Goal: Task Accomplishment & Management: Manage account settings

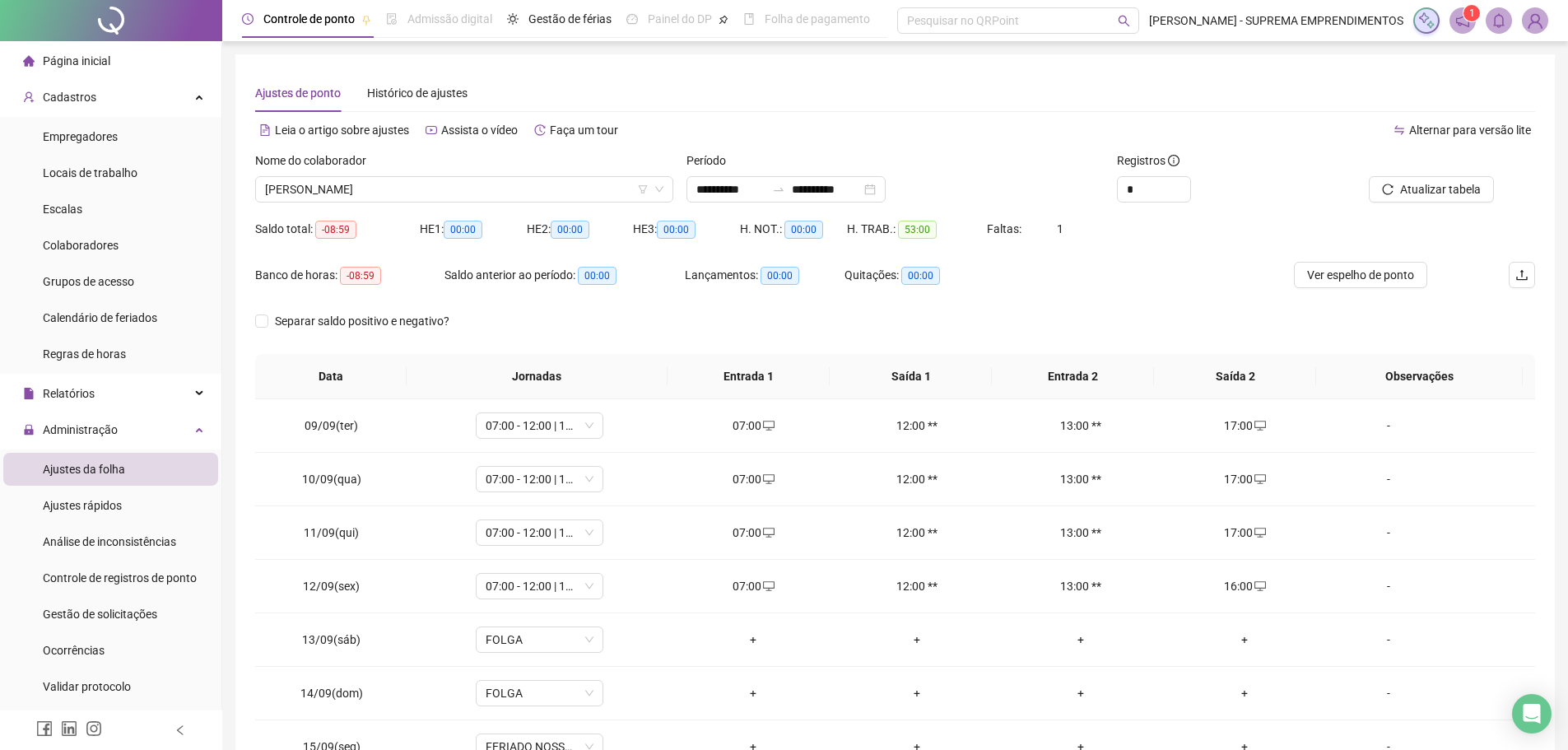
click at [98, 63] on span "Página inicial" at bounding box center [77, 61] width 68 height 13
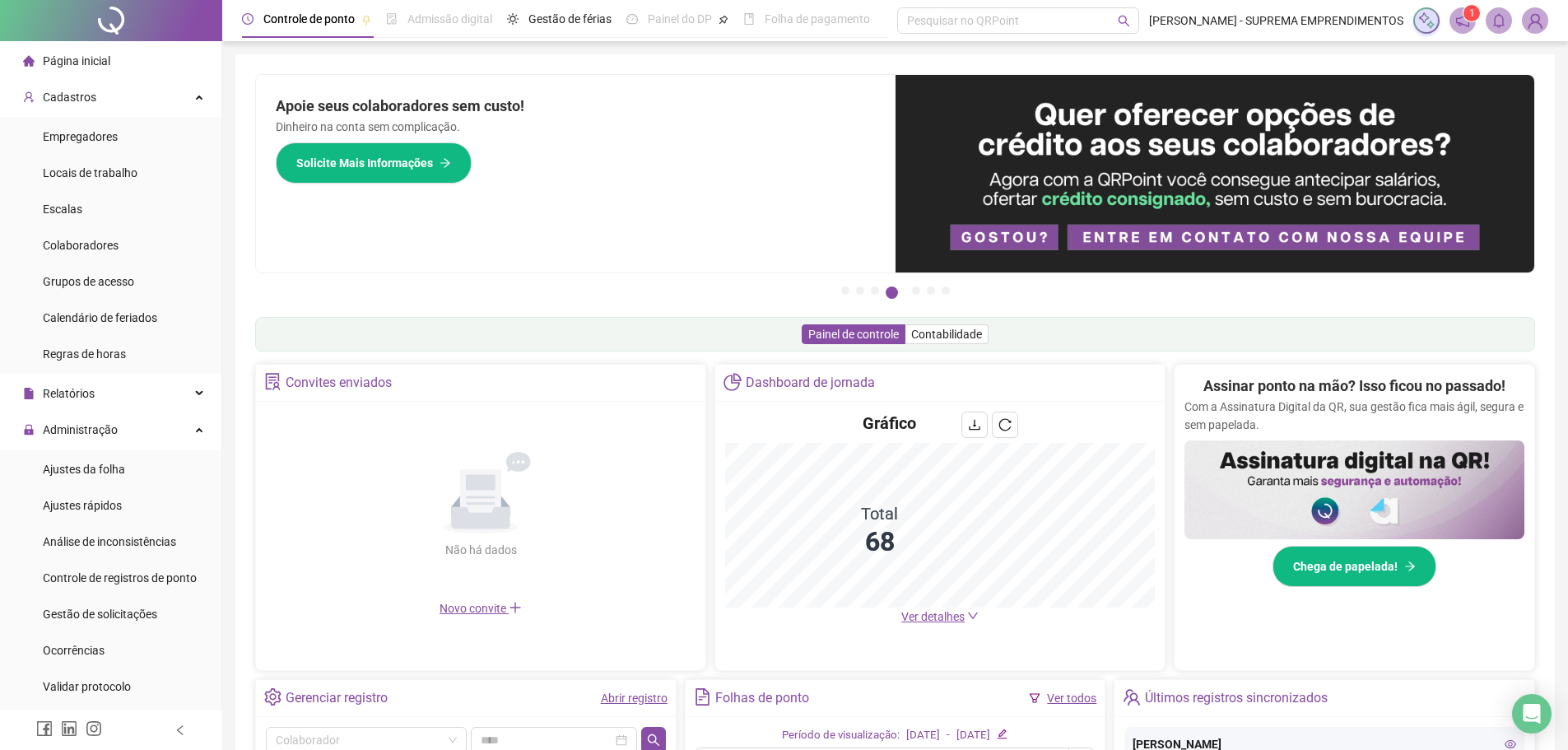
click at [1159, 34] on header "Controle de ponto Admissão digital Gestão de férias Painel do DP Folha de pagam…" at bounding box center [895, 21] width 1345 height 41
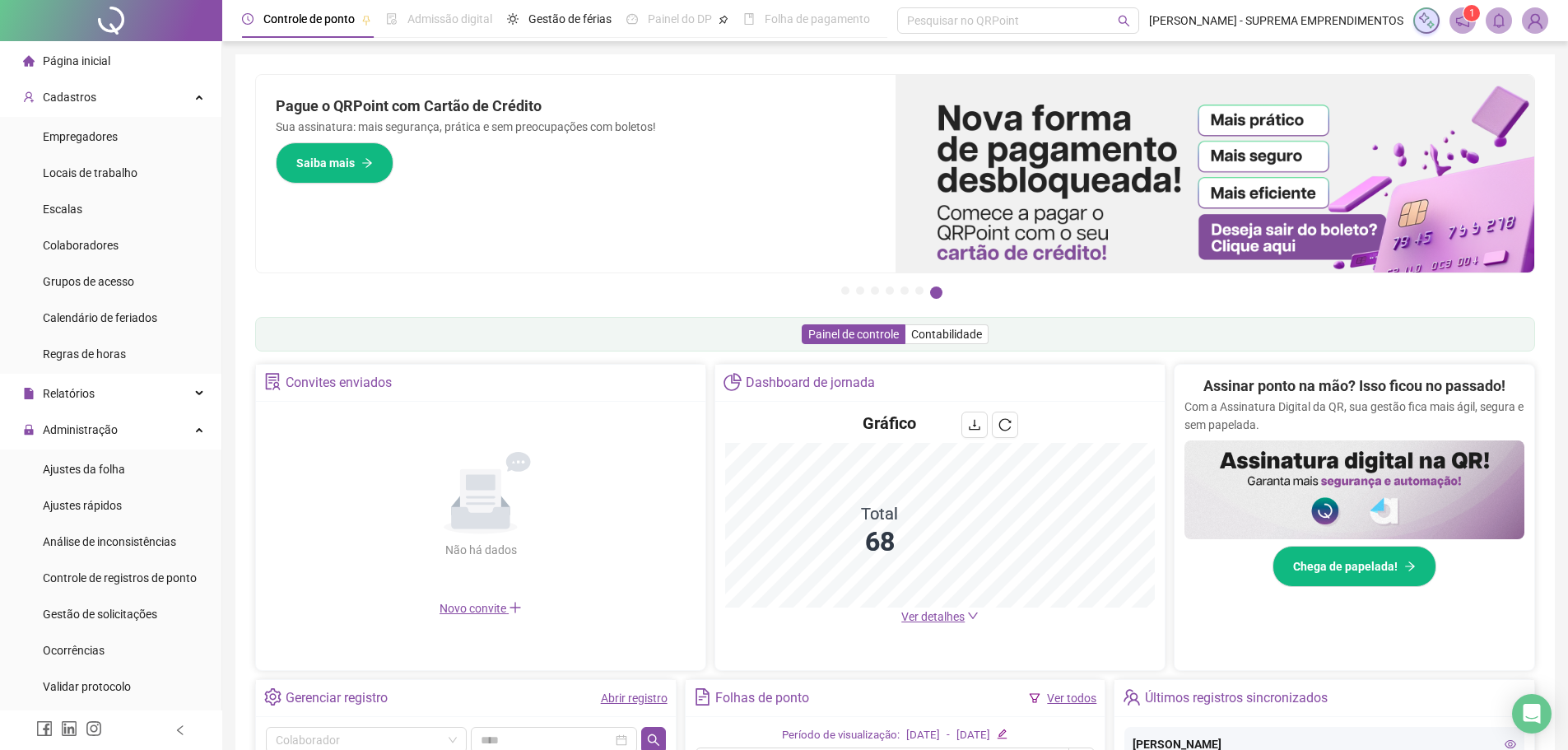
click at [81, 63] on span "Página inicial" at bounding box center [77, 61] width 68 height 13
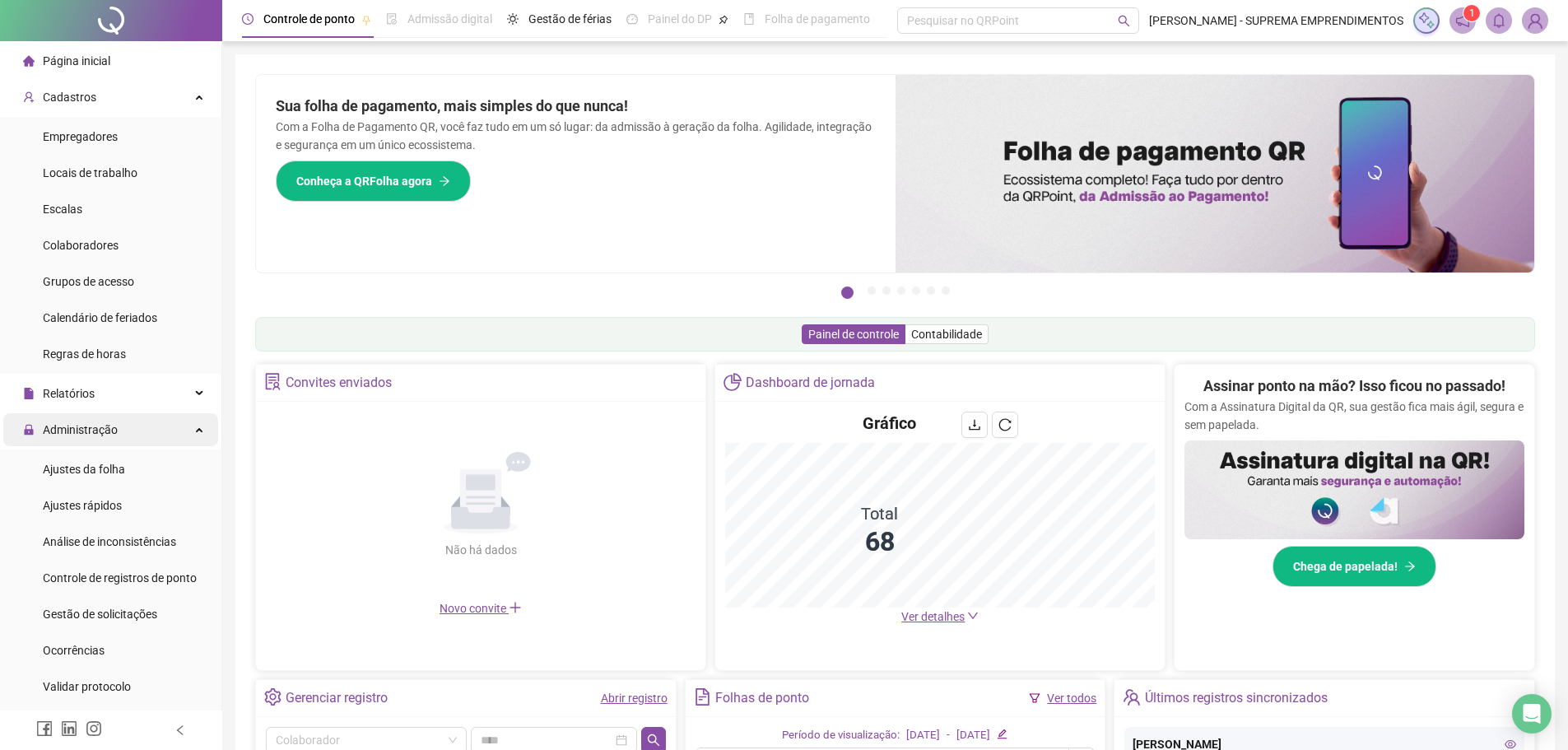
click at [111, 429] on span "Administração" at bounding box center [80, 429] width 75 height 13
click at [81, 434] on span "Administração" at bounding box center [80, 429] width 75 height 13
click at [99, 475] on div "Ajustes da folha" at bounding box center [84, 468] width 82 height 33
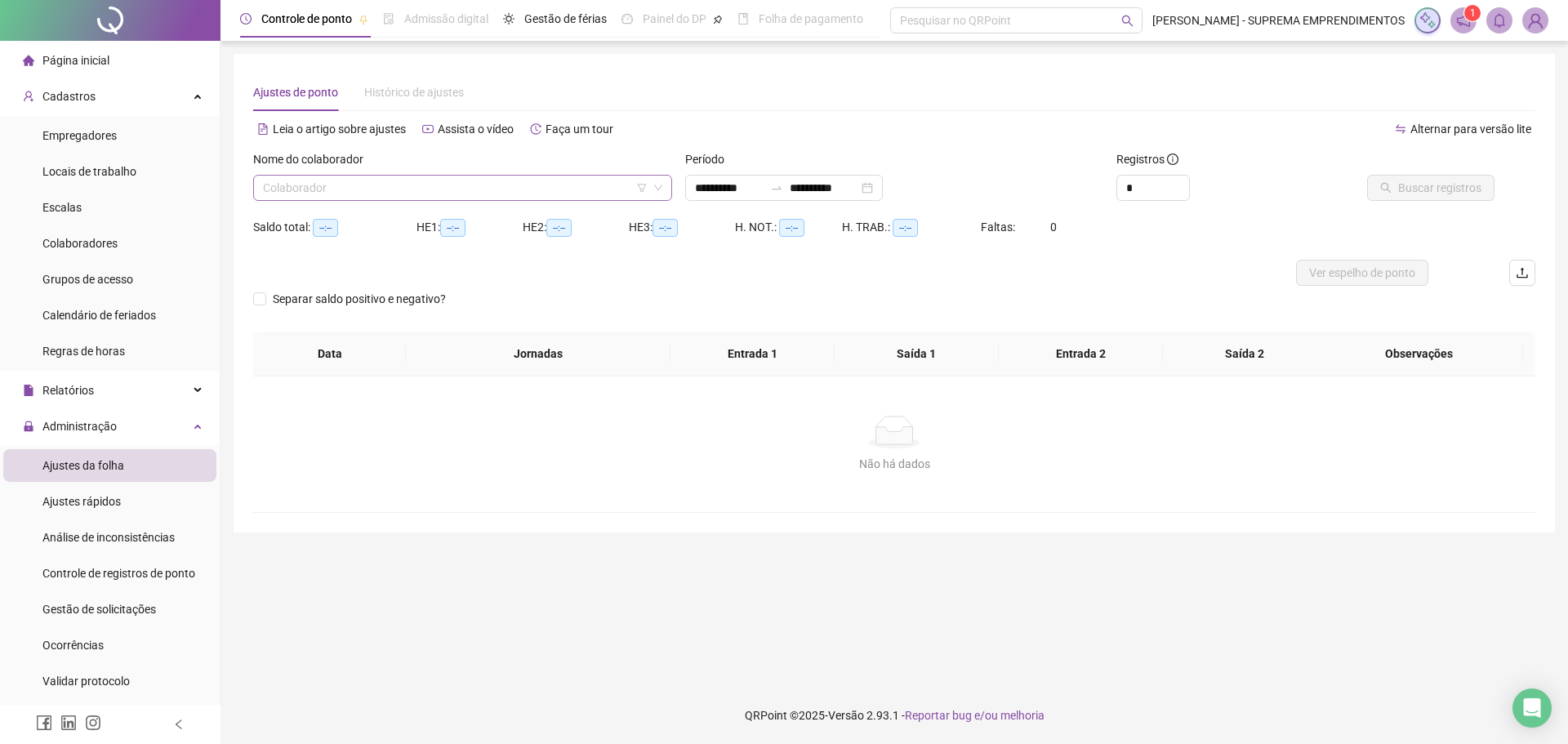
click at [337, 191] on input "search" at bounding box center [455, 188] width 385 height 25
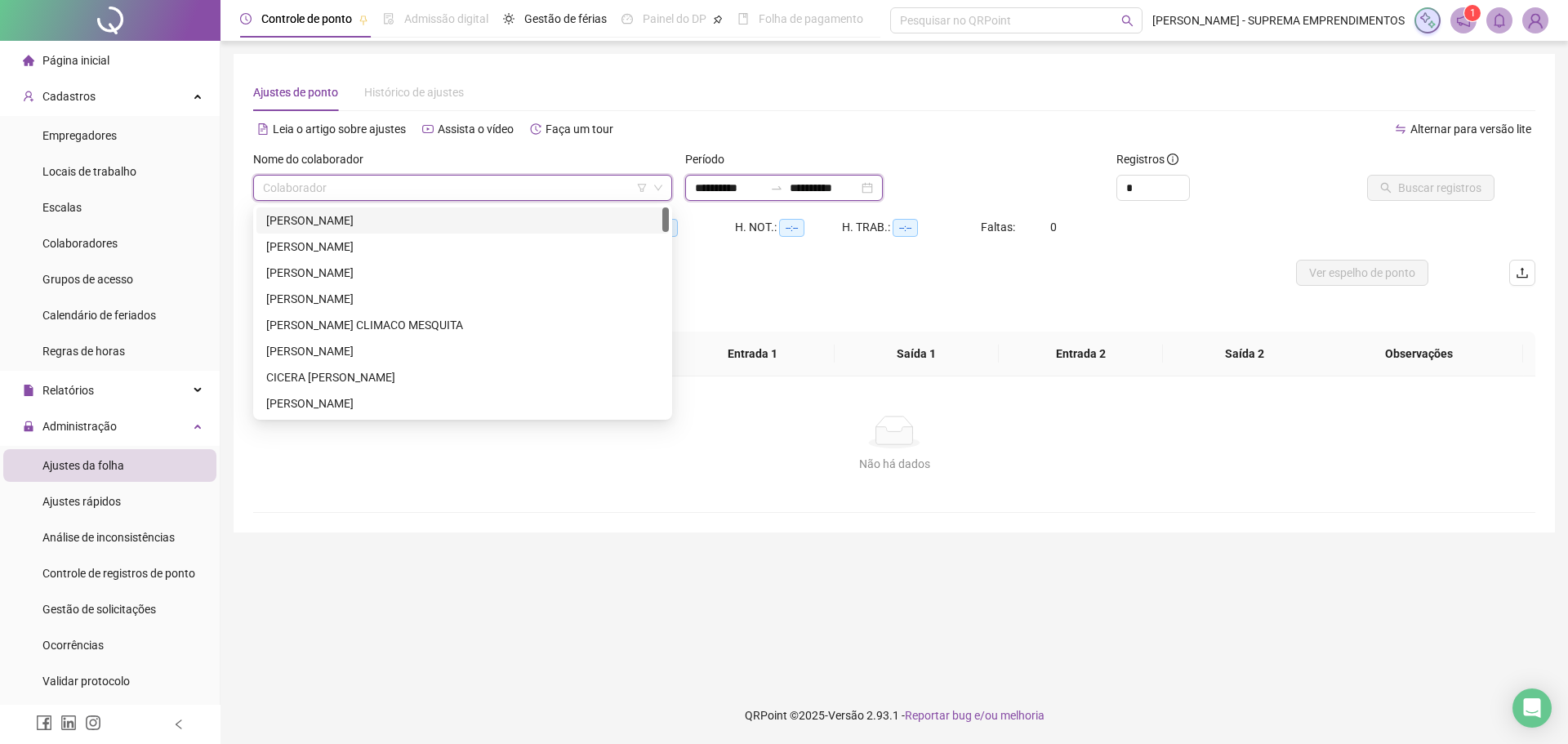
click at [757, 191] on input "**********" at bounding box center [729, 188] width 68 height 18
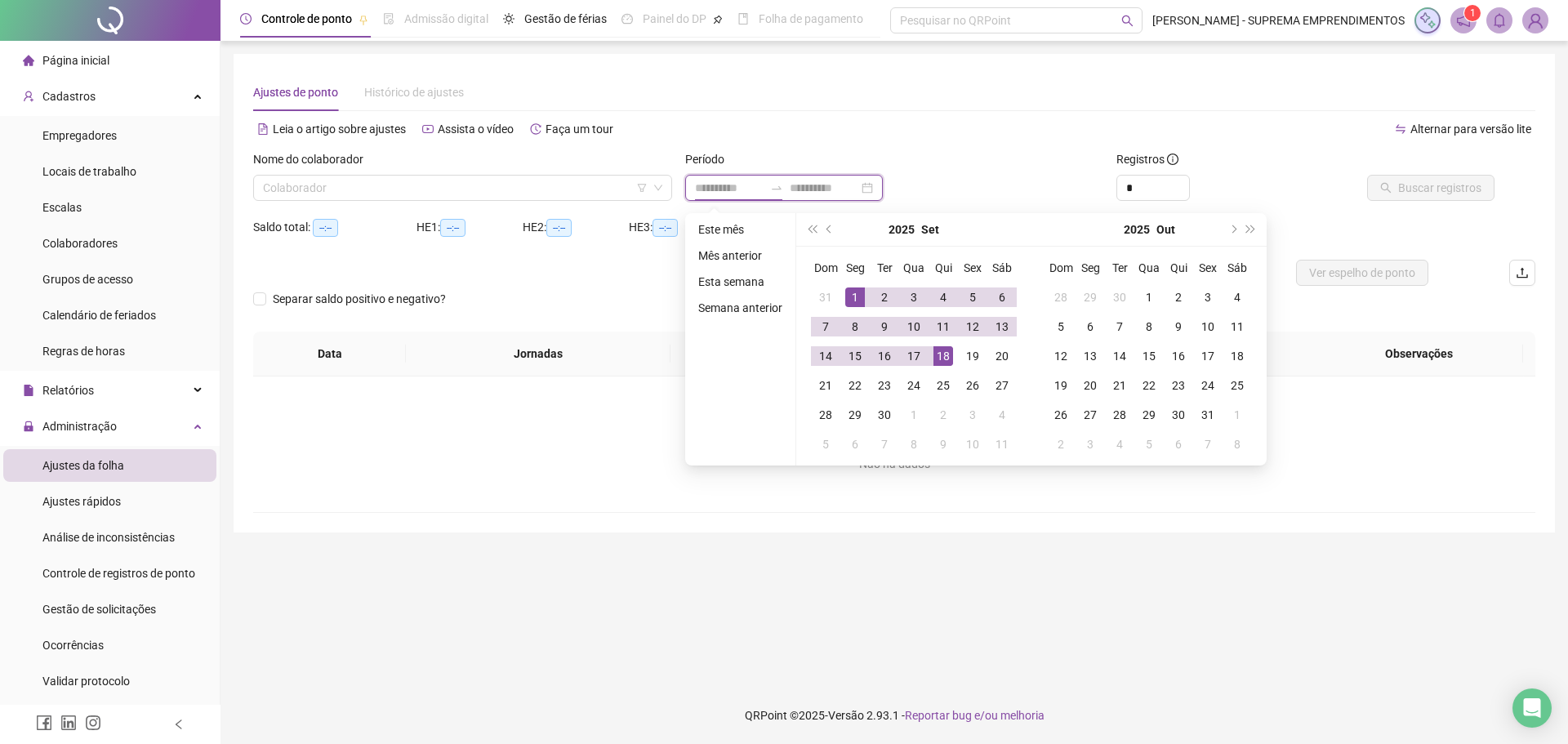
type input "**********"
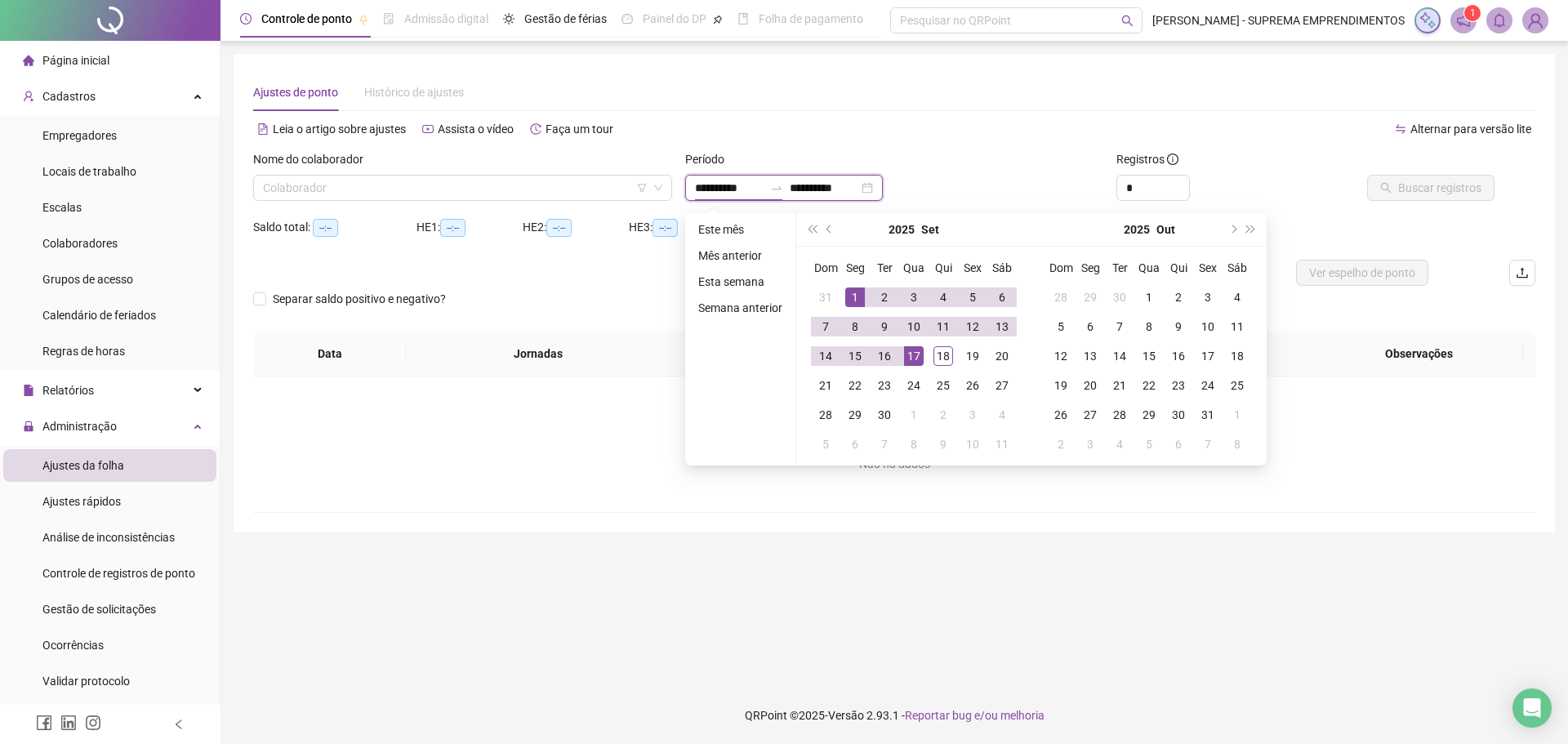
type input "**********"
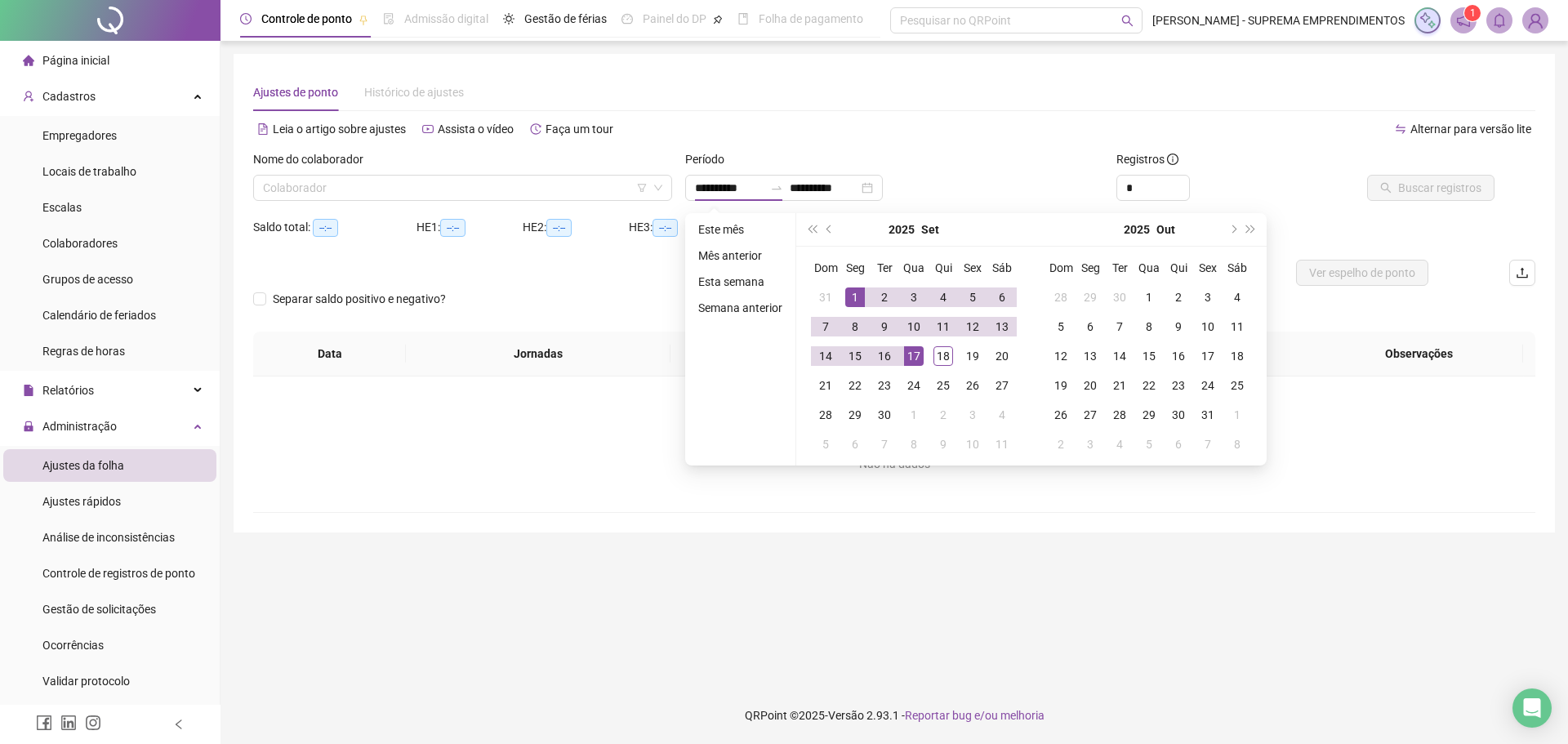
click at [801, 522] on div "**********" at bounding box center [894, 294] width 1321 height 479
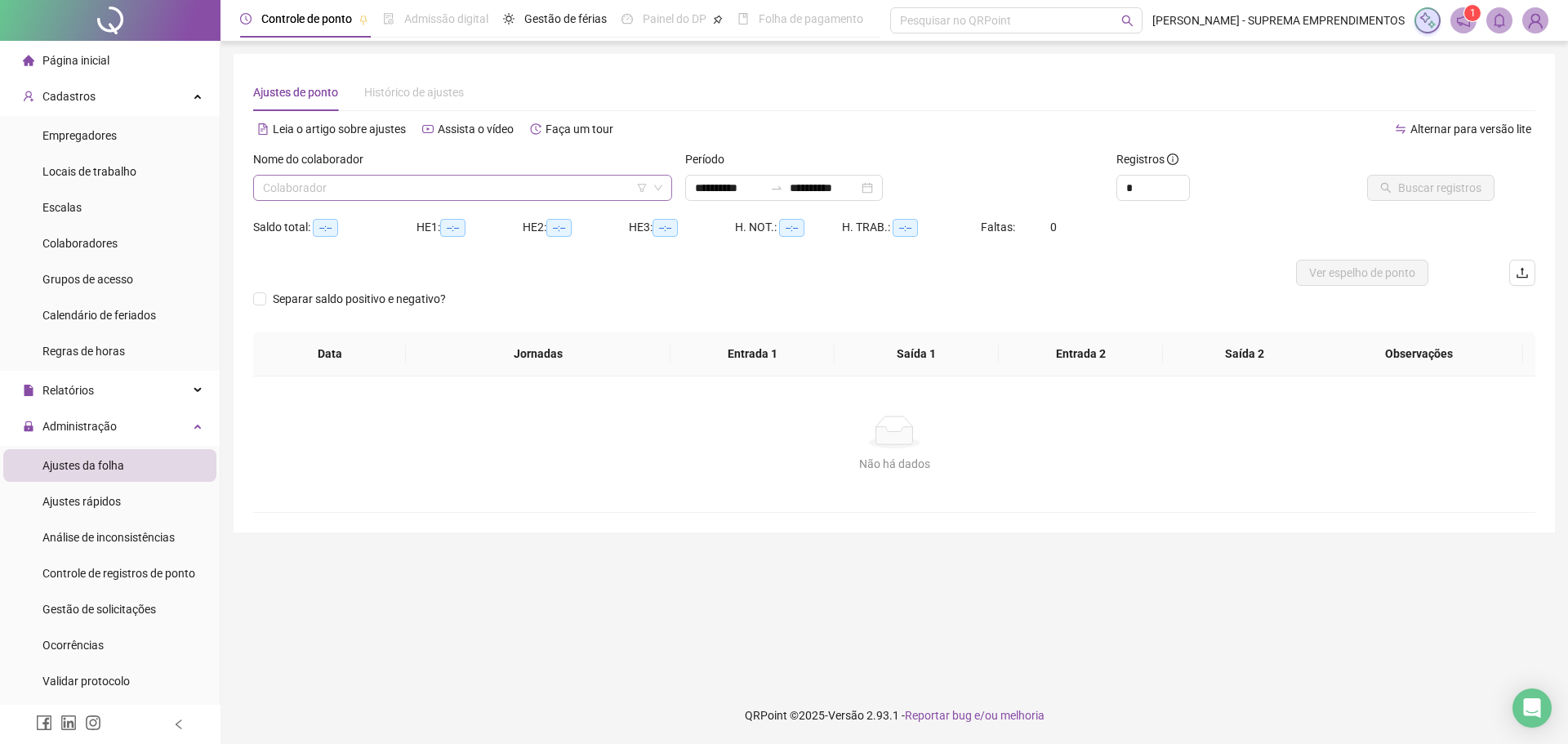
click at [419, 185] on input "search" at bounding box center [455, 188] width 385 height 25
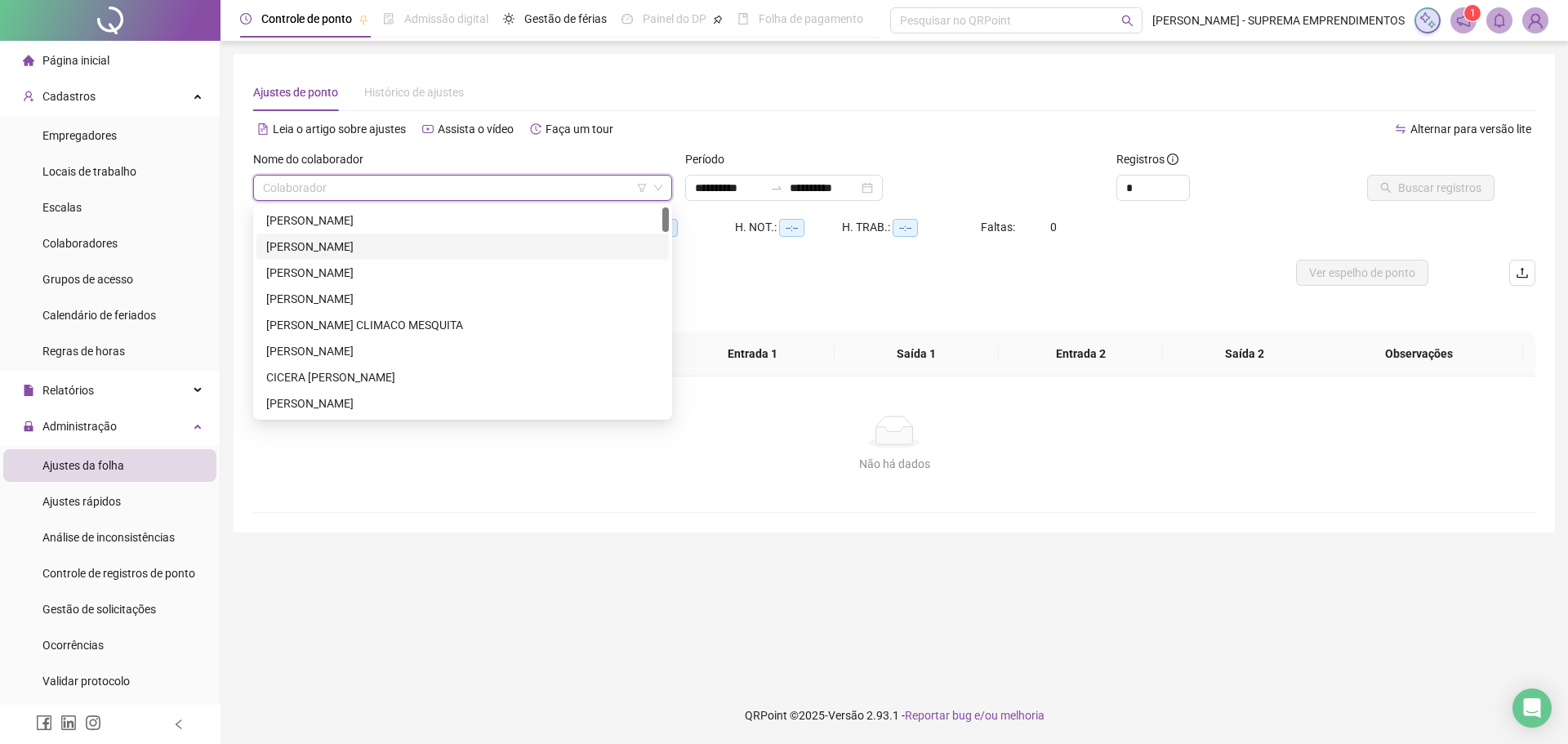
drag, startPoint x: 317, startPoint y: 243, endPoint x: 335, endPoint y: 243, distance: 18.0
click at [318, 243] on div "[PERSON_NAME]" at bounding box center [462, 247] width 393 height 18
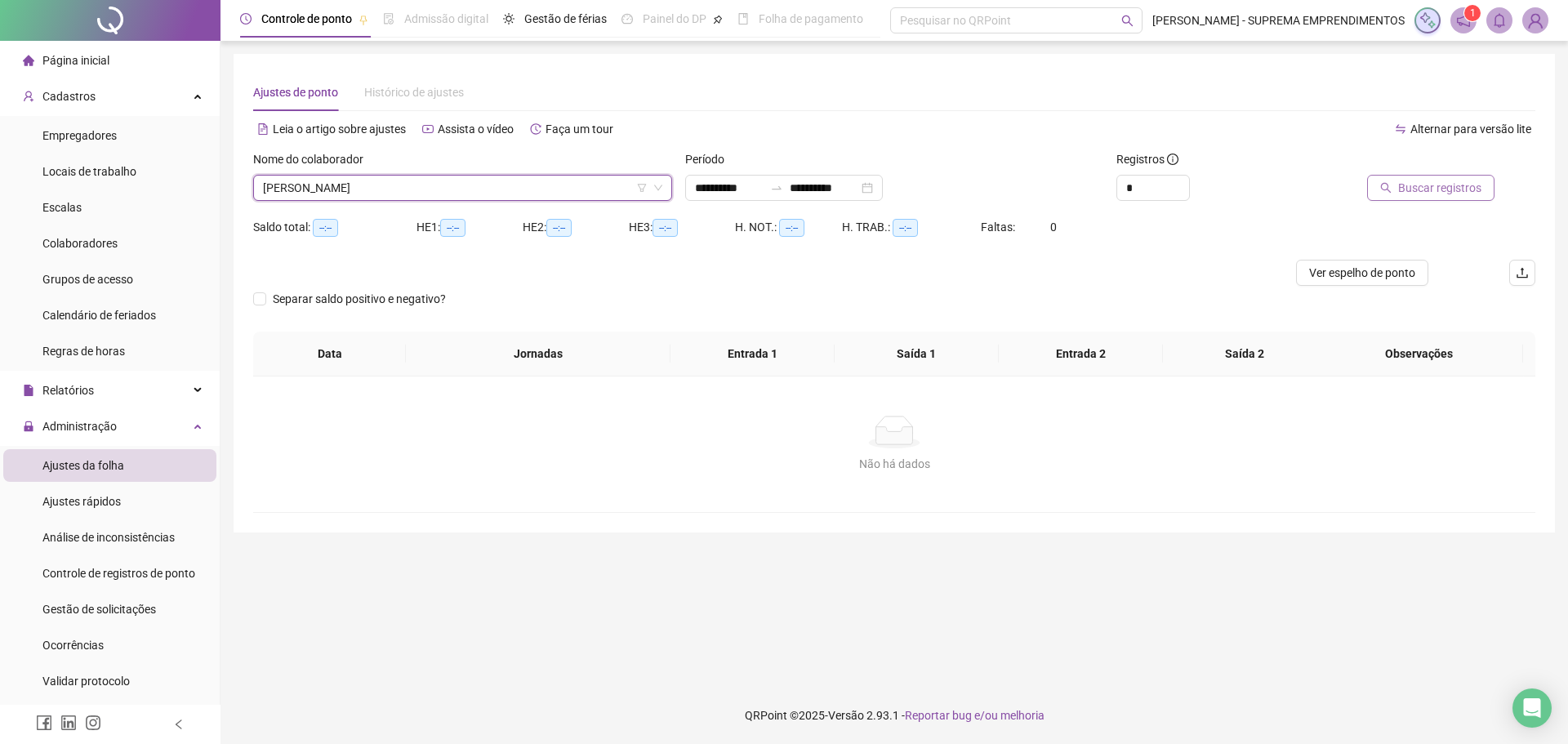
click at [1437, 184] on span "Buscar registros" at bounding box center [1439, 188] width 83 height 18
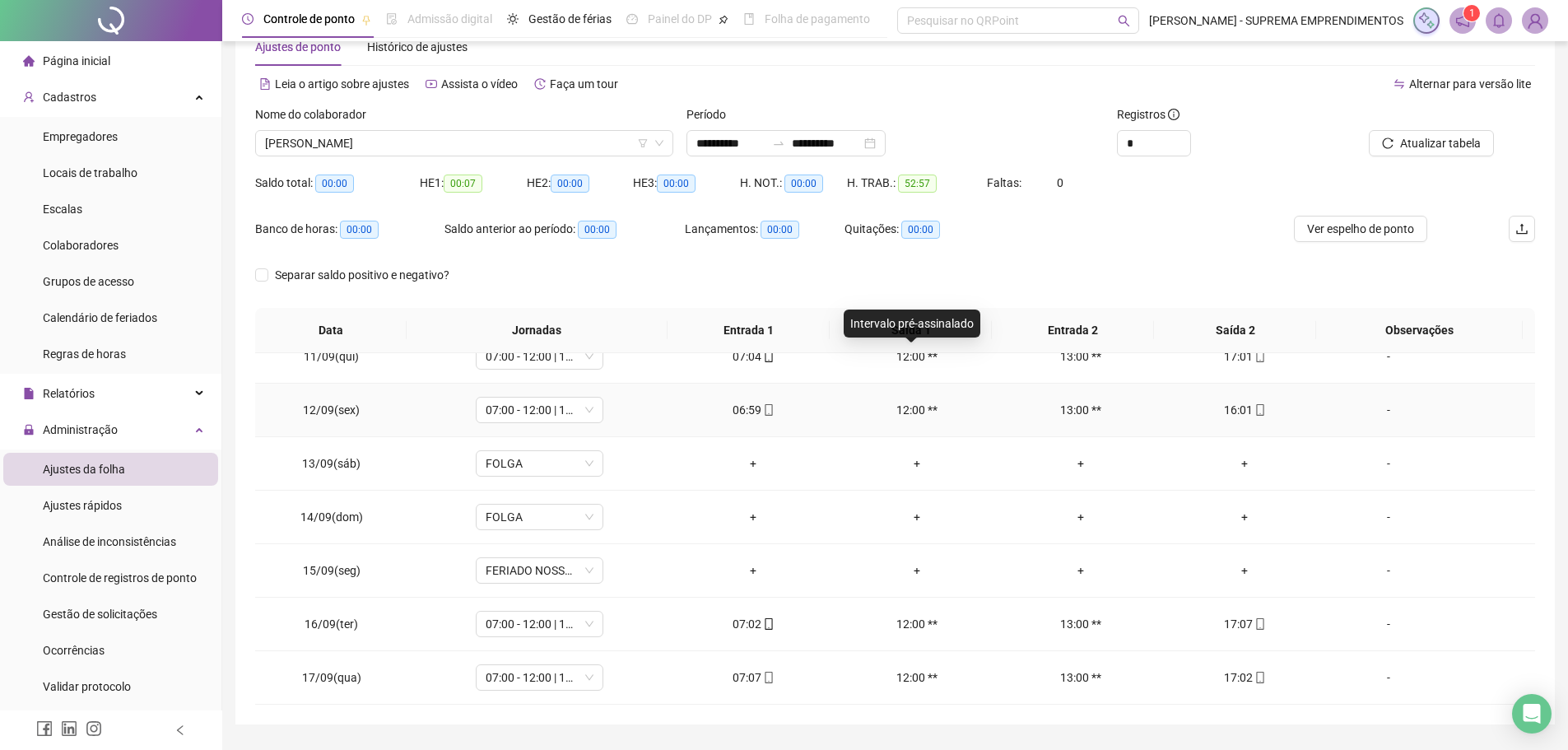
scroll to position [91, 0]
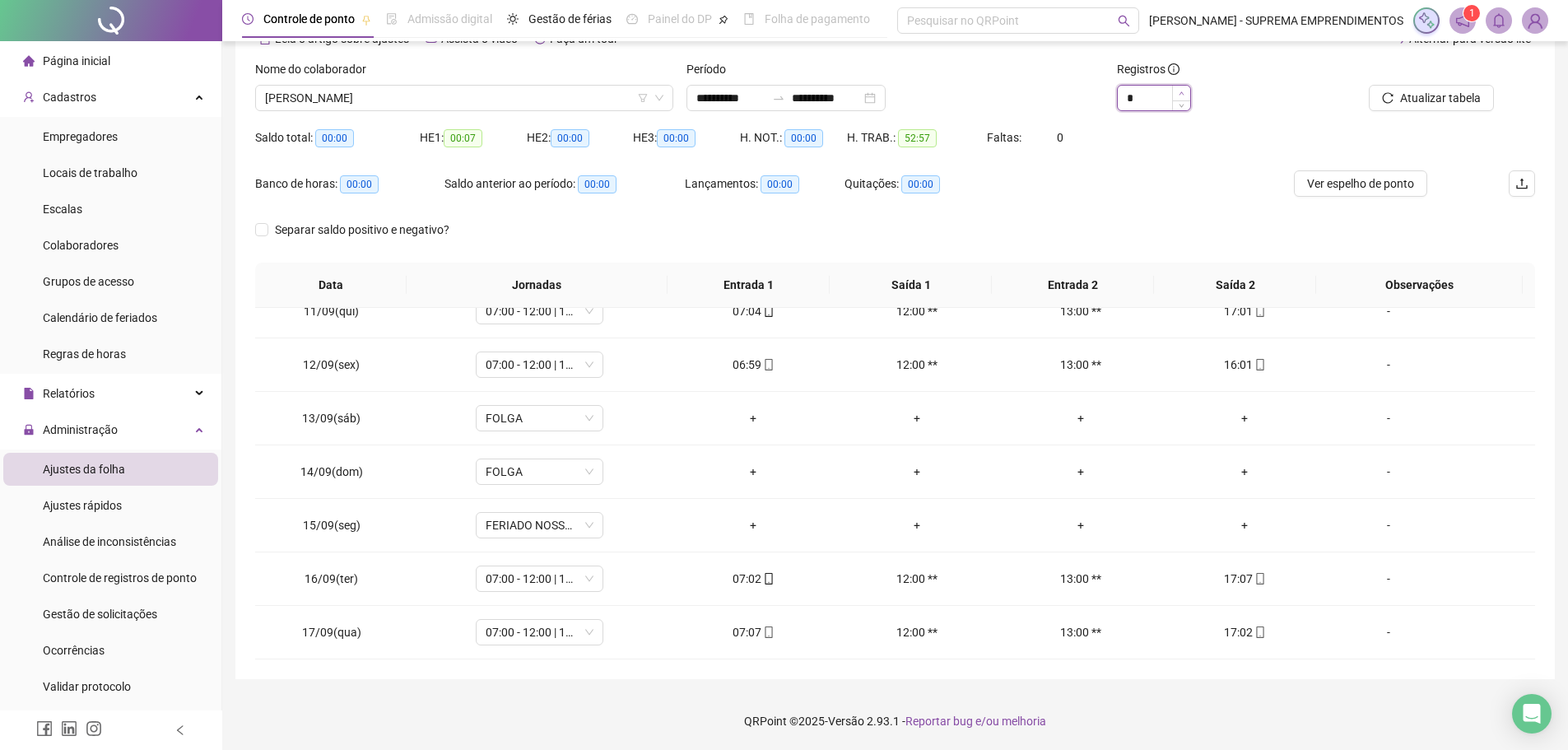
click at [1181, 92] on icon "up" at bounding box center [1182, 93] width 5 height 4
type input "*"
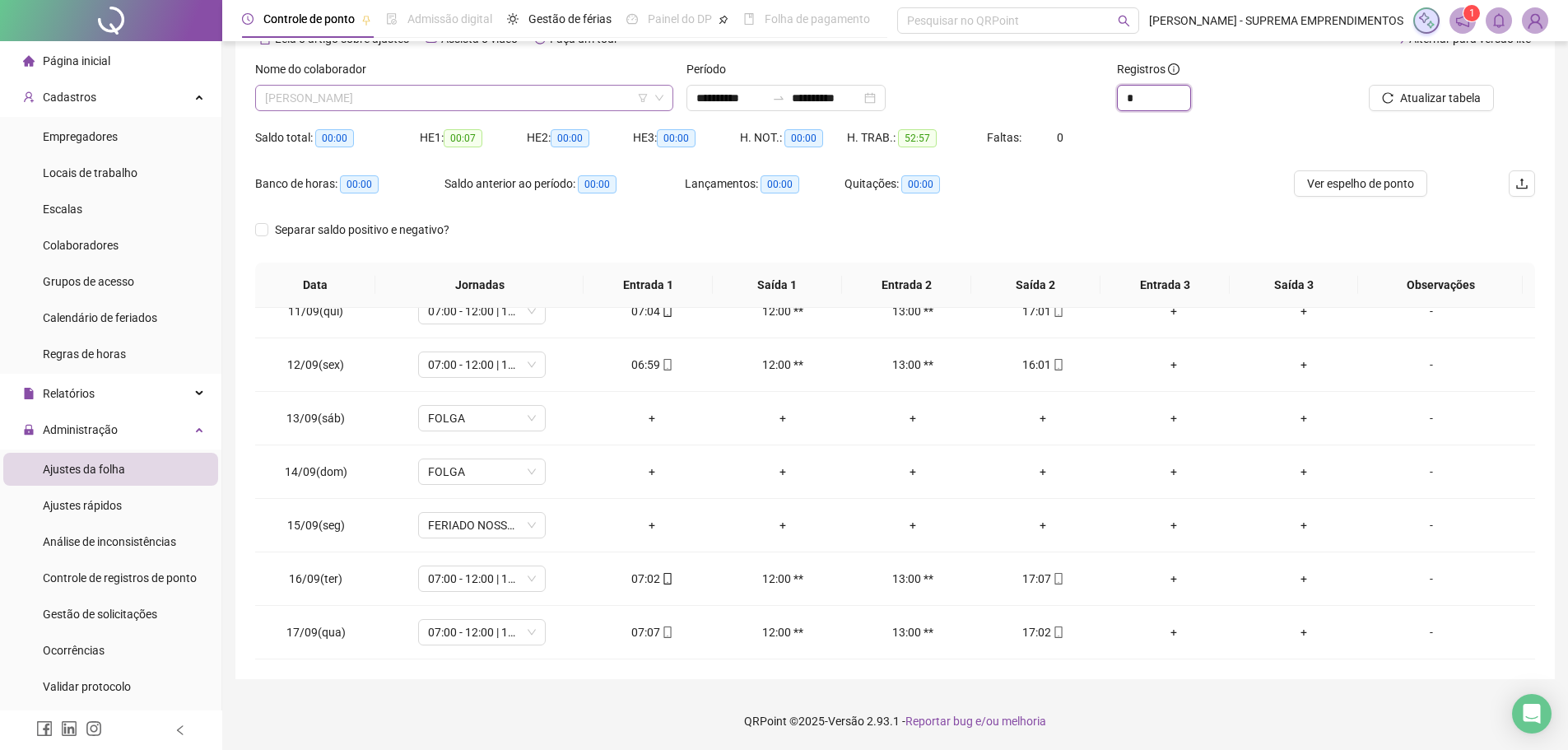
click at [581, 100] on span "[PERSON_NAME]" at bounding box center [464, 98] width 399 height 25
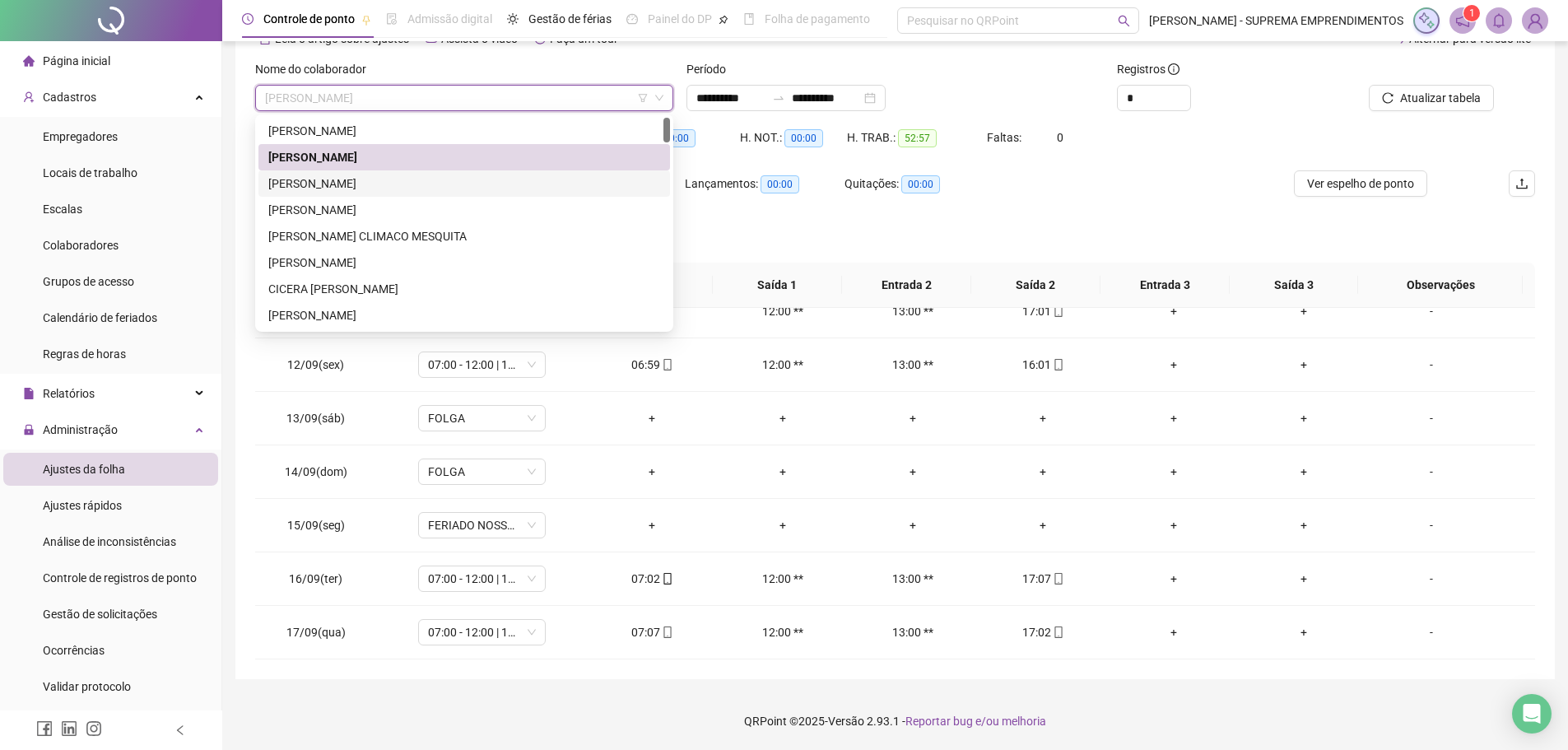
click at [379, 182] on div "[PERSON_NAME]" at bounding box center [464, 183] width 392 height 18
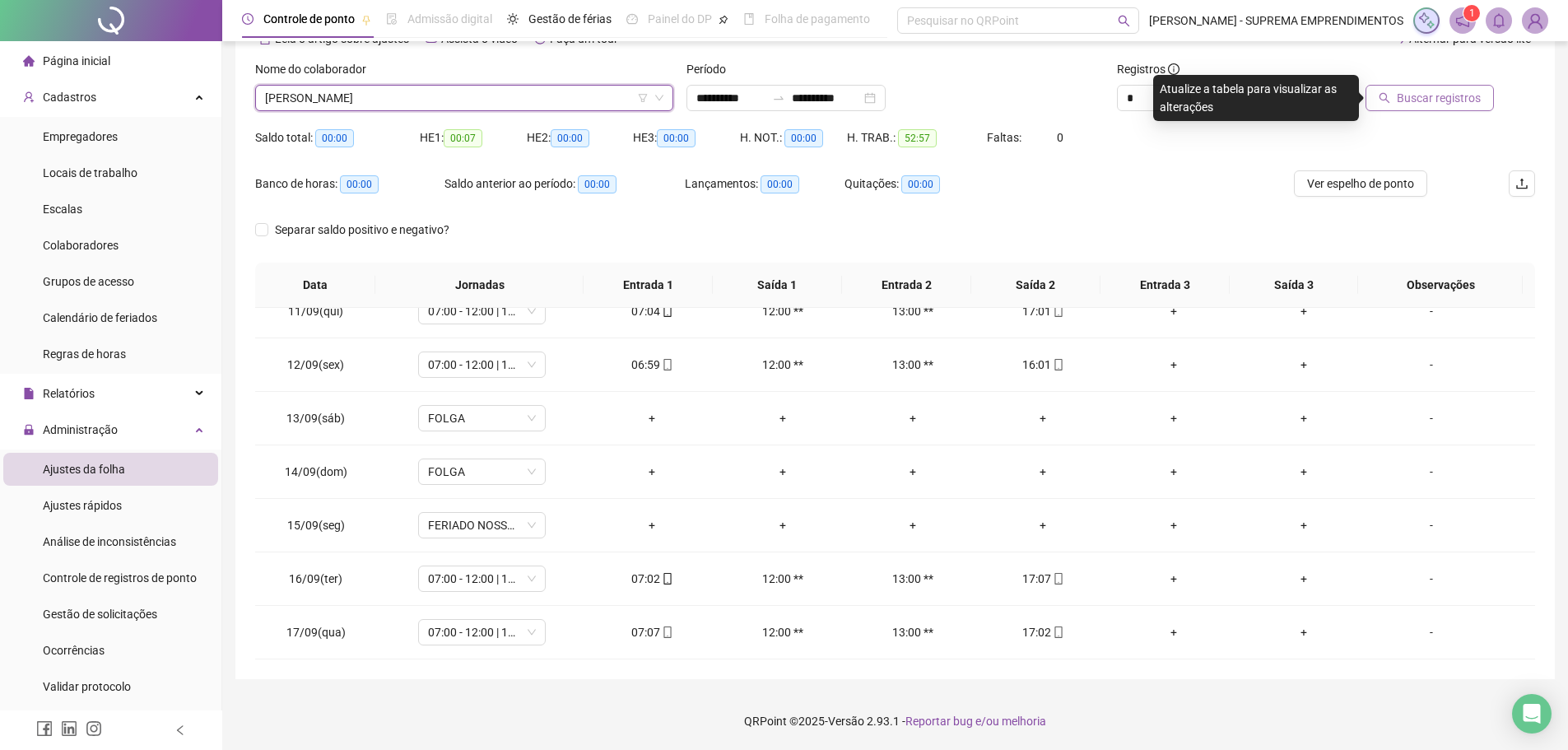
click at [1428, 102] on span "Buscar registros" at bounding box center [1438, 97] width 84 height 18
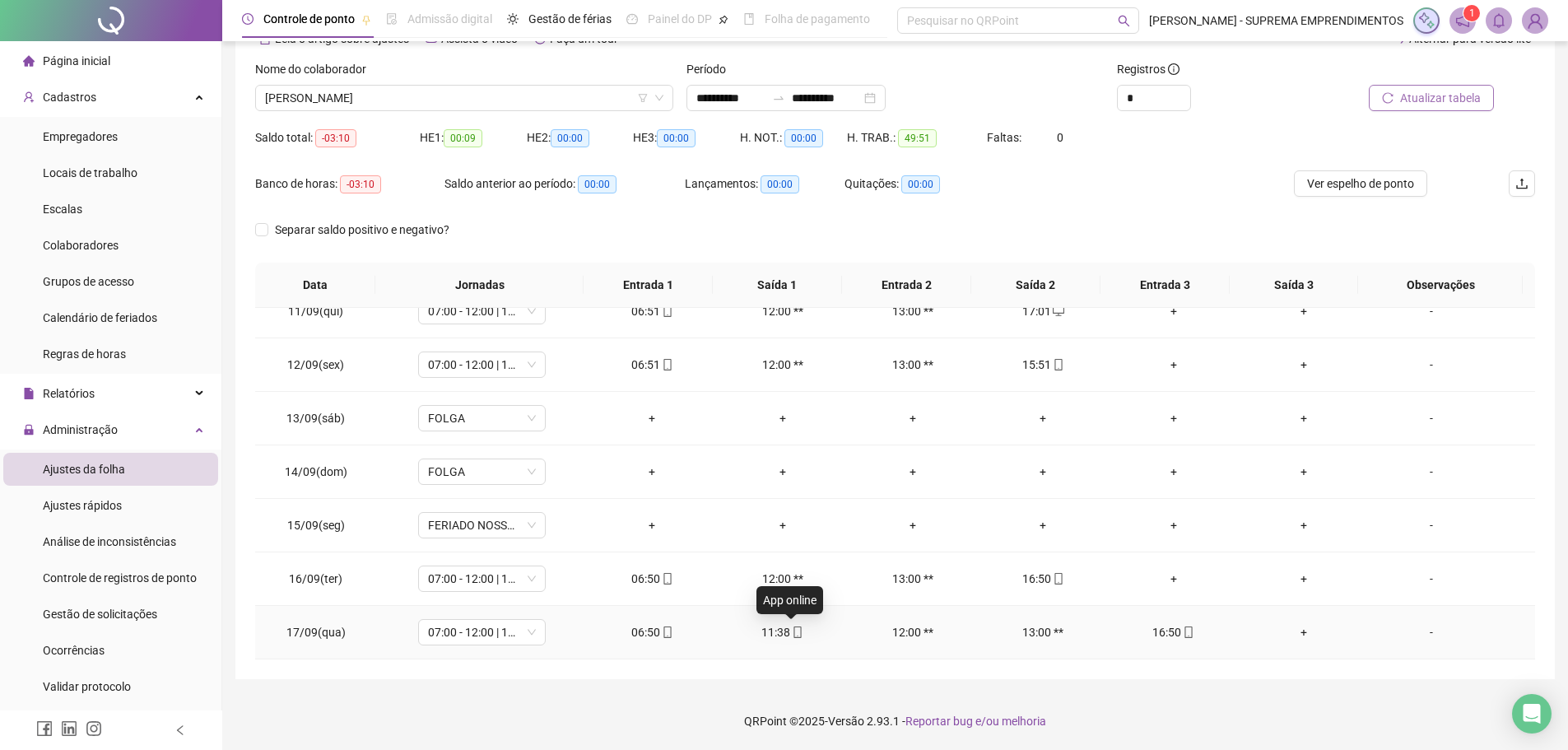
click at [794, 633] on icon "mobile" at bounding box center [797, 632] width 12 height 12
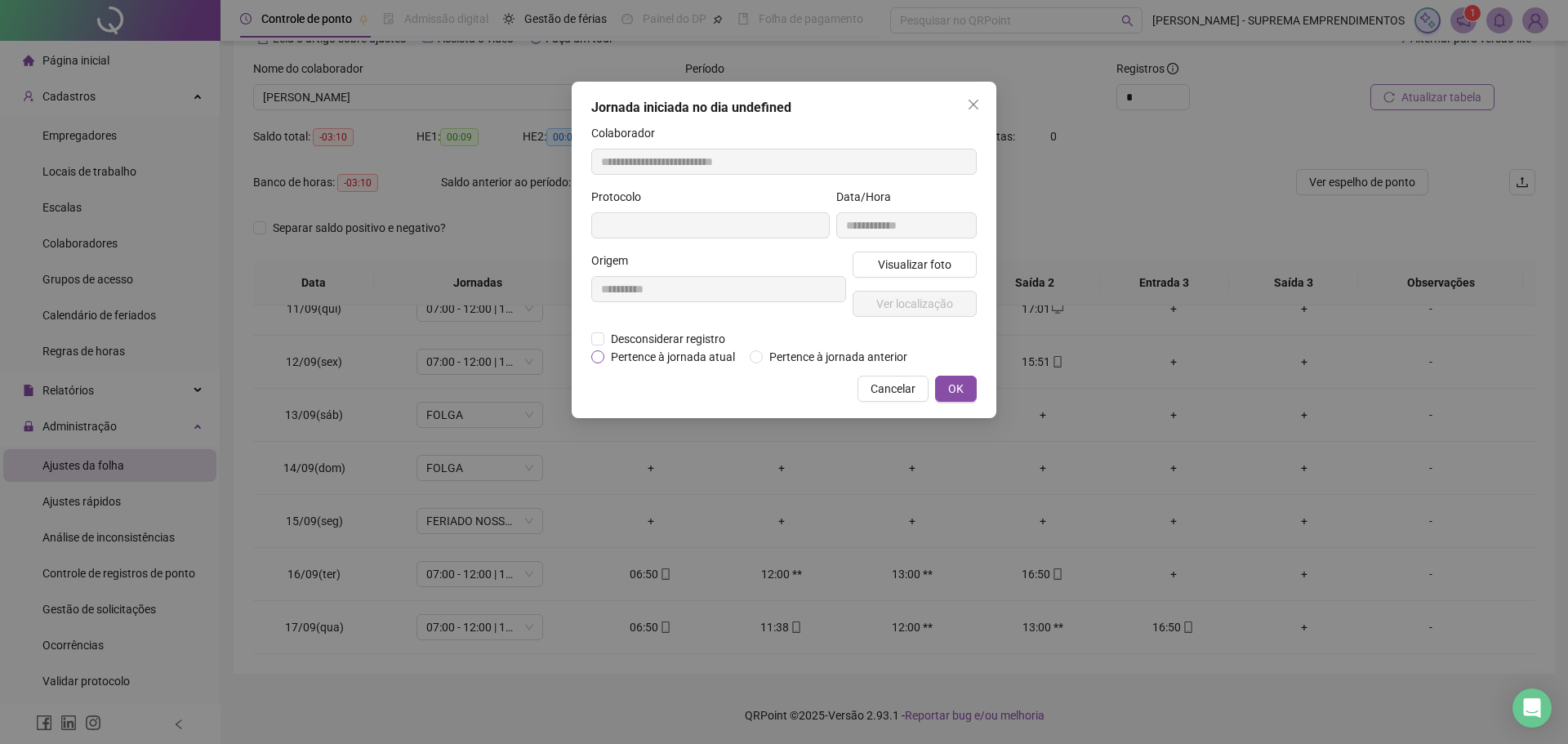
type input "**********"
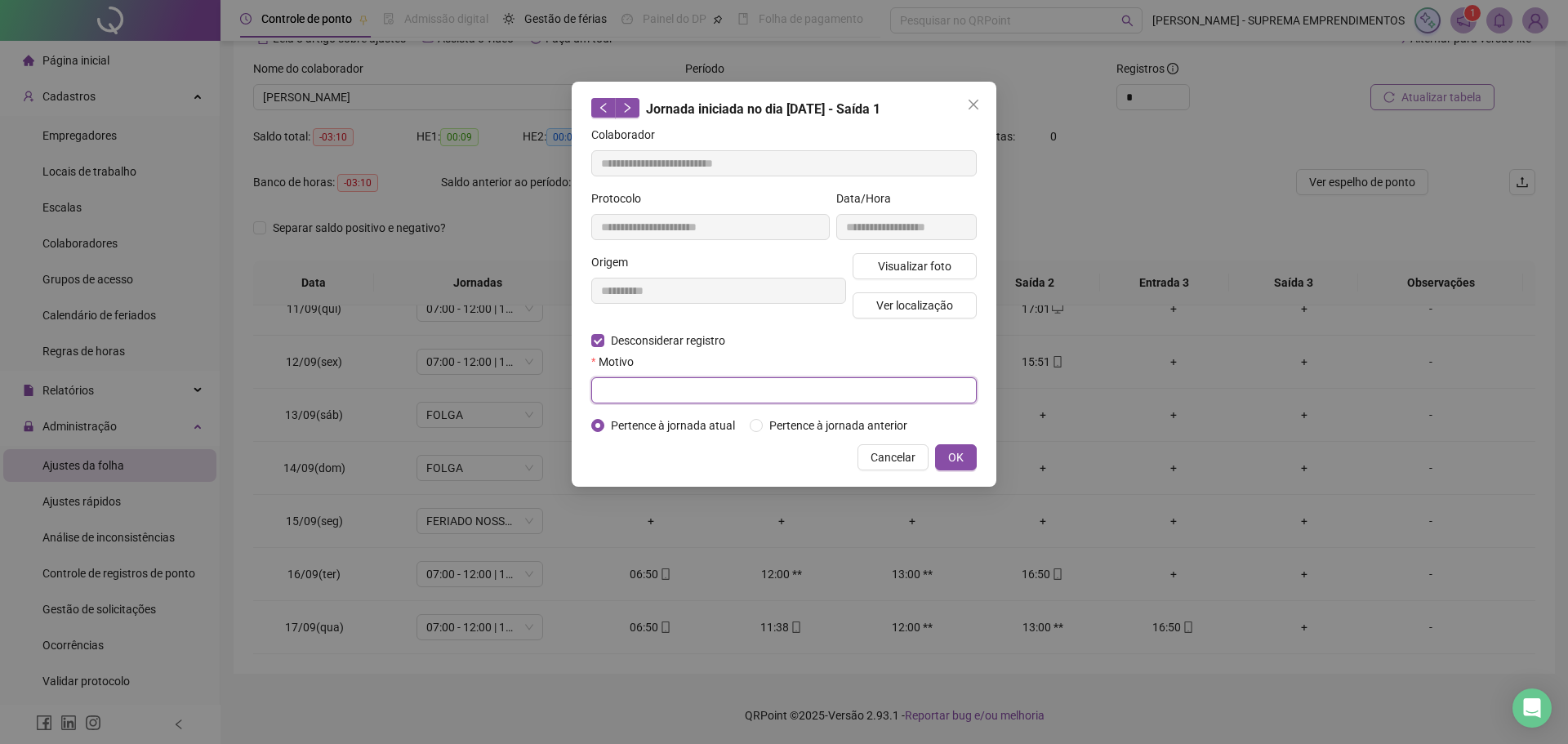
click at [620, 384] on input "text" at bounding box center [784, 389] width 386 height 26
type input "****"
click at [952, 455] on span "OK" at bounding box center [955, 457] width 15 height 18
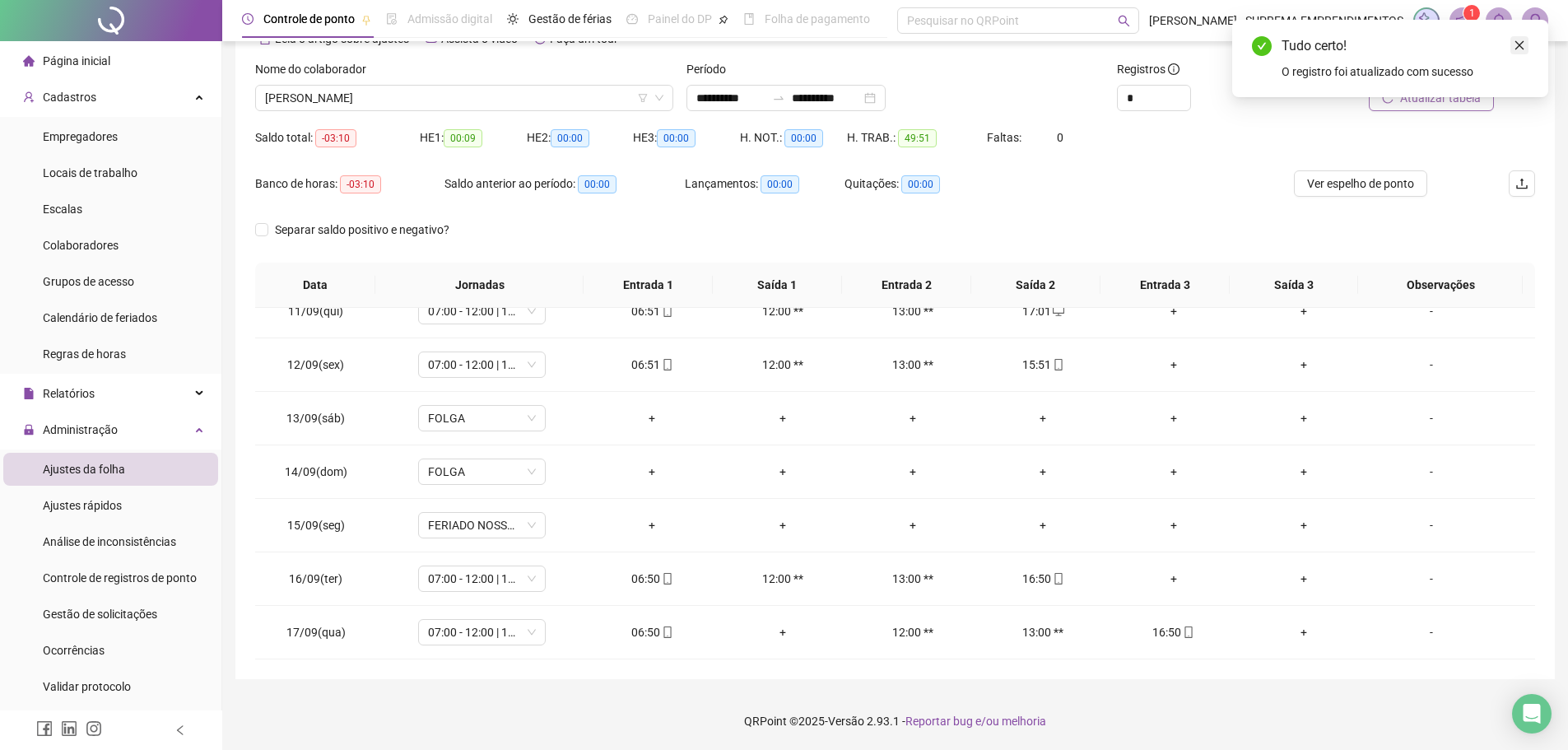
click at [1514, 48] on icon "close" at bounding box center [1519, 45] width 12 height 12
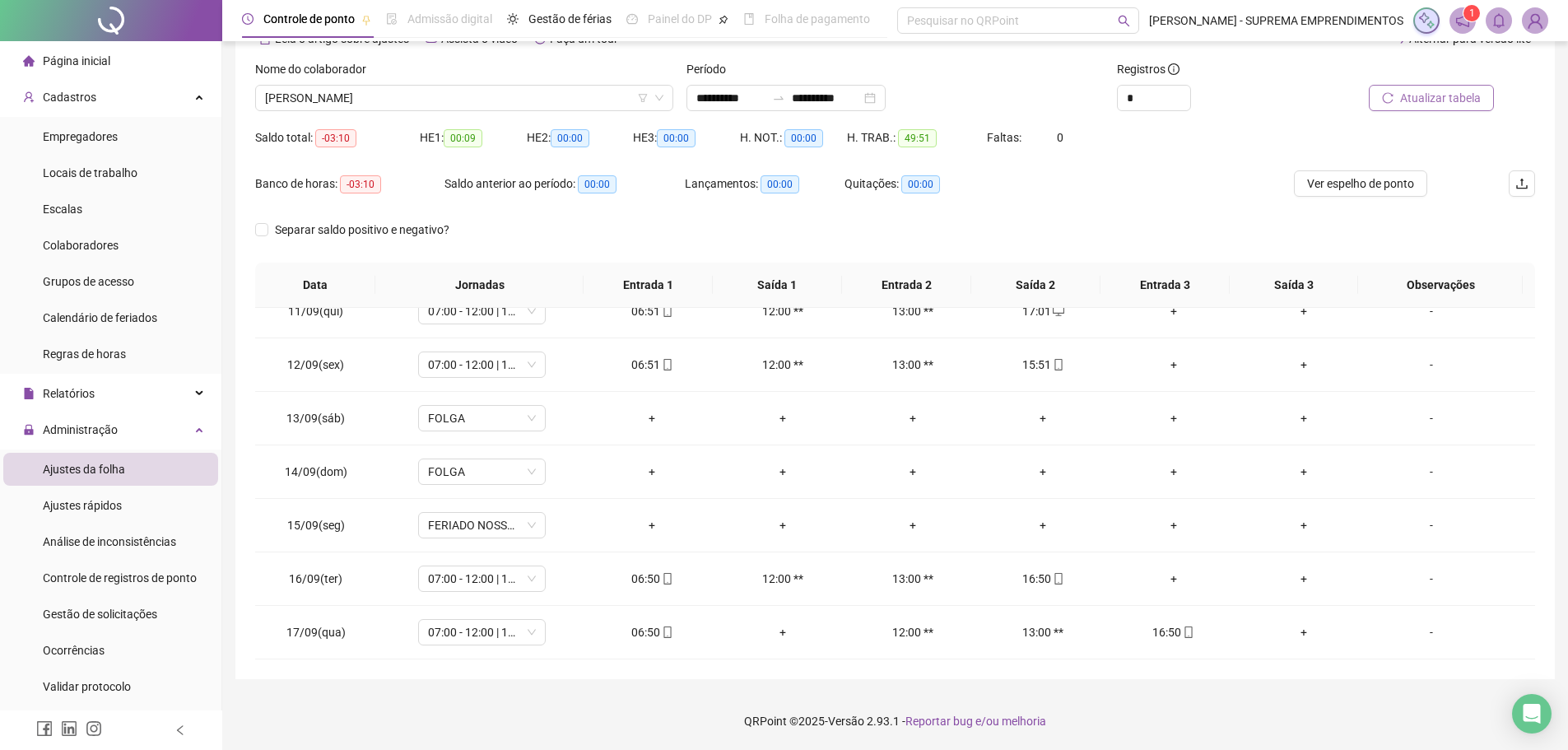
click at [1430, 104] on span "Atualizar tabela" at bounding box center [1440, 97] width 80 height 18
click at [509, 99] on span "[PERSON_NAME]" at bounding box center [464, 98] width 399 height 25
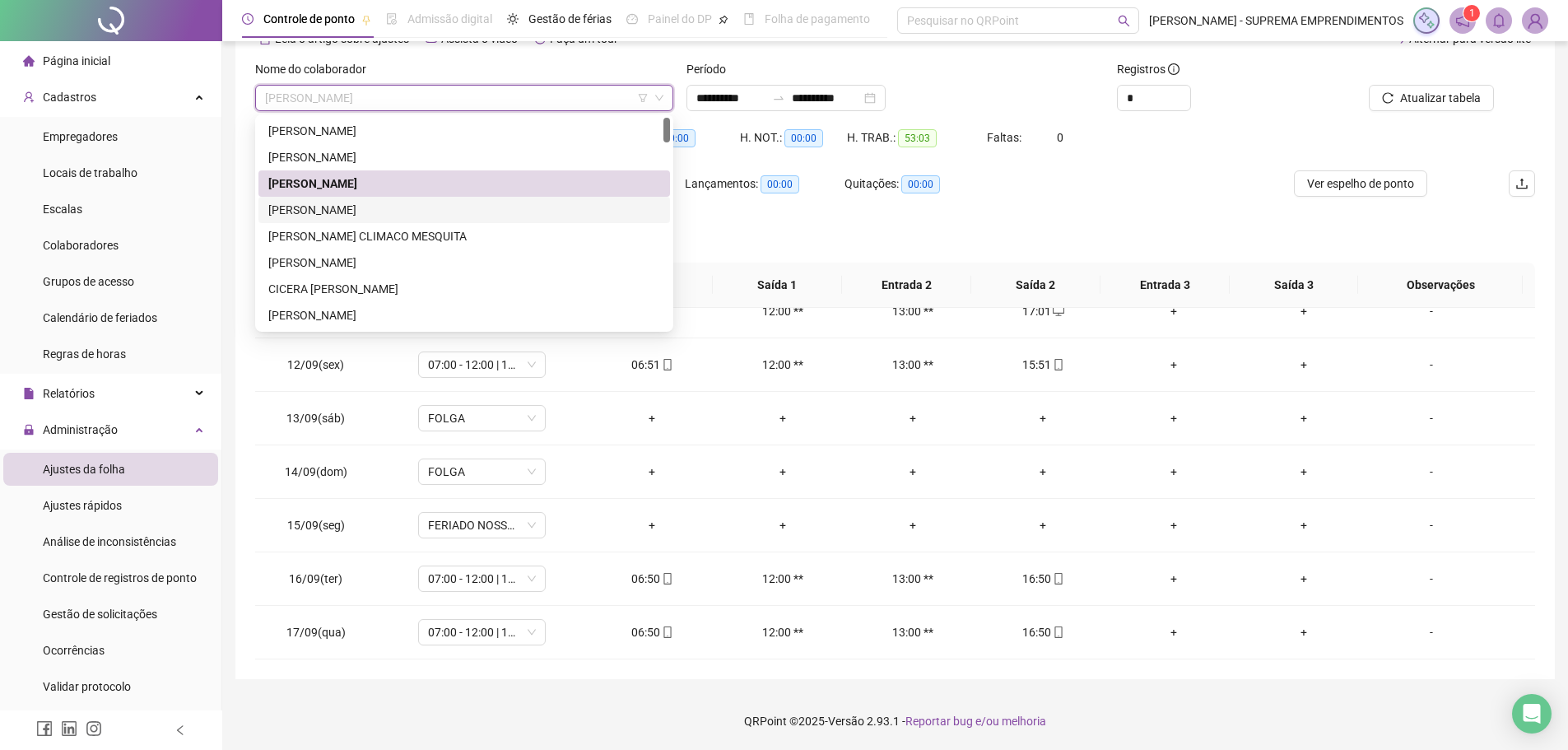
click at [325, 209] on div "[PERSON_NAME]" at bounding box center [464, 210] width 392 height 18
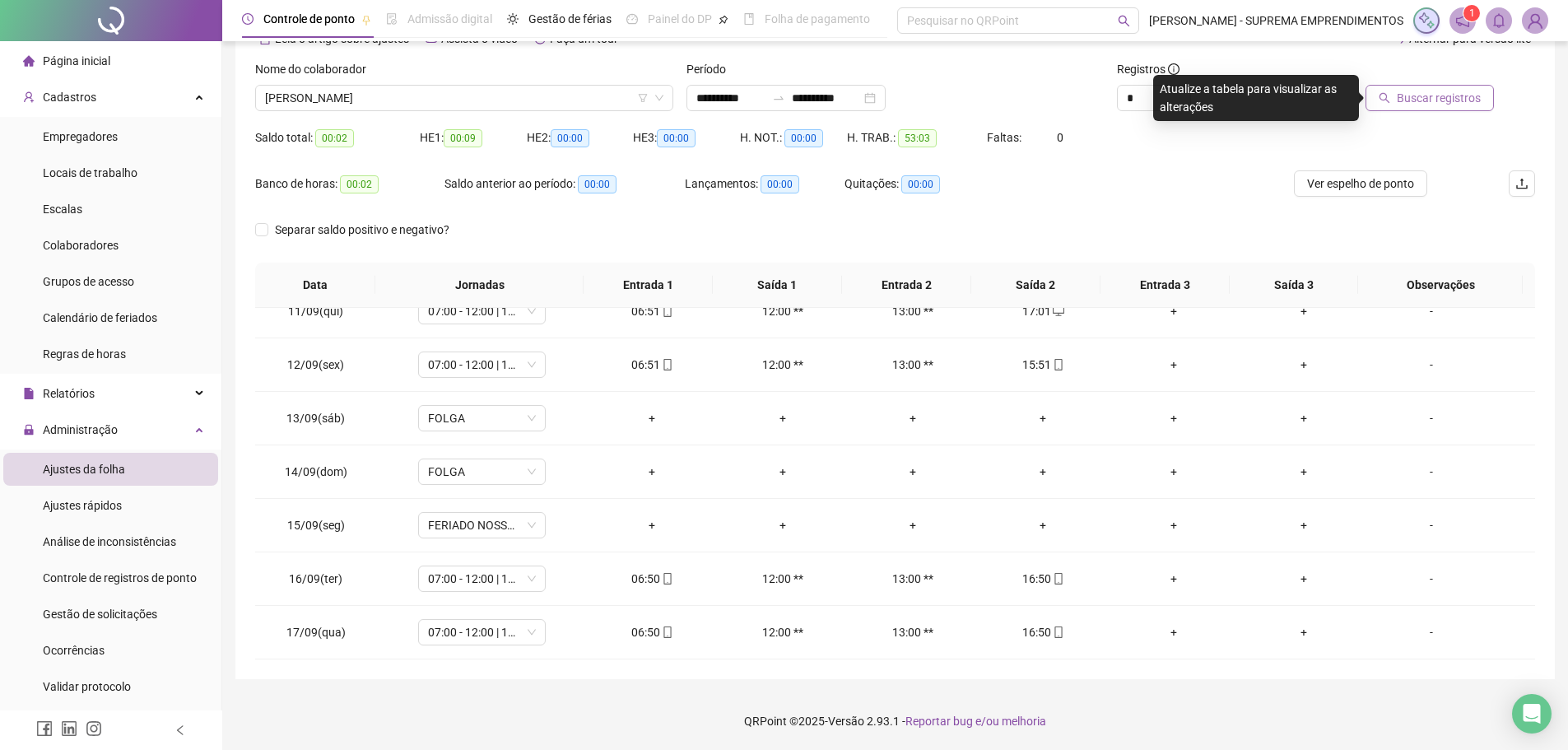
click at [1435, 98] on span "Buscar registros" at bounding box center [1438, 97] width 84 height 18
click at [460, 98] on span "[PERSON_NAME]" at bounding box center [464, 98] width 399 height 25
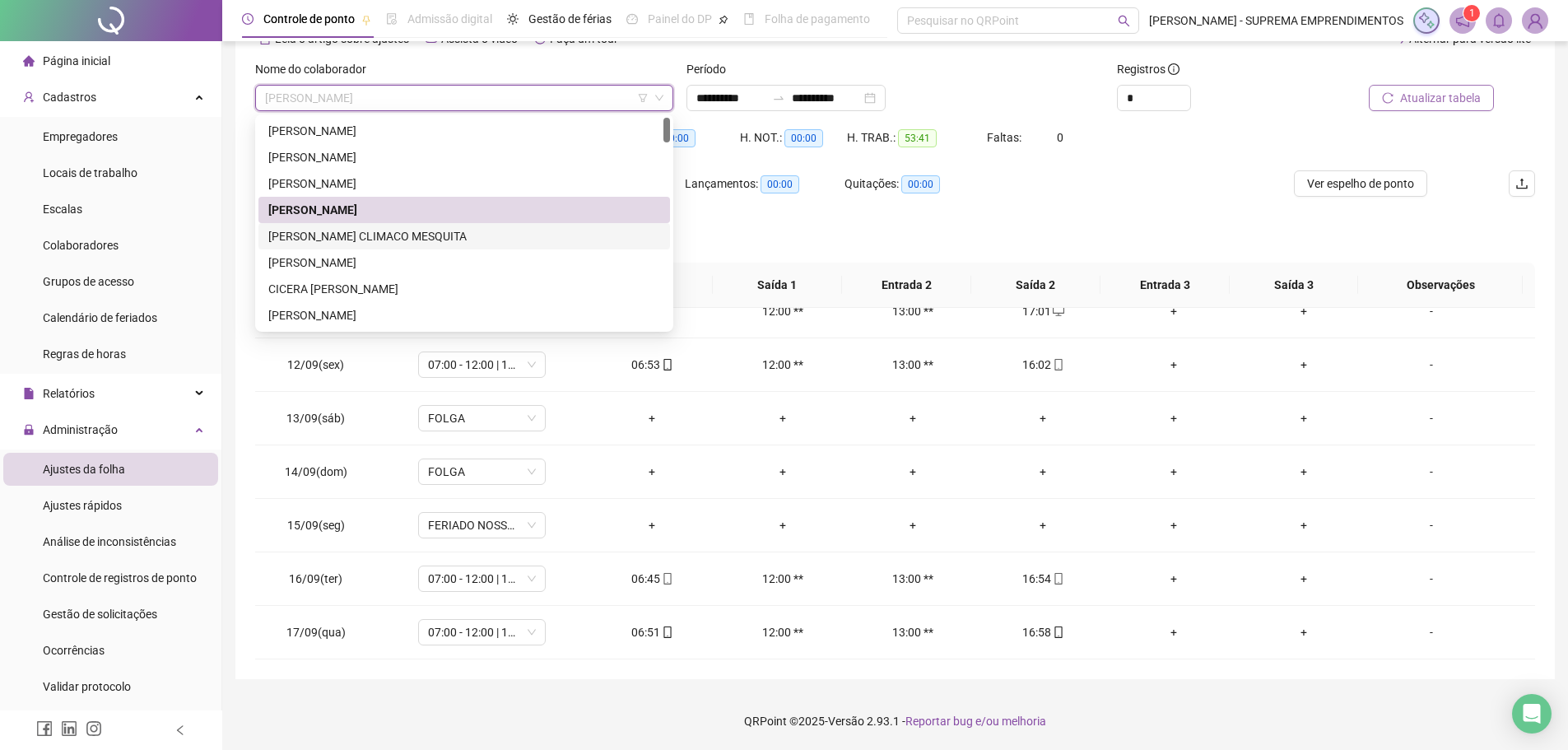
click at [368, 237] on div "[PERSON_NAME] CLIMACO MESQUITA" at bounding box center [464, 236] width 392 height 18
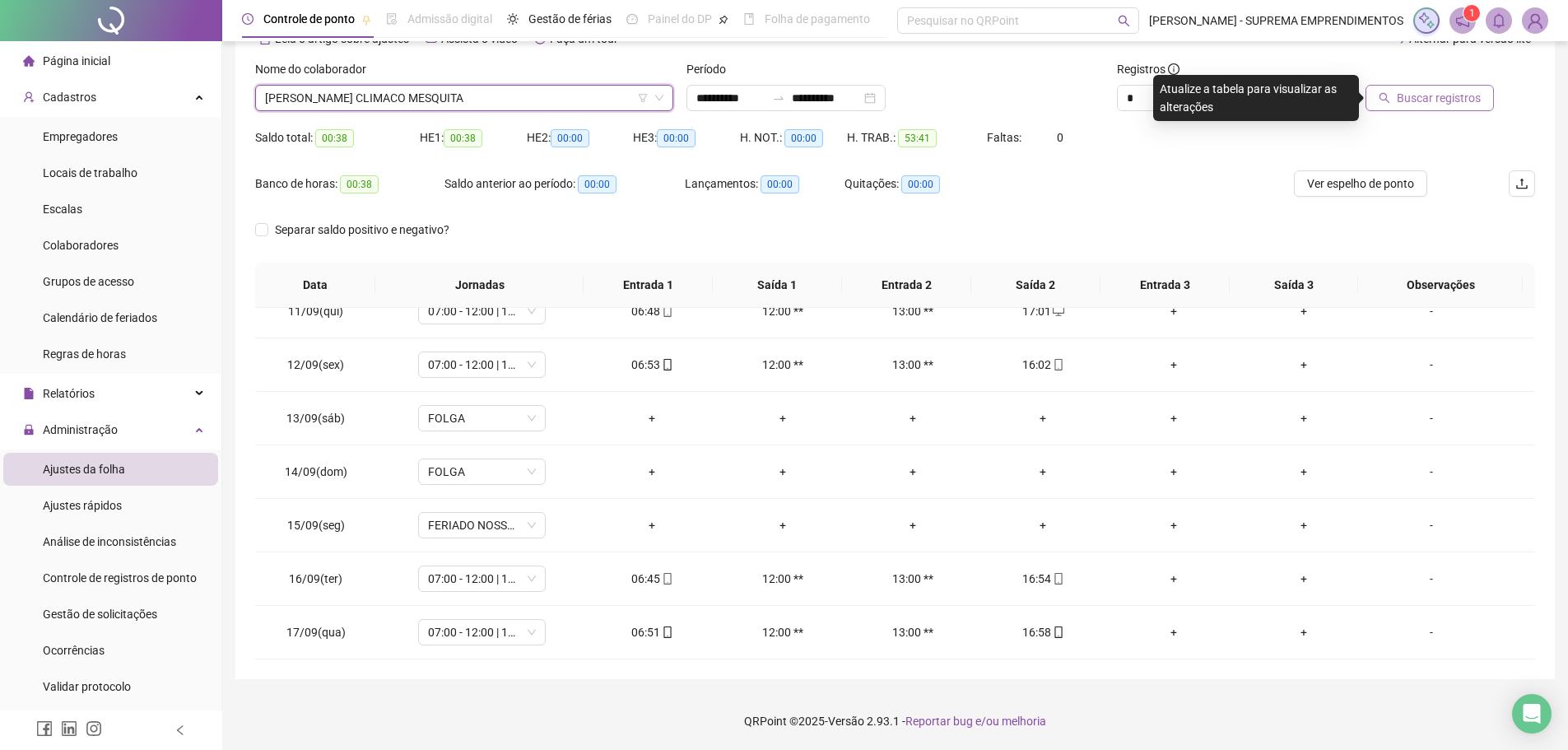
click at [1389, 93] on icon "search" at bounding box center [1384, 97] width 12 height 12
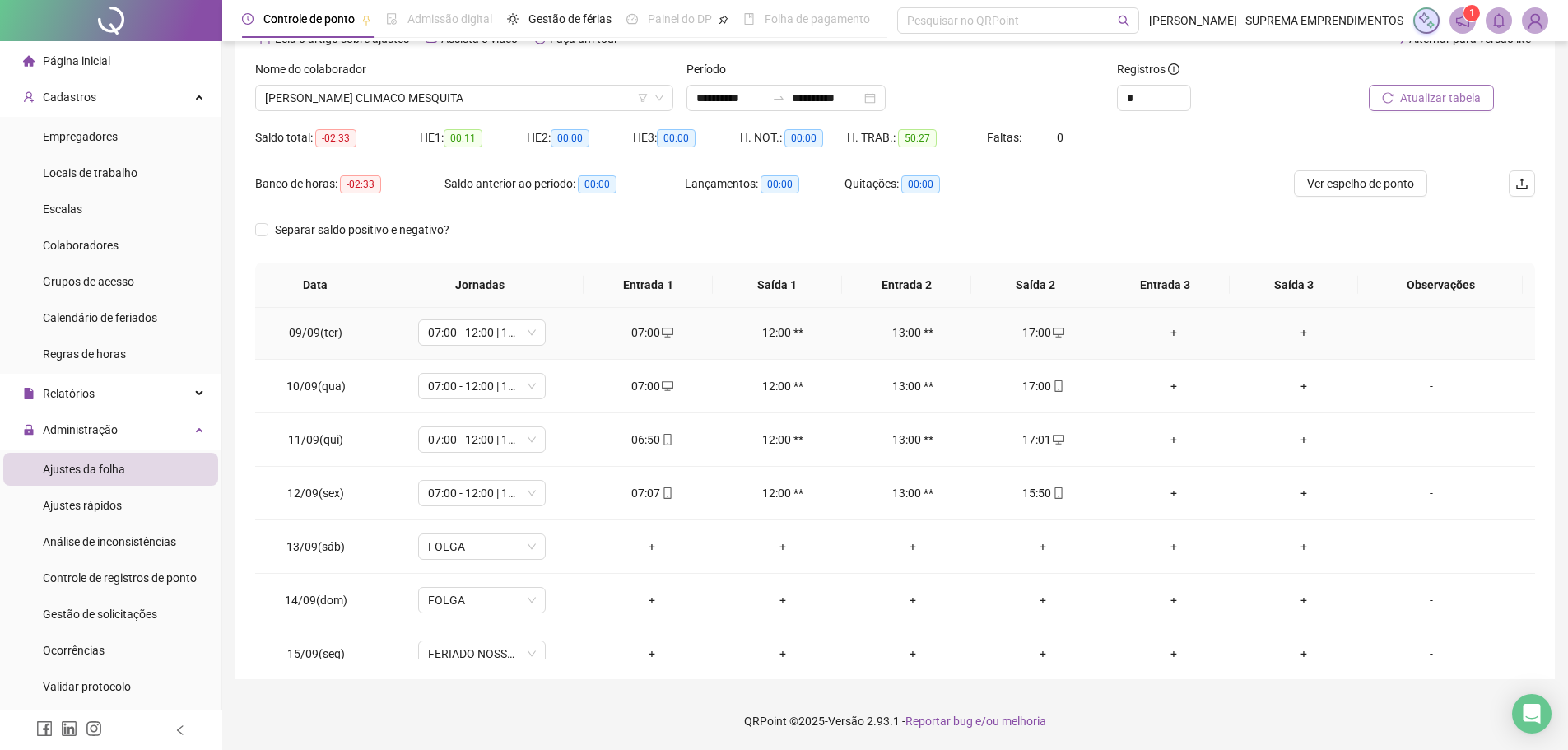
scroll to position [0, 0]
click at [490, 99] on span "[PERSON_NAME] CLIMACO MESQUITA" at bounding box center [464, 98] width 399 height 25
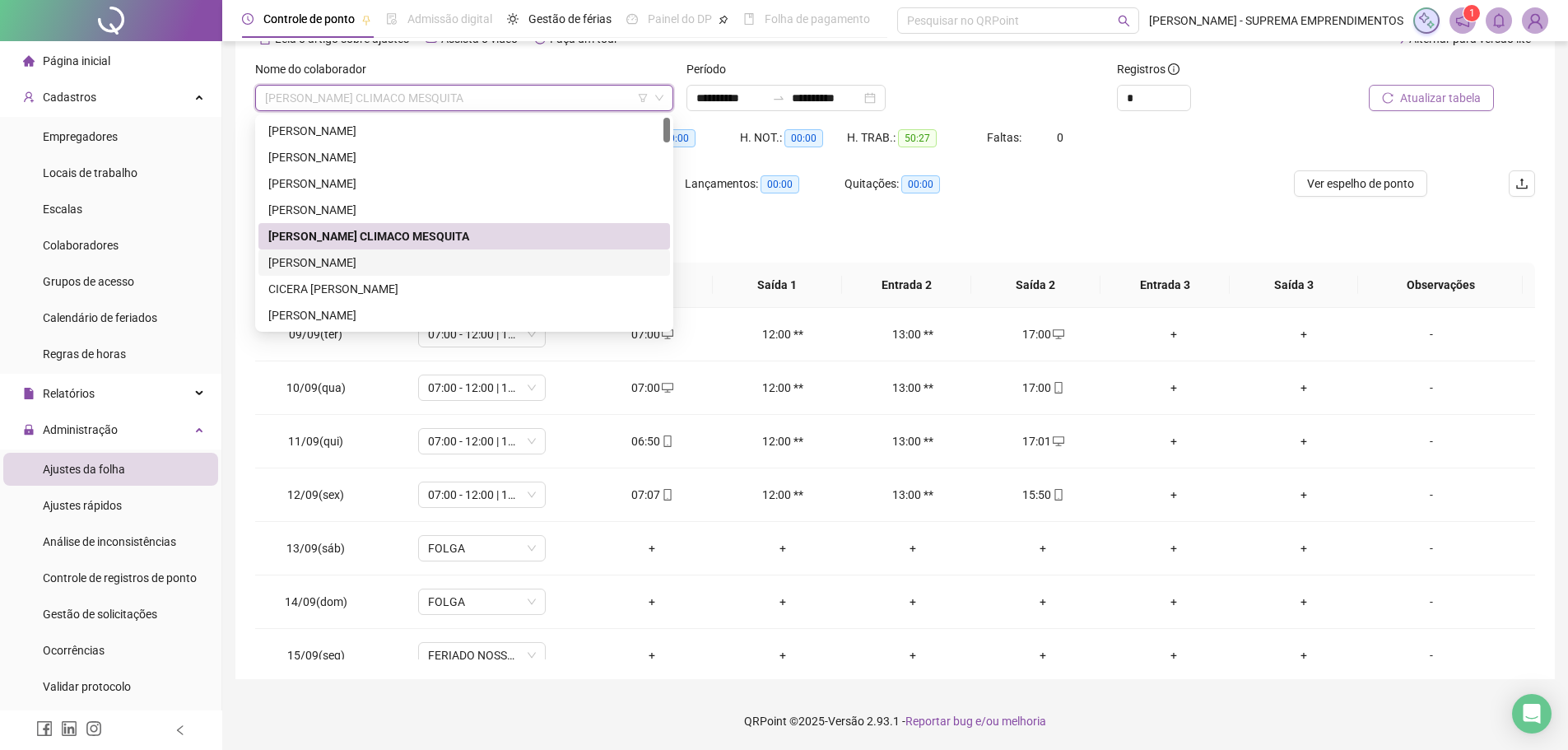
click at [367, 265] on div "[PERSON_NAME]" at bounding box center [464, 263] width 392 height 18
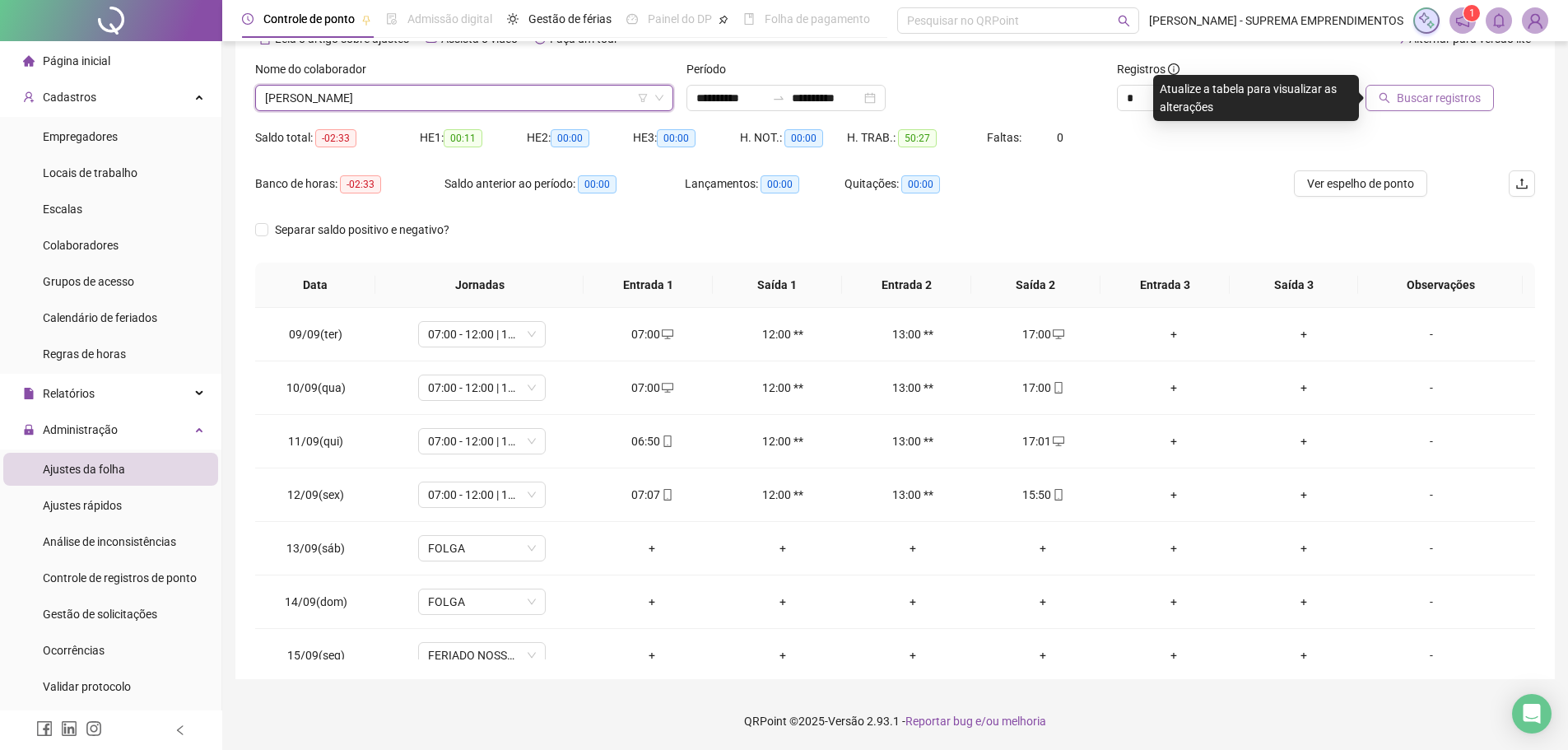
click at [1444, 91] on span "Buscar registros" at bounding box center [1438, 97] width 84 height 18
click at [459, 101] on span "[PERSON_NAME]" at bounding box center [464, 98] width 399 height 25
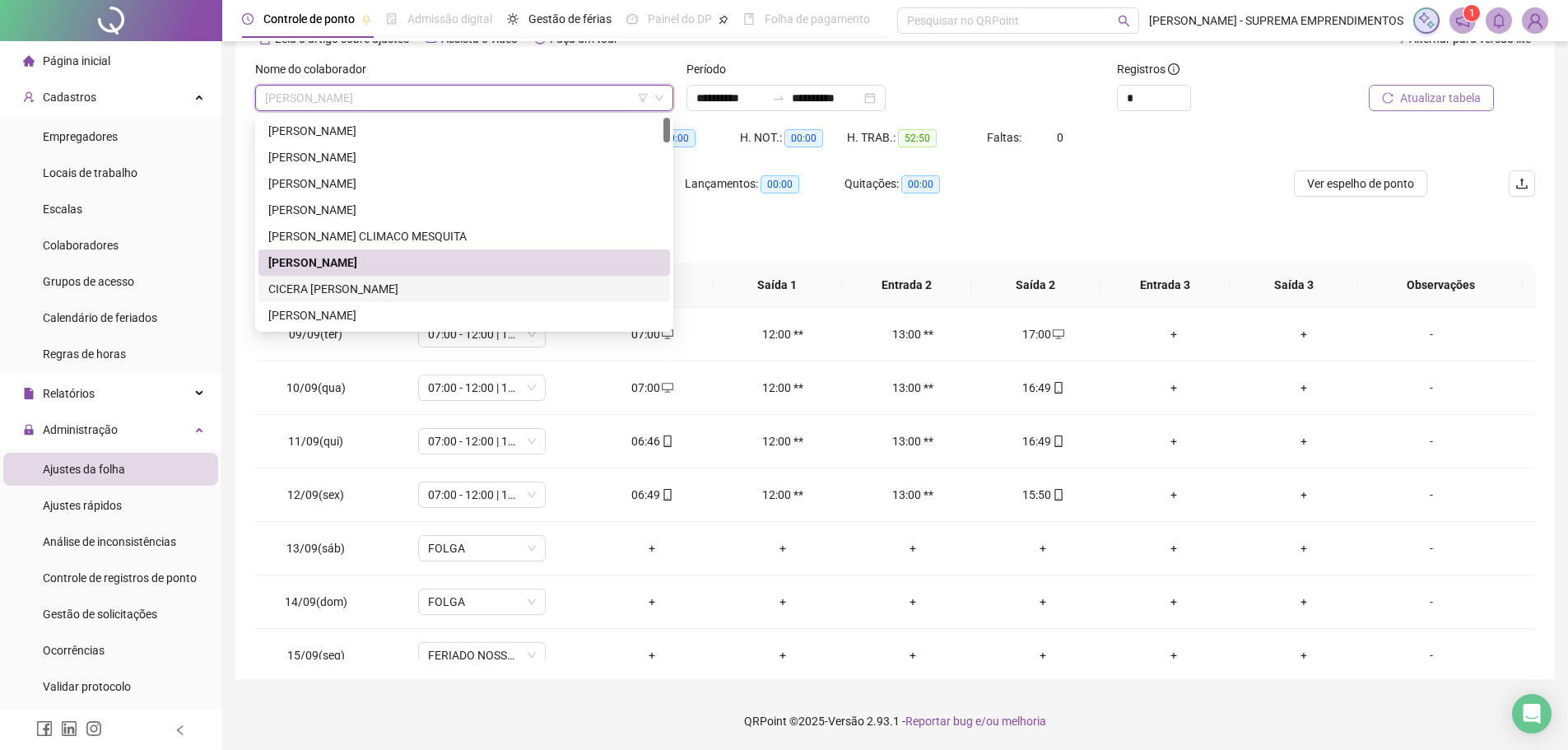
click at [380, 286] on div "CICERA [PERSON_NAME]" at bounding box center [464, 289] width 392 height 18
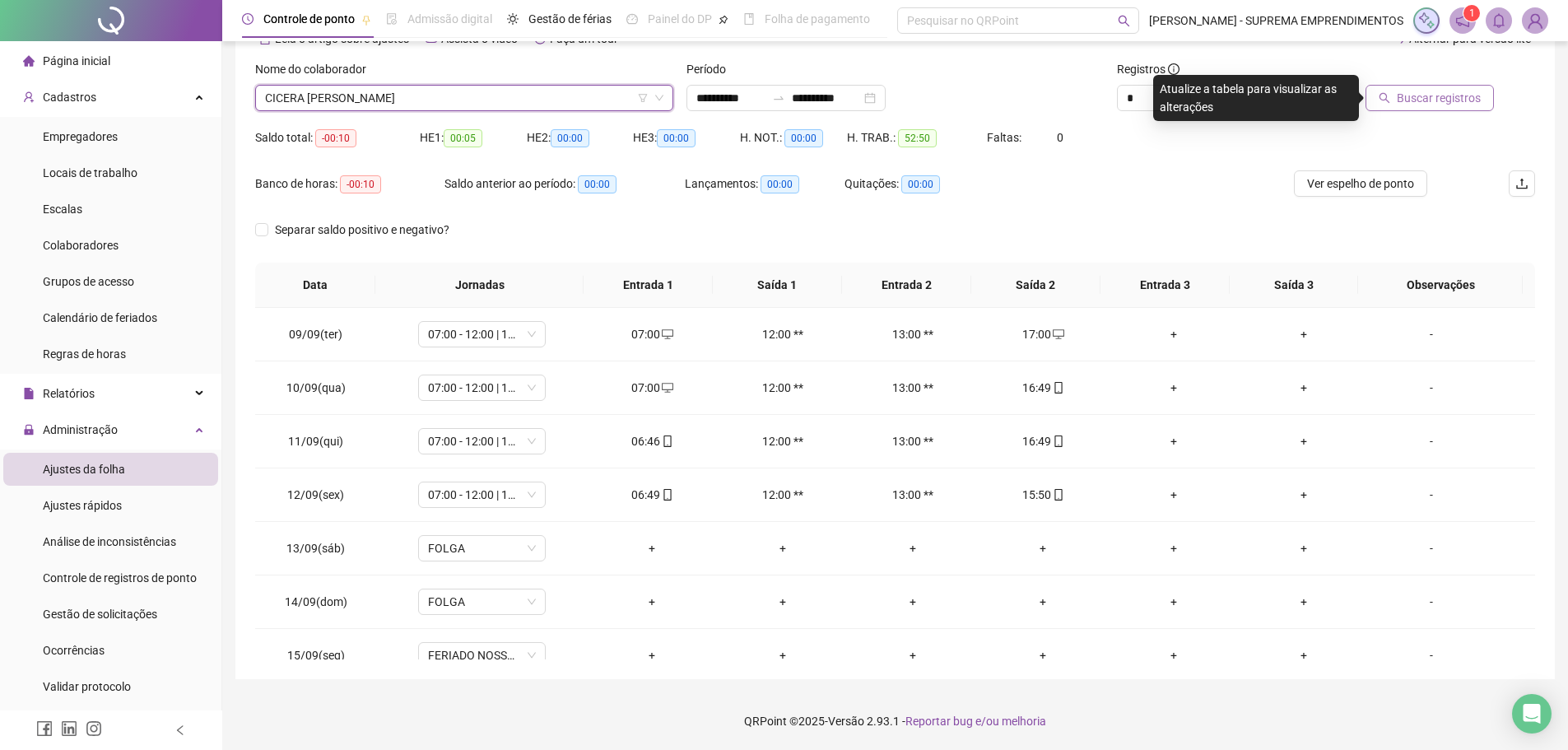
click at [561, 98] on span "CICERA [PERSON_NAME]" at bounding box center [464, 98] width 399 height 25
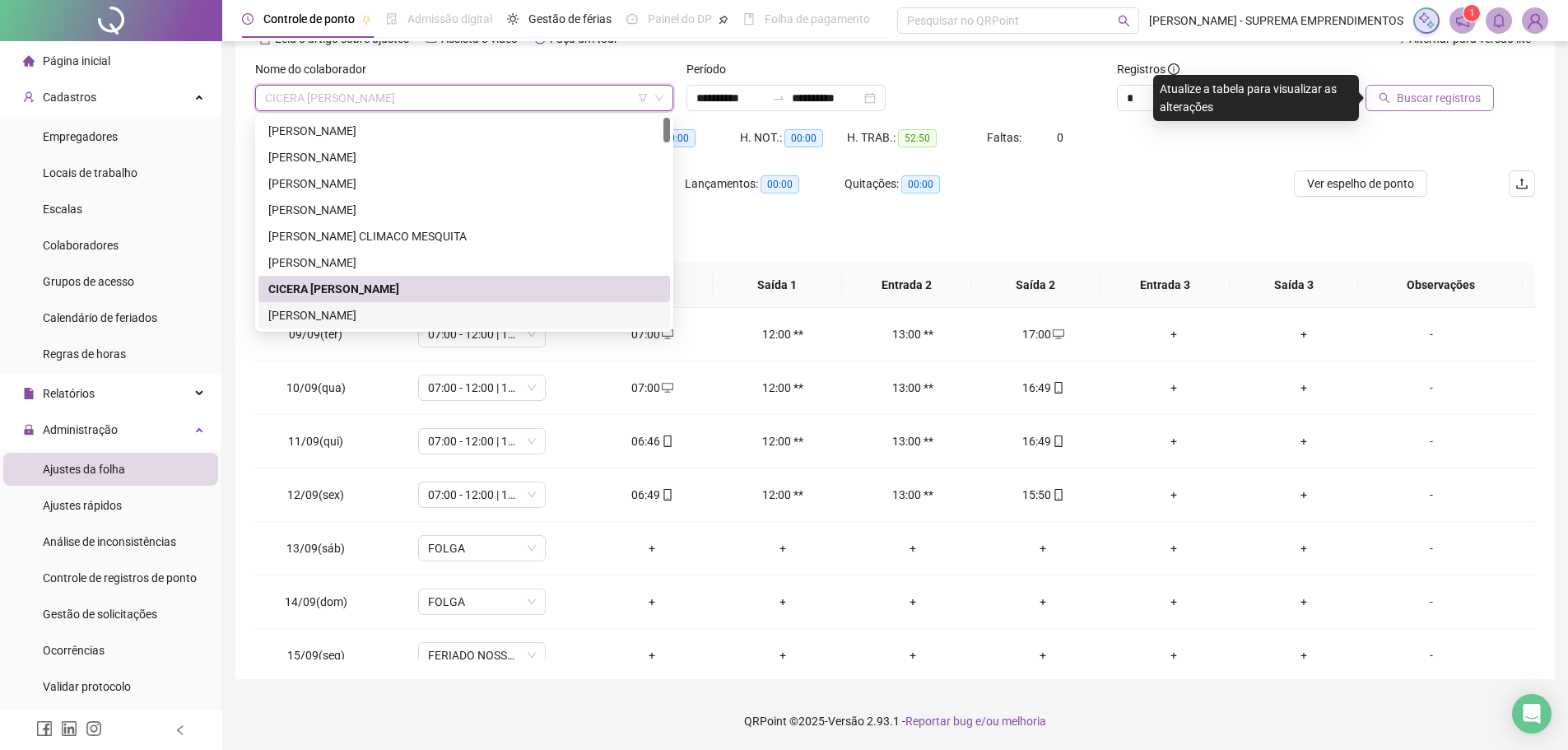
click at [347, 308] on div "[PERSON_NAME]" at bounding box center [464, 316] width 392 height 18
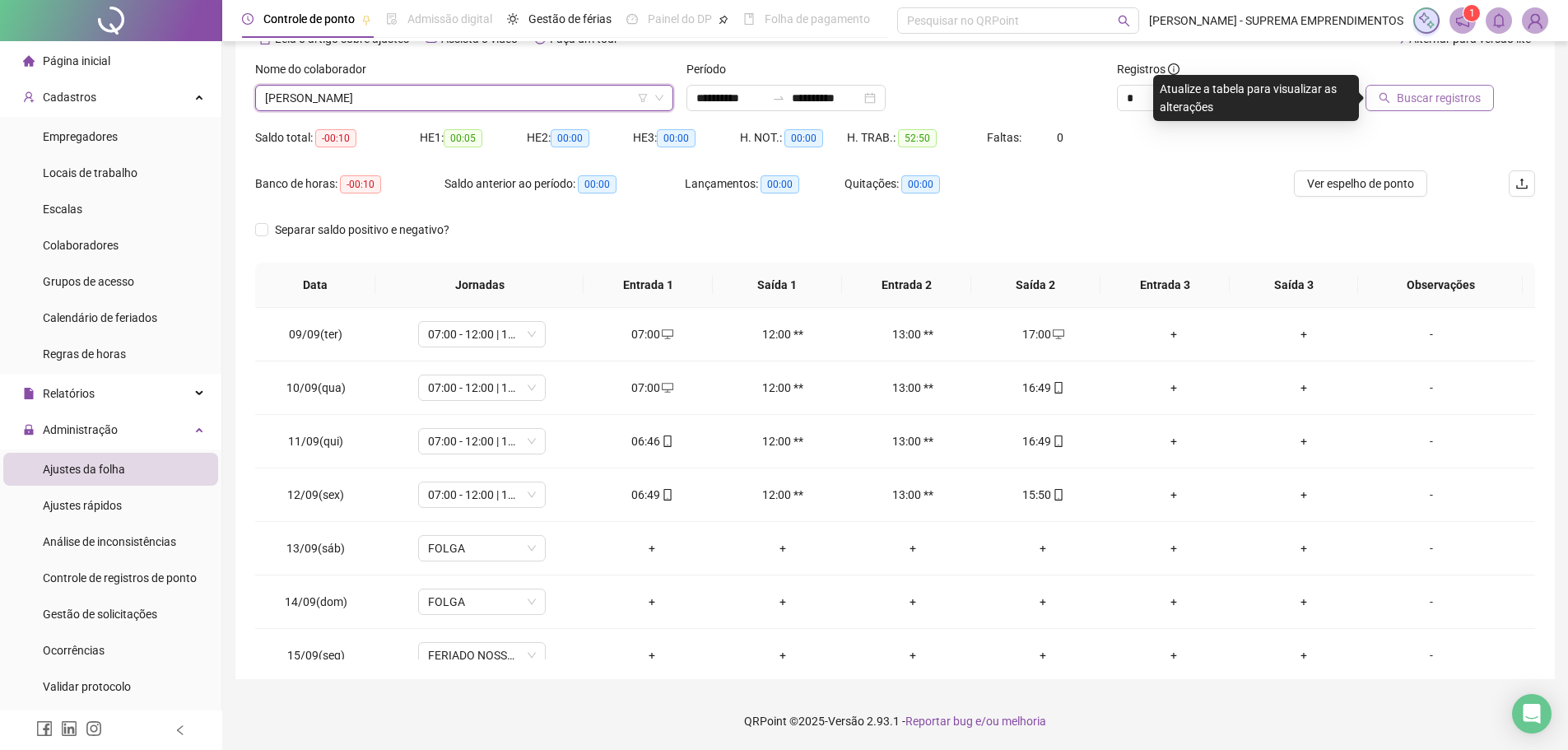
click at [1415, 98] on span "Buscar registros" at bounding box center [1438, 97] width 84 height 18
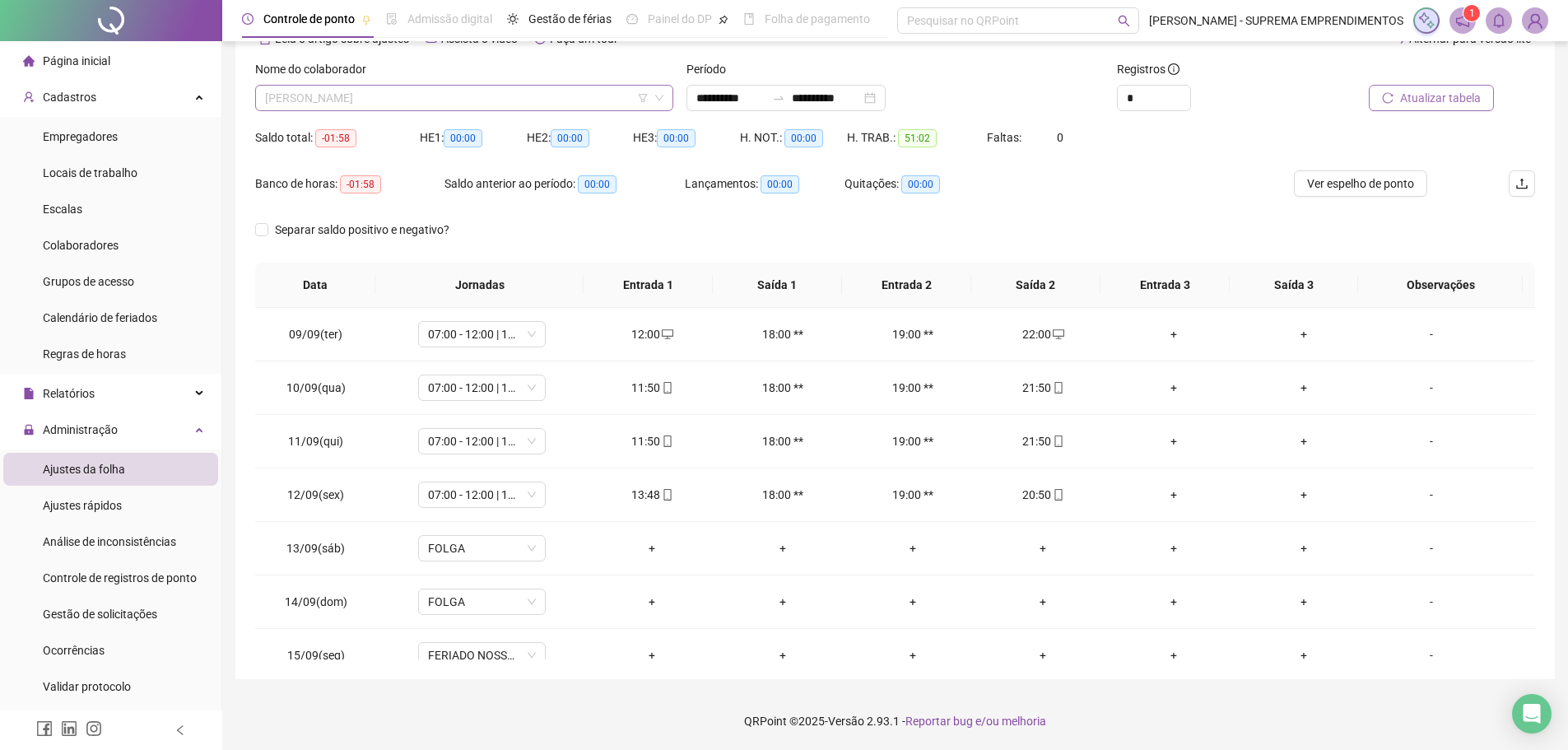
click at [556, 100] on span "[PERSON_NAME]" at bounding box center [464, 98] width 399 height 25
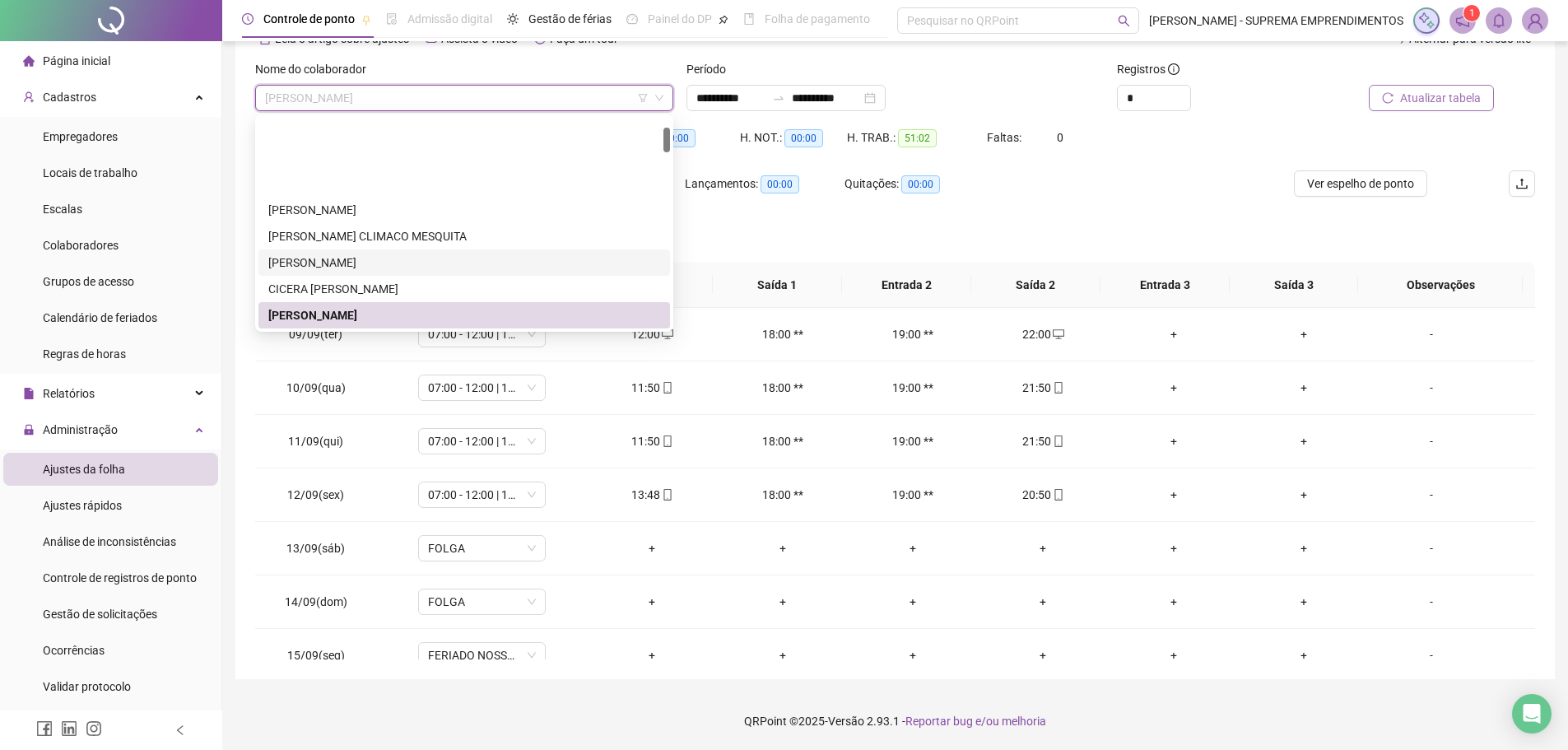
scroll to position [82, 0]
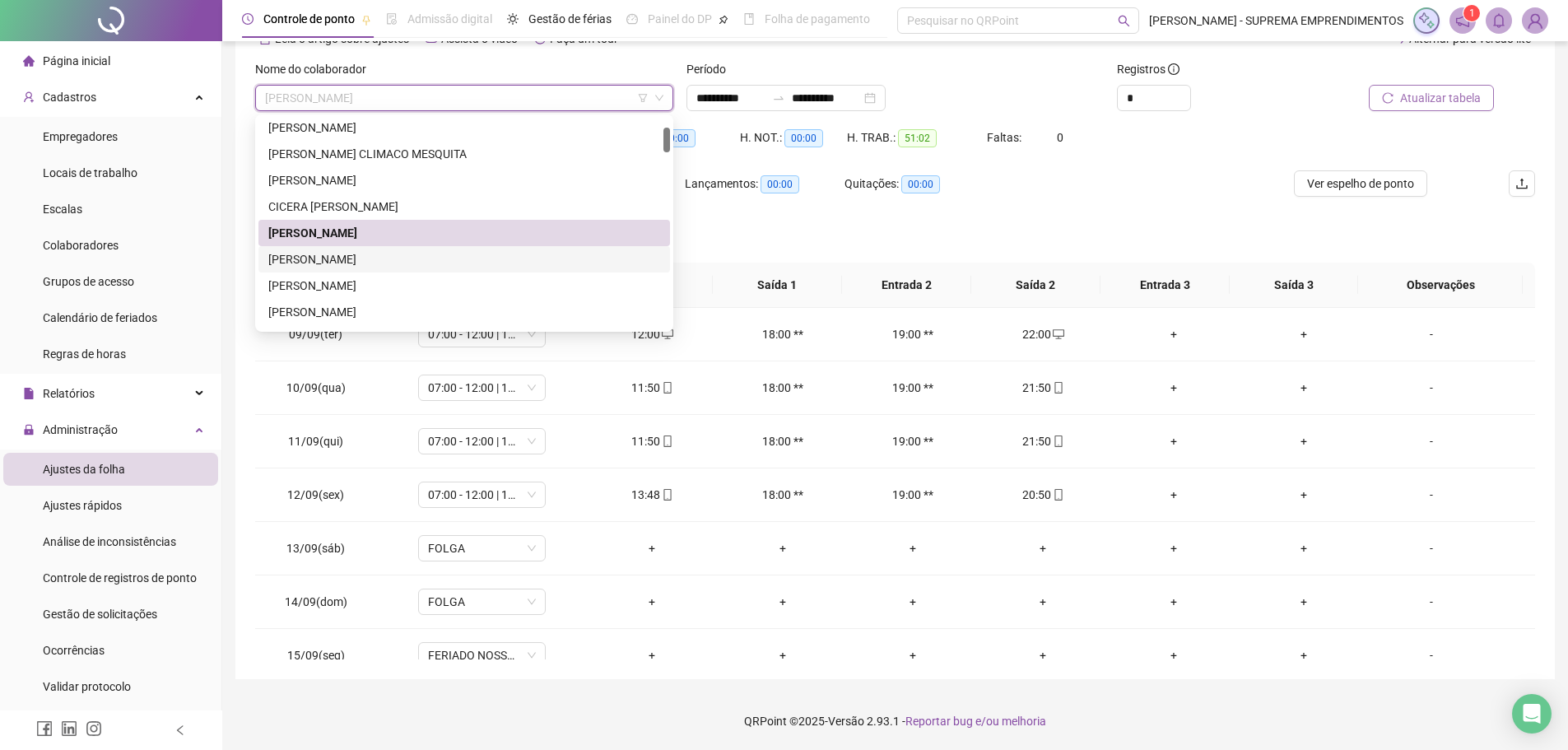
click at [336, 263] on div "[PERSON_NAME]" at bounding box center [464, 259] width 392 height 18
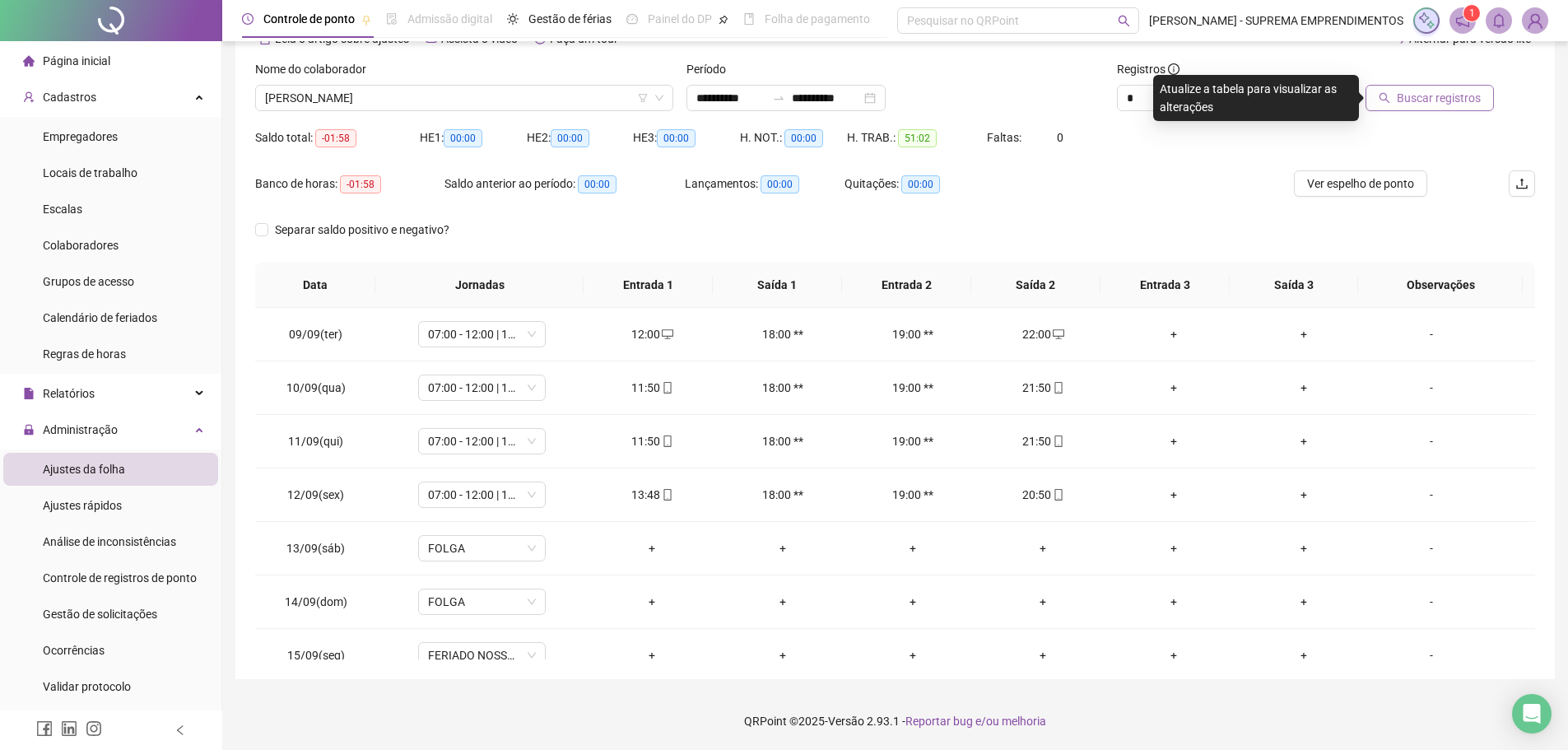
click at [1454, 97] on span "Buscar registros" at bounding box center [1438, 97] width 84 height 18
click at [412, 92] on span "[PERSON_NAME]" at bounding box center [464, 98] width 399 height 25
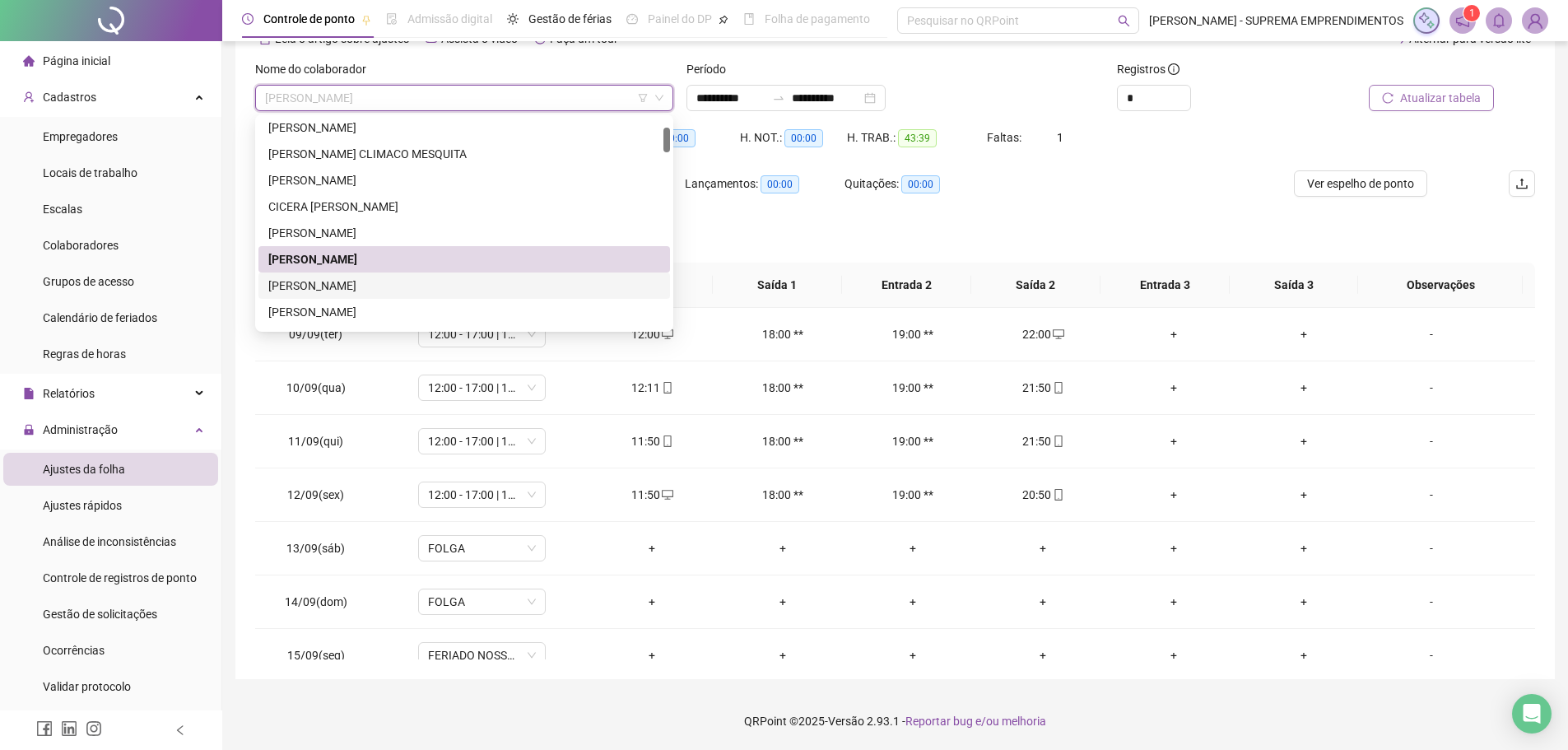
click at [377, 282] on div "[PERSON_NAME]" at bounding box center [464, 285] width 392 height 18
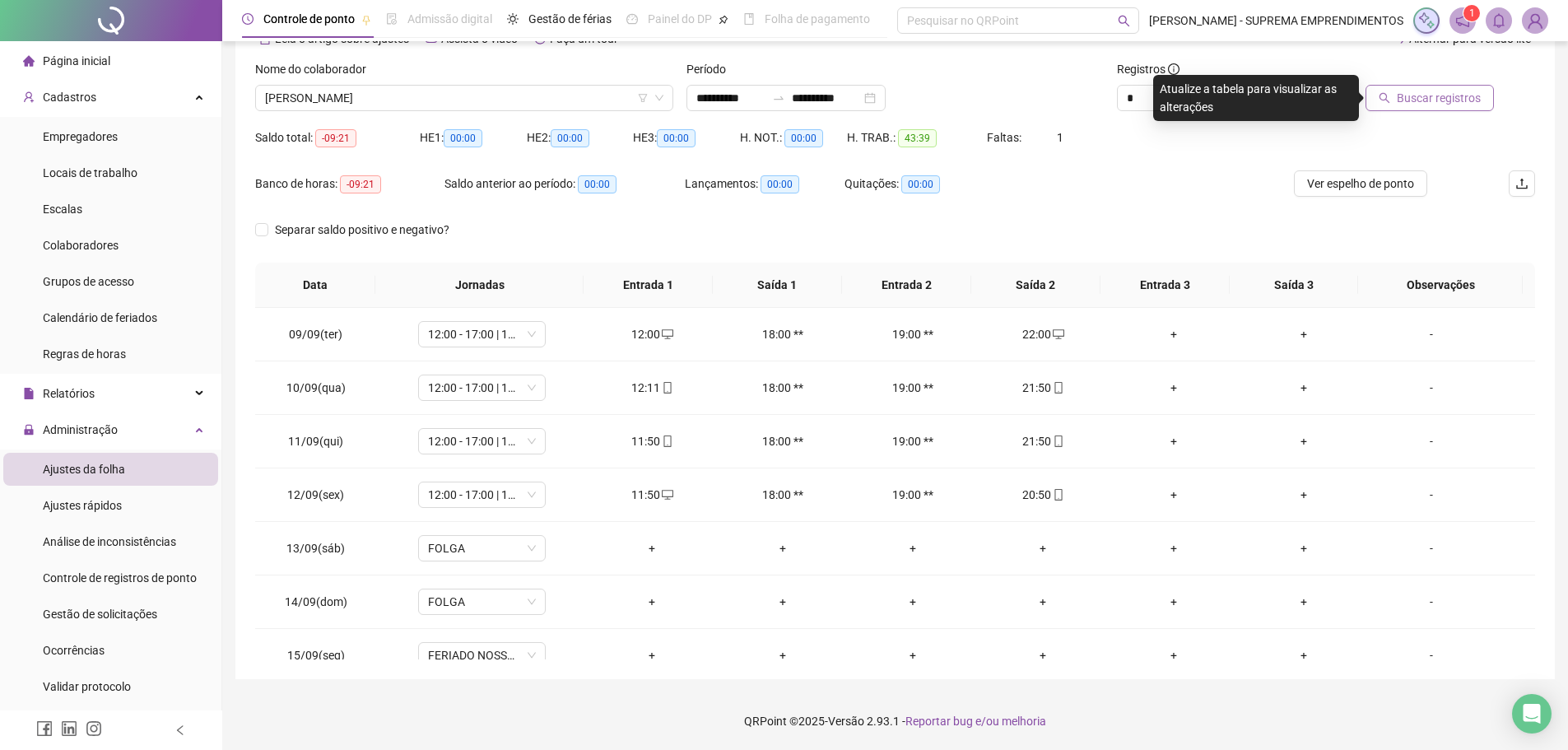
click at [1442, 91] on span "Buscar registros" at bounding box center [1438, 97] width 84 height 18
click at [441, 95] on span "[PERSON_NAME]" at bounding box center [464, 98] width 399 height 25
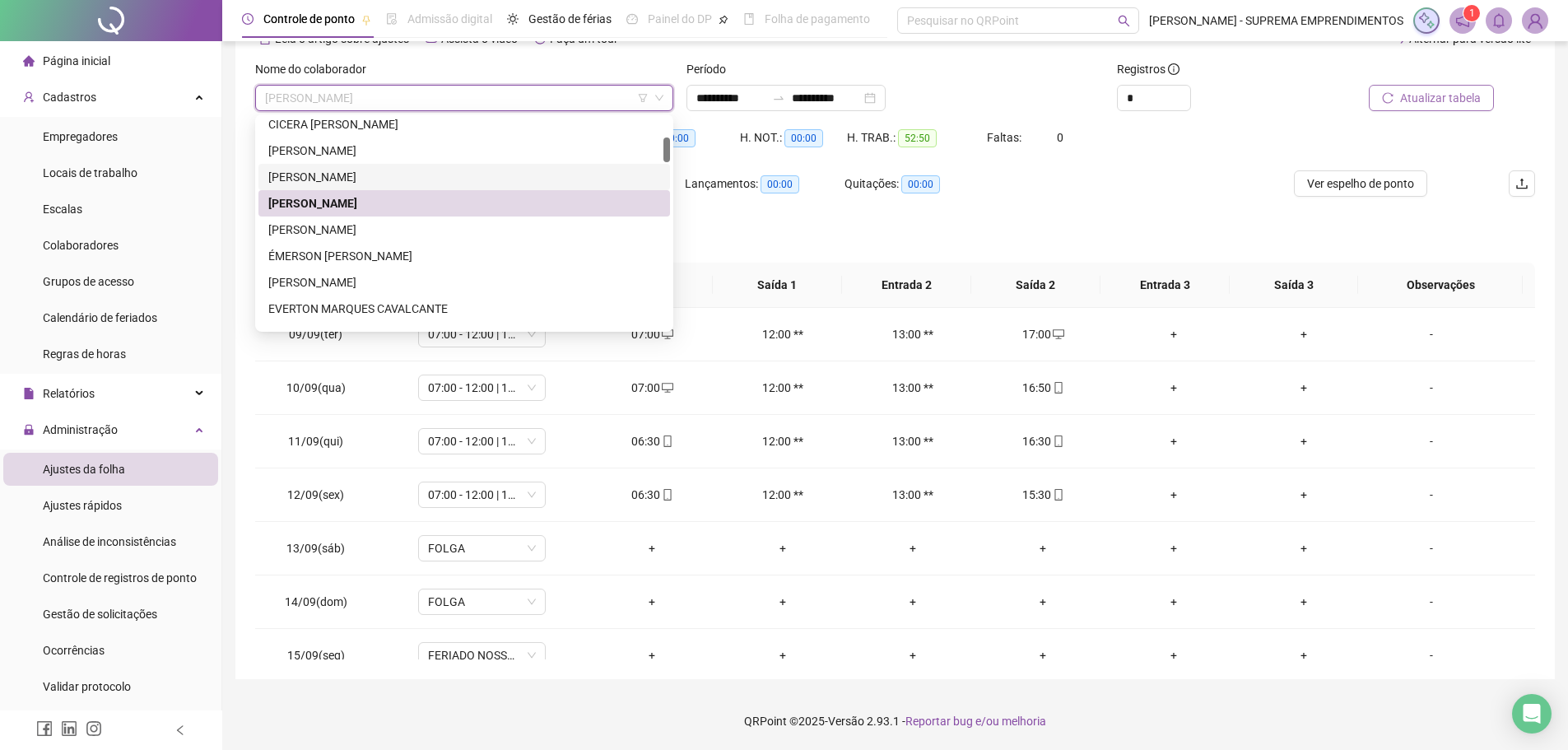
scroll to position [247, 0]
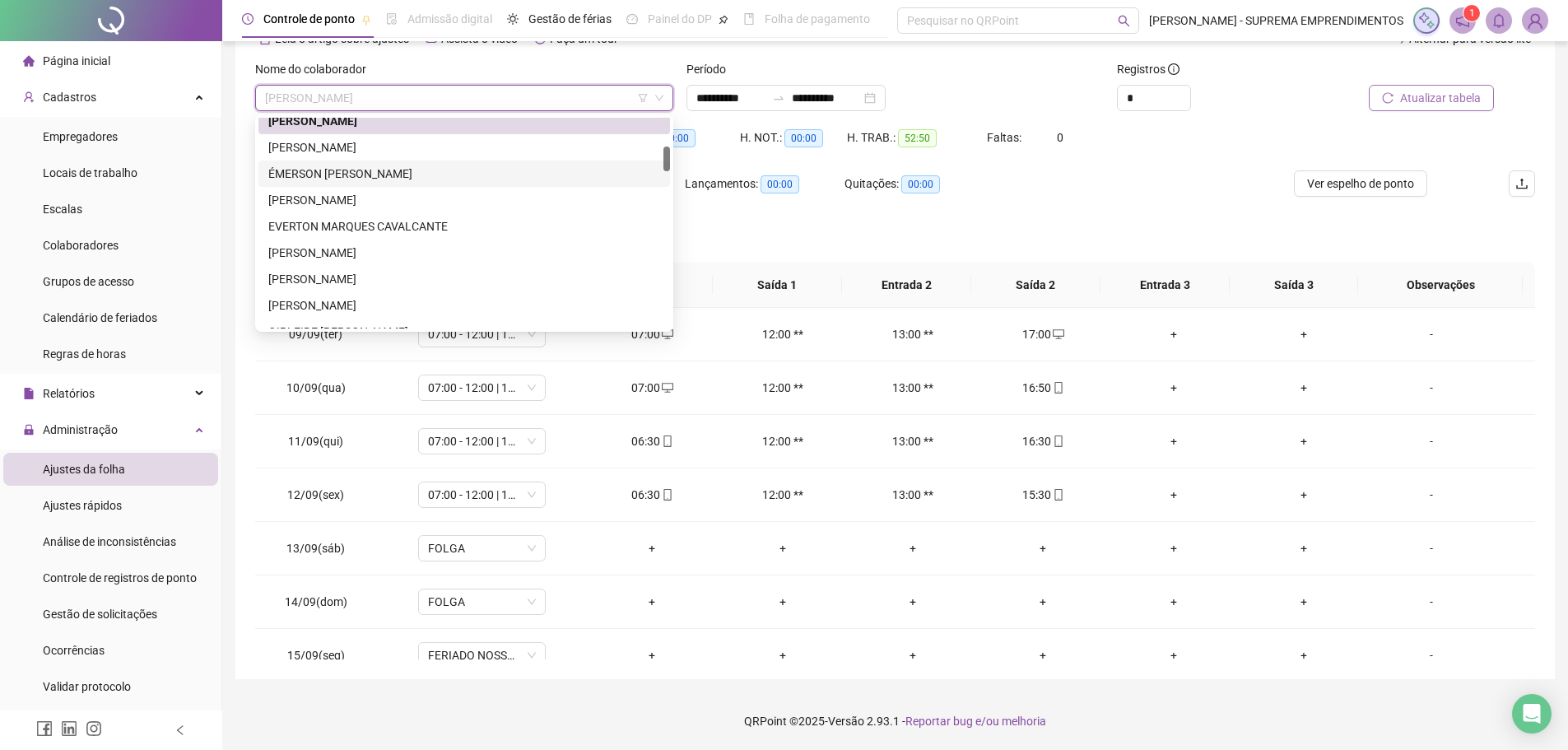
click at [420, 174] on div "ÉMERSON [PERSON_NAME]" at bounding box center [464, 173] width 392 height 18
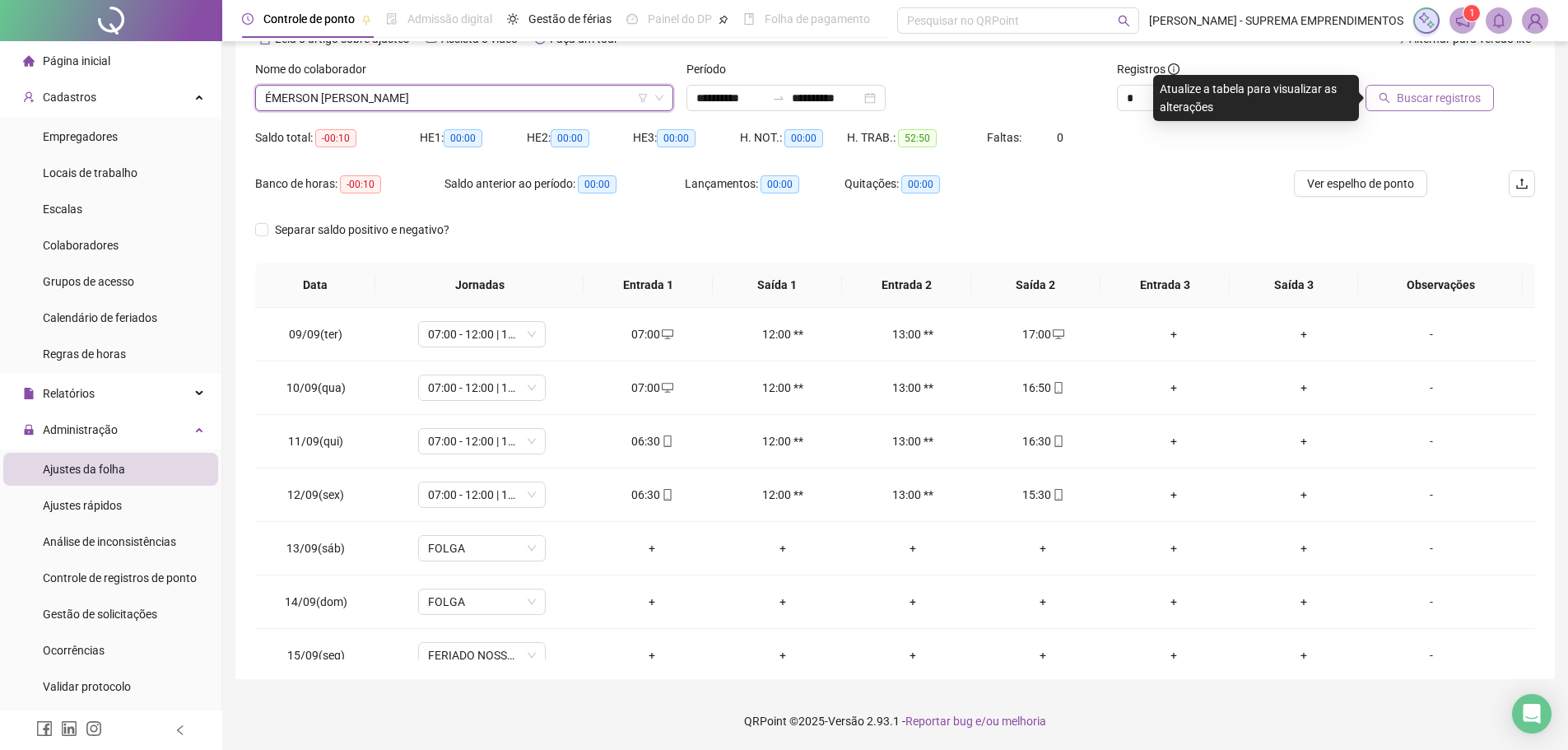
click at [1454, 101] on span "Buscar registros" at bounding box center [1438, 97] width 84 height 18
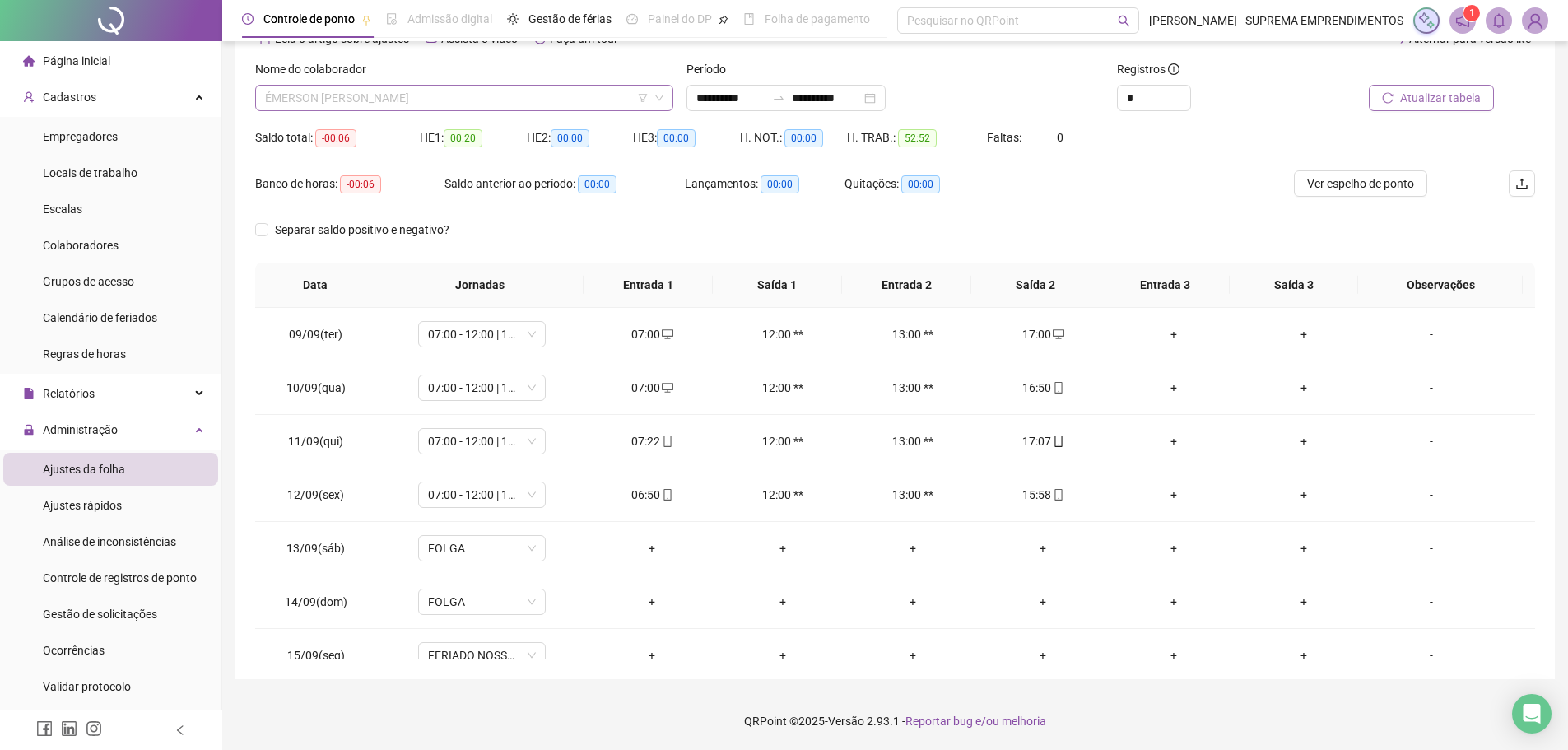
click at [489, 86] on span "ÉMERSON [PERSON_NAME]" at bounding box center [464, 98] width 399 height 25
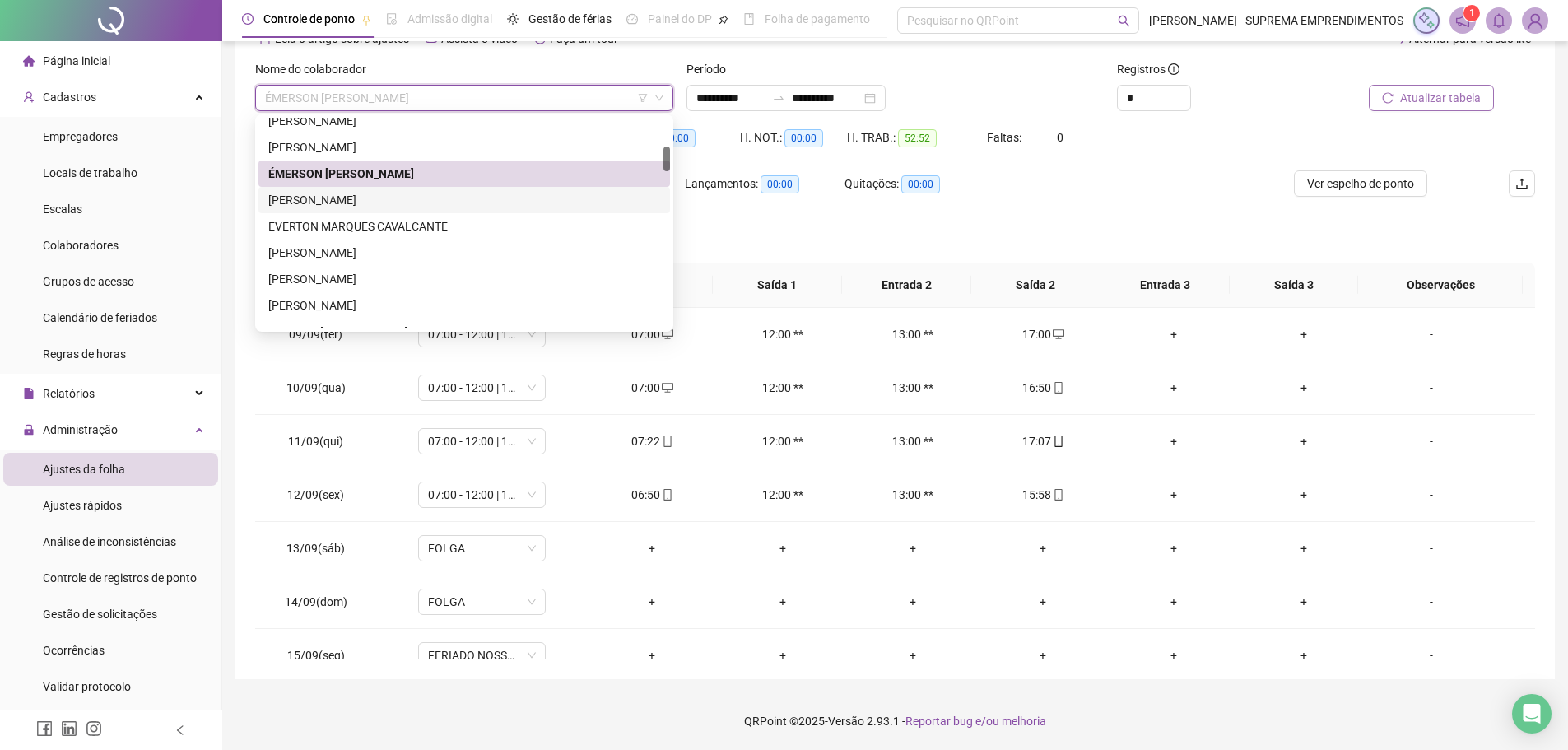
click at [388, 198] on div "[PERSON_NAME]" at bounding box center [464, 200] width 392 height 18
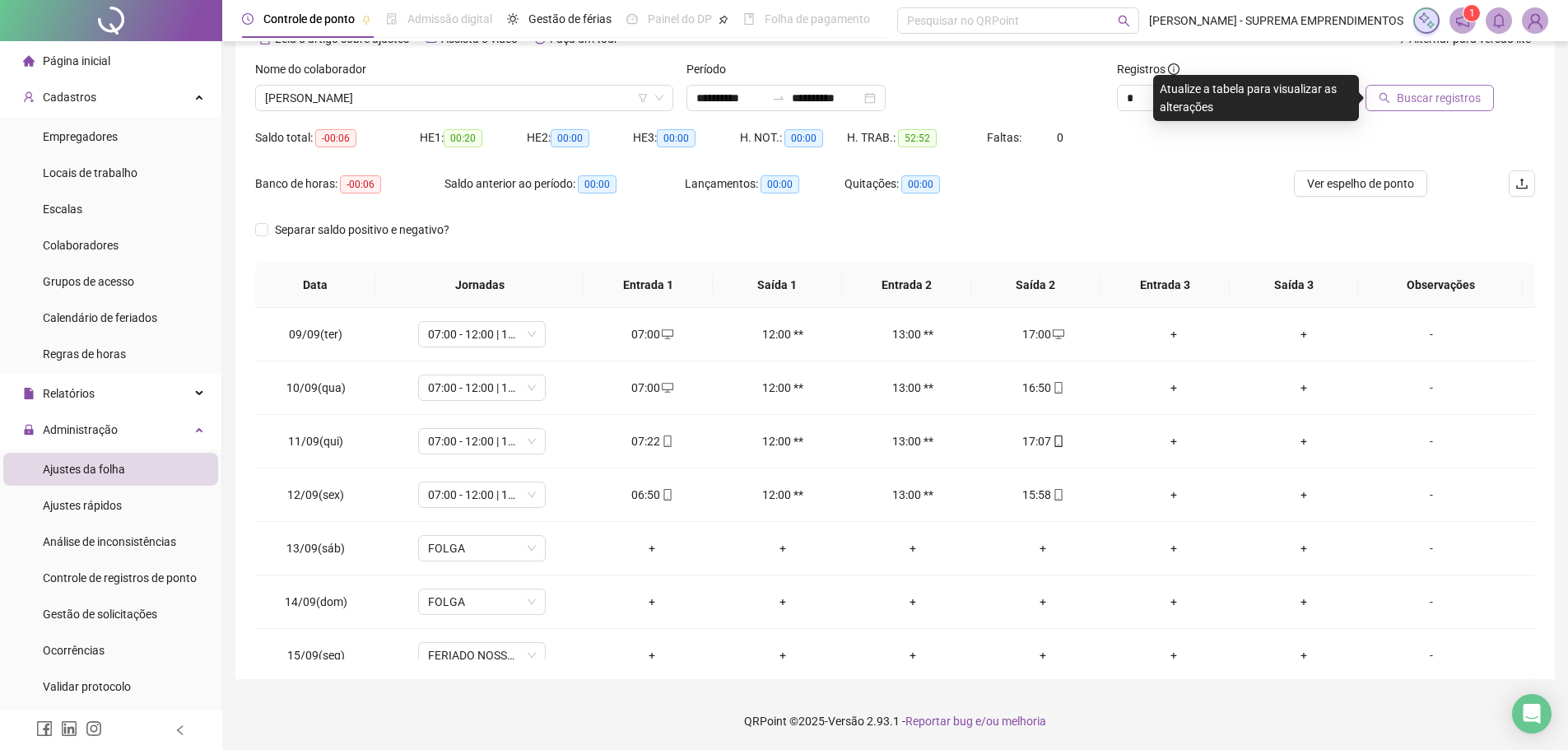
click at [1394, 88] on button "Buscar registros" at bounding box center [1430, 97] width 129 height 26
click at [496, 94] on span "[PERSON_NAME]" at bounding box center [464, 98] width 399 height 25
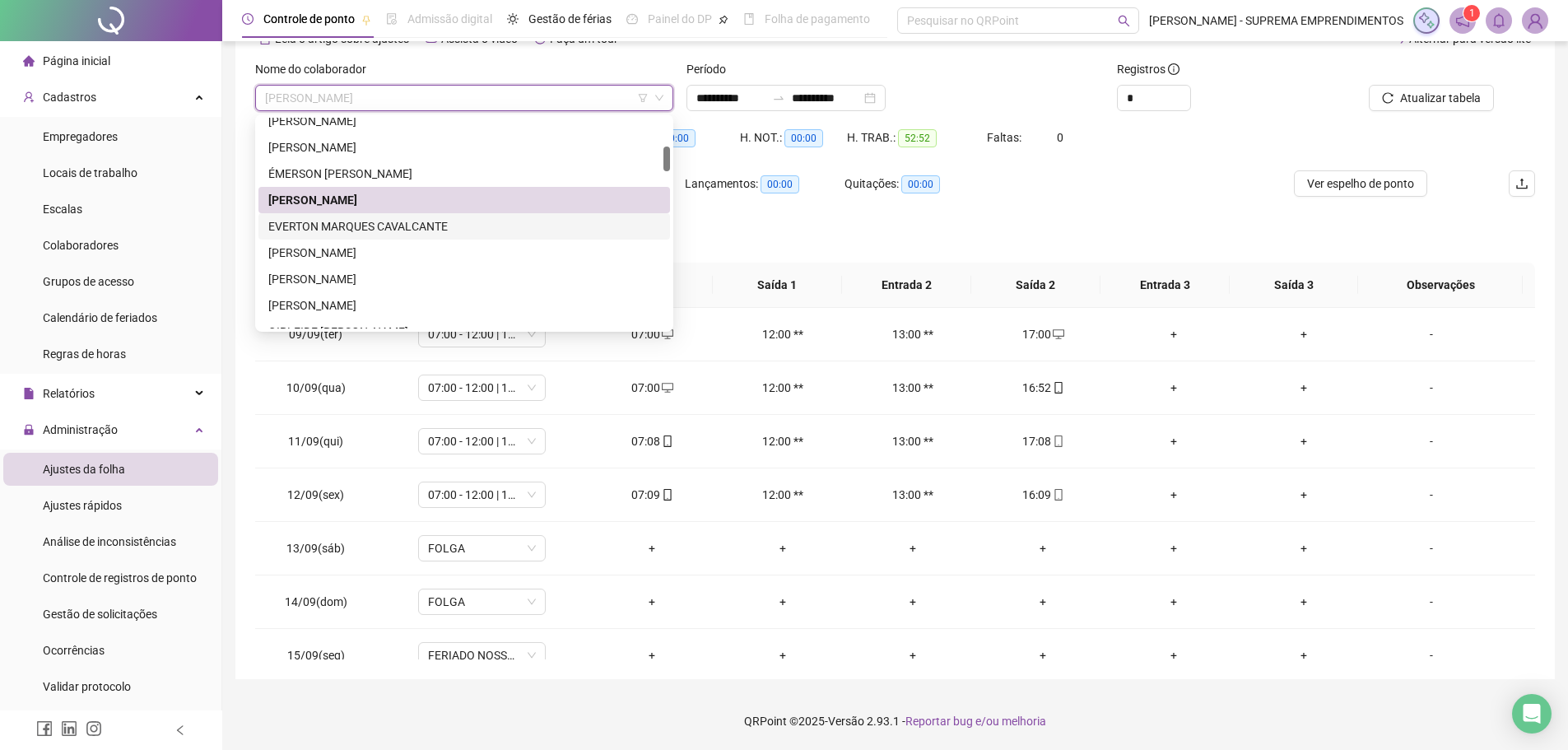
click at [356, 231] on div "EVERTON MARQUES CAVALCANTE" at bounding box center [464, 226] width 392 height 18
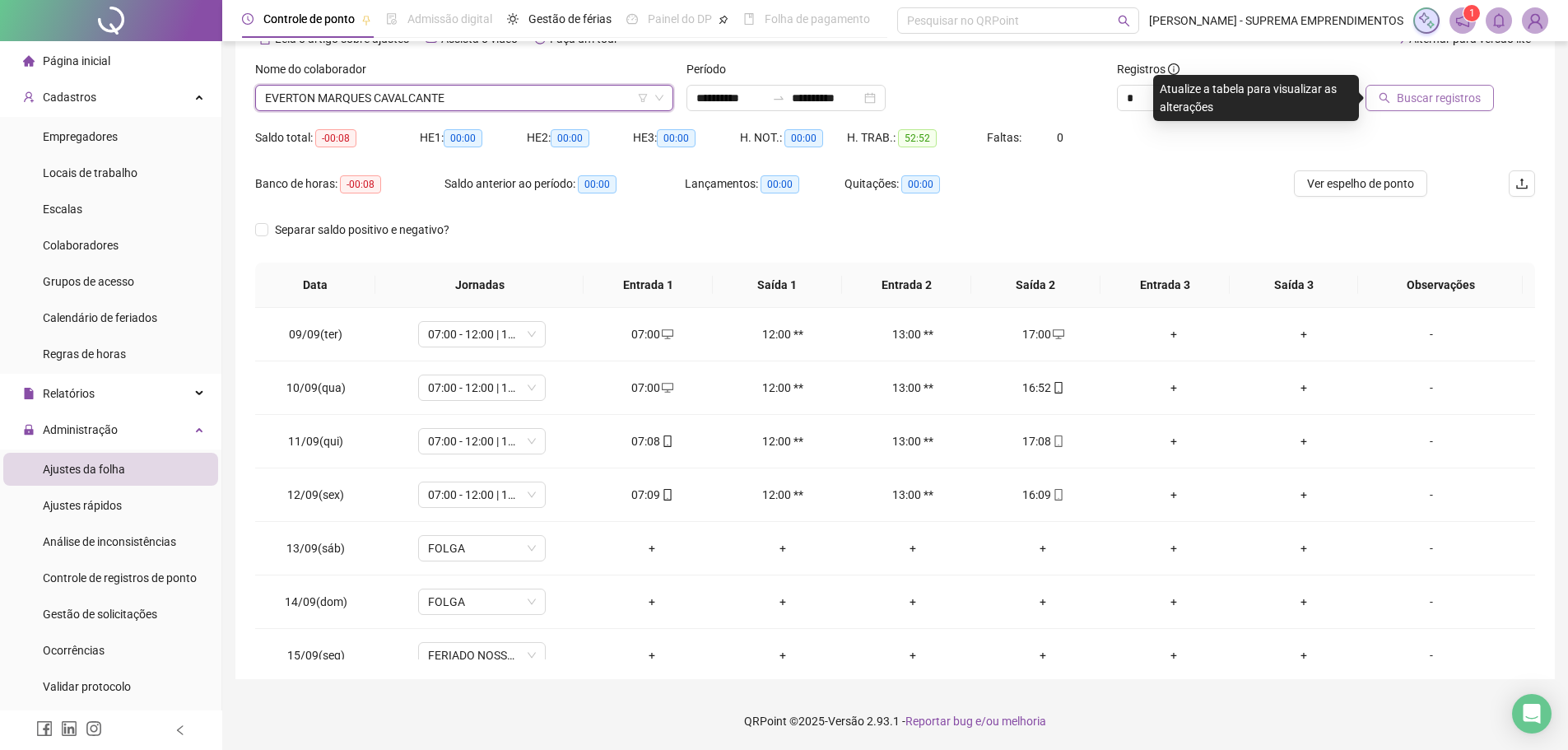
click at [1446, 96] on span "Buscar registros" at bounding box center [1438, 97] width 84 height 18
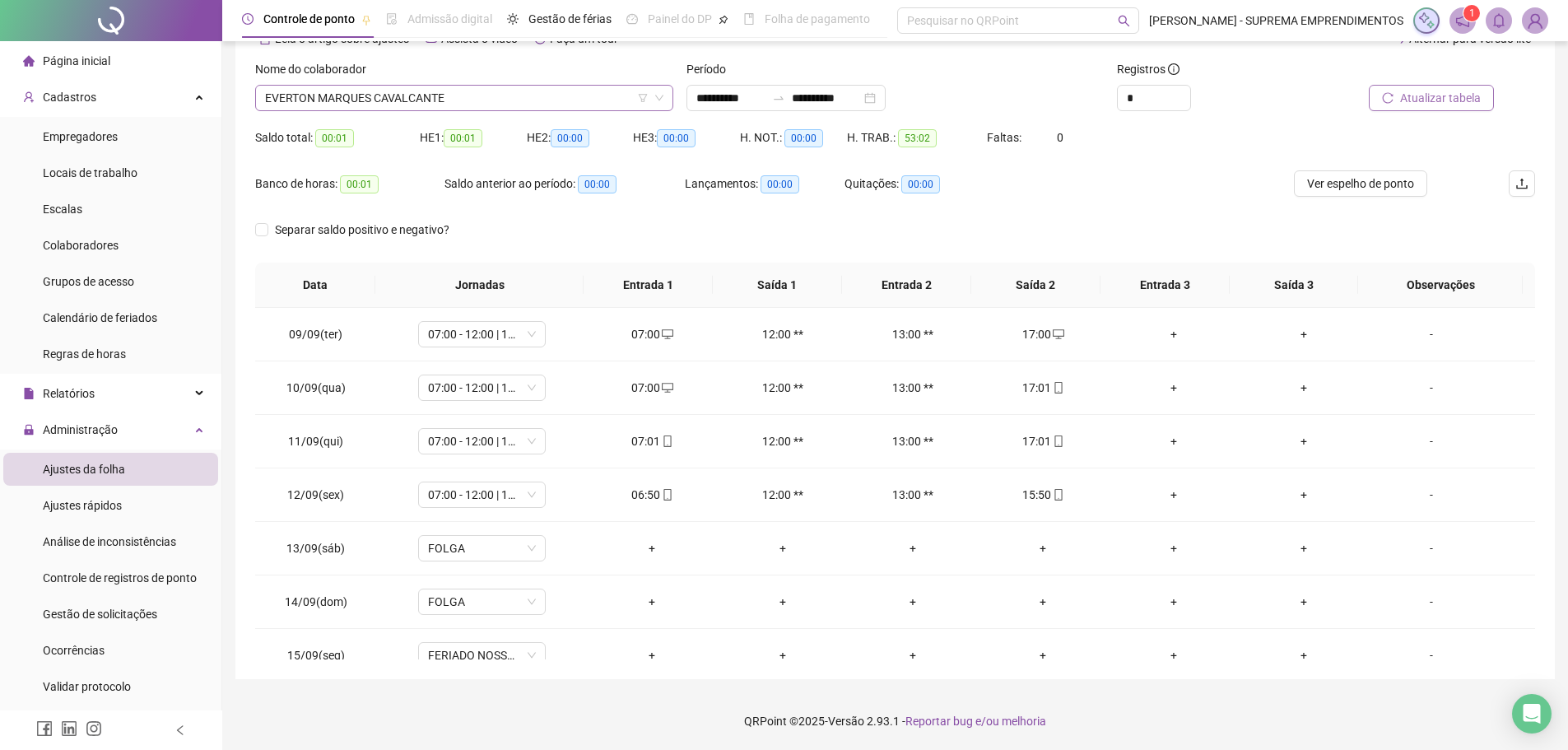
click at [528, 92] on span "EVERTON MARQUES CAVALCANTE" at bounding box center [464, 98] width 399 height 25
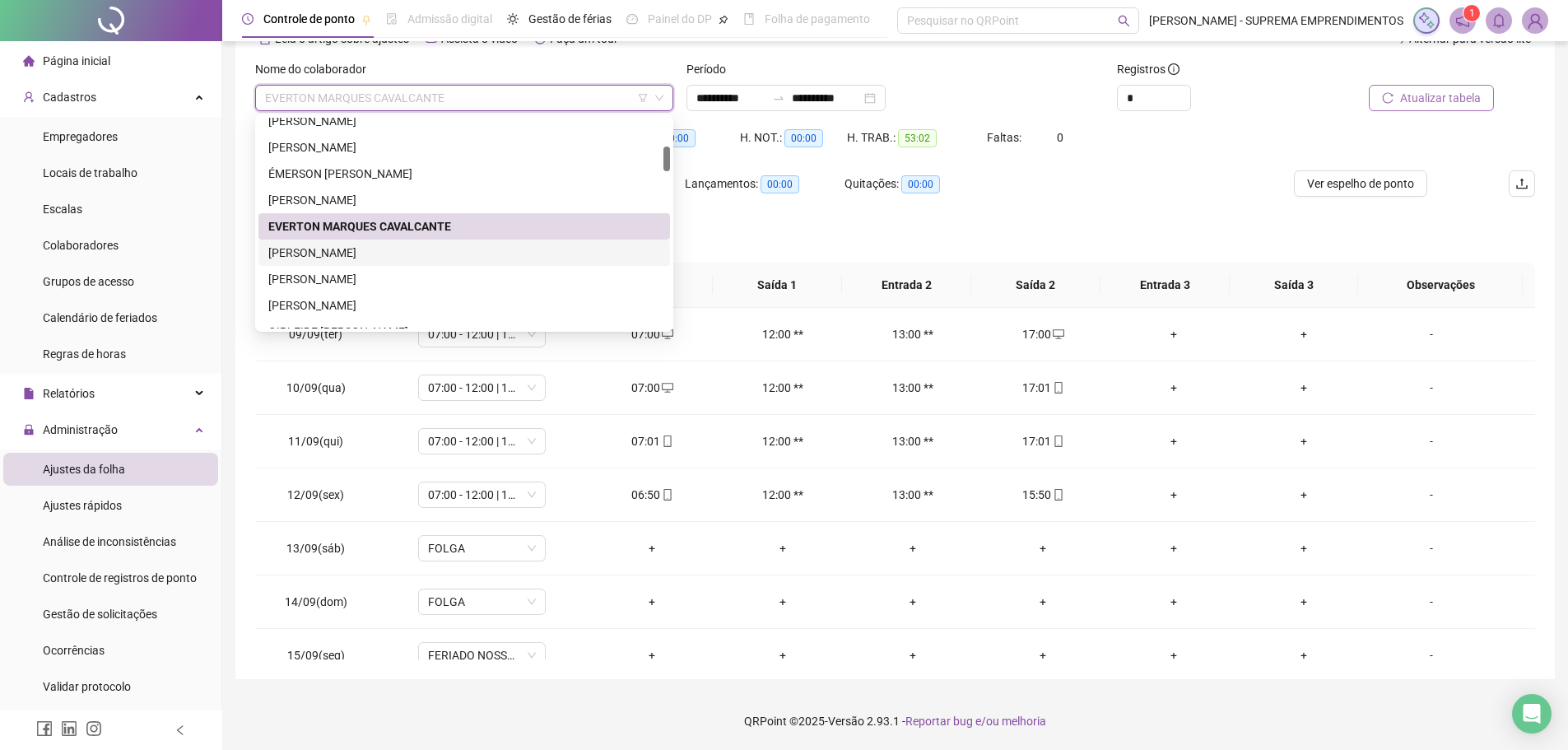
click at [362, 254] on div "[PERSON_NAME]" at bounding box center [464, 253] width 392 height 18
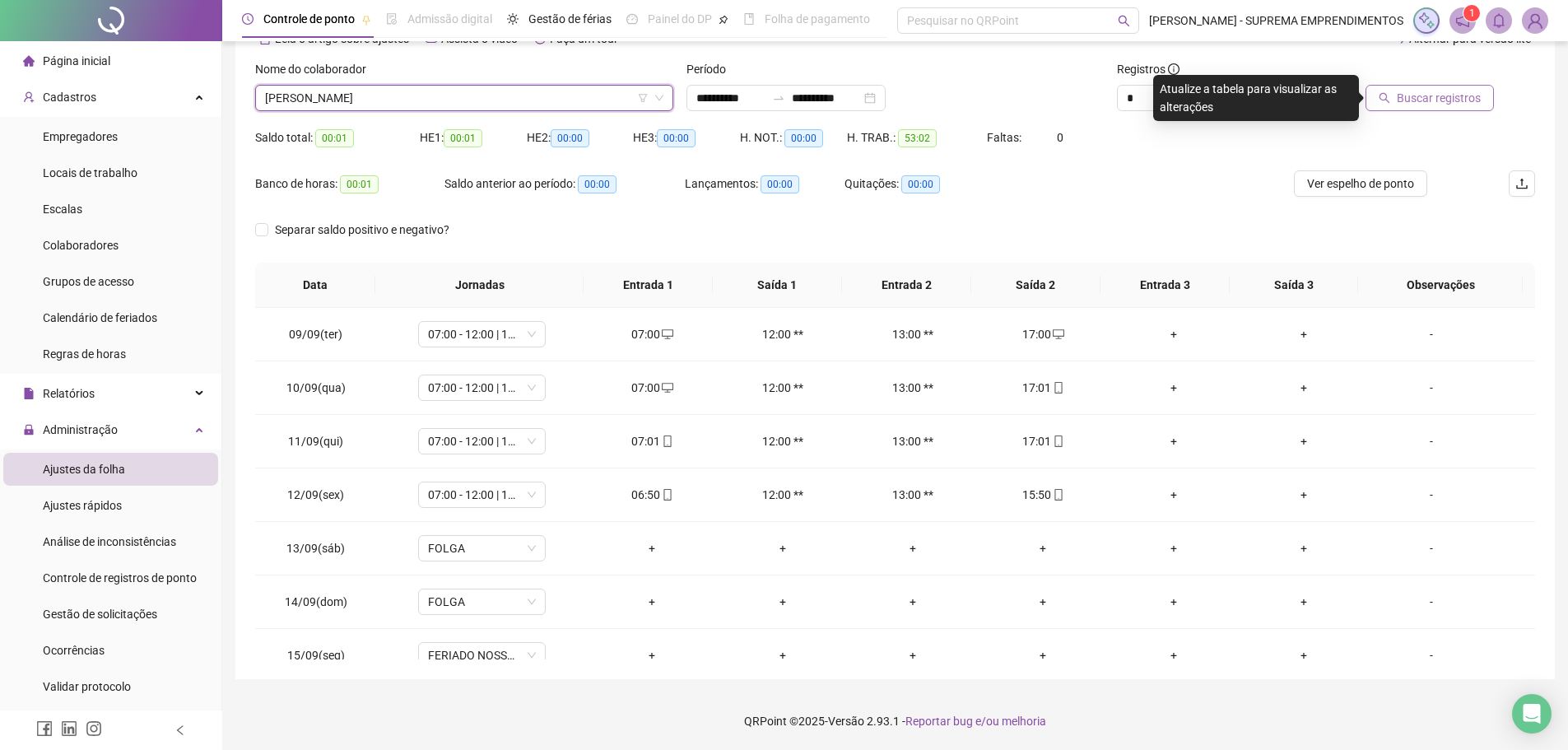
click at [1420, 92] on span "Buscar registros" at bounding box center [1438, 97] width 84 height 18
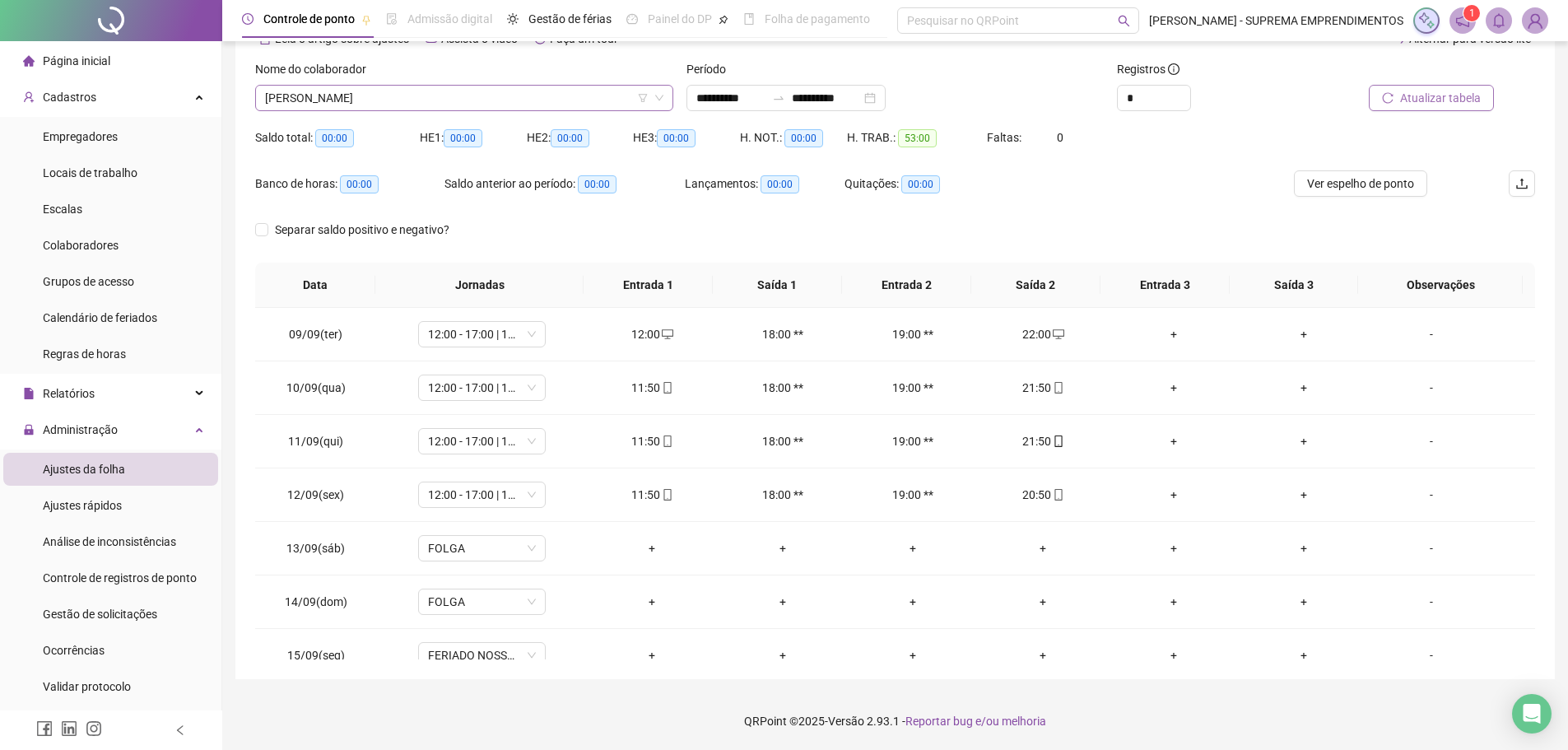
click at [544, 98] on span "[PERSON_NAME]" at bounding box center [464, 98] width 399 height 25
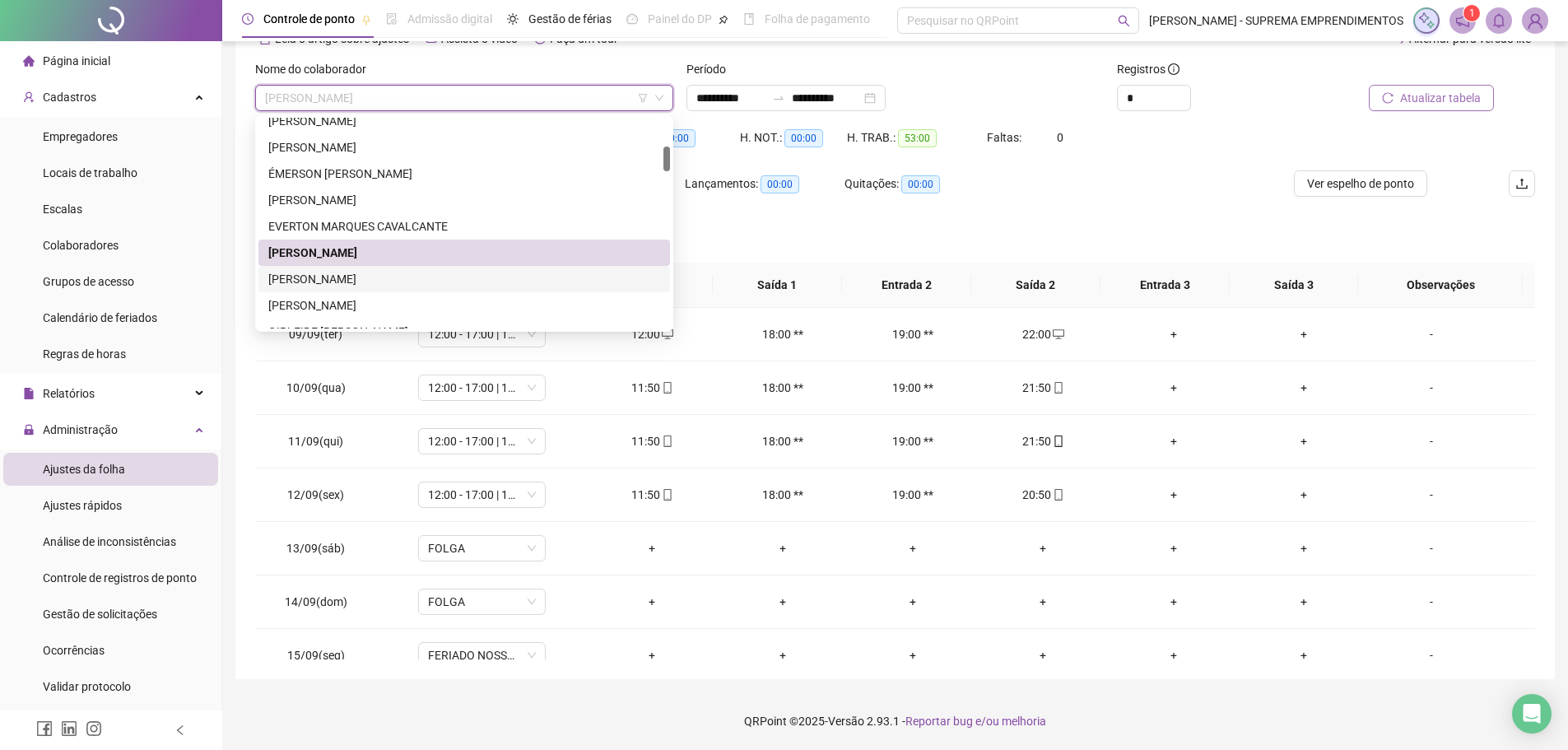
click at [398, 281] on div "[PERSON_NAME]" at bounding box center [464, 279] width 392 height 18
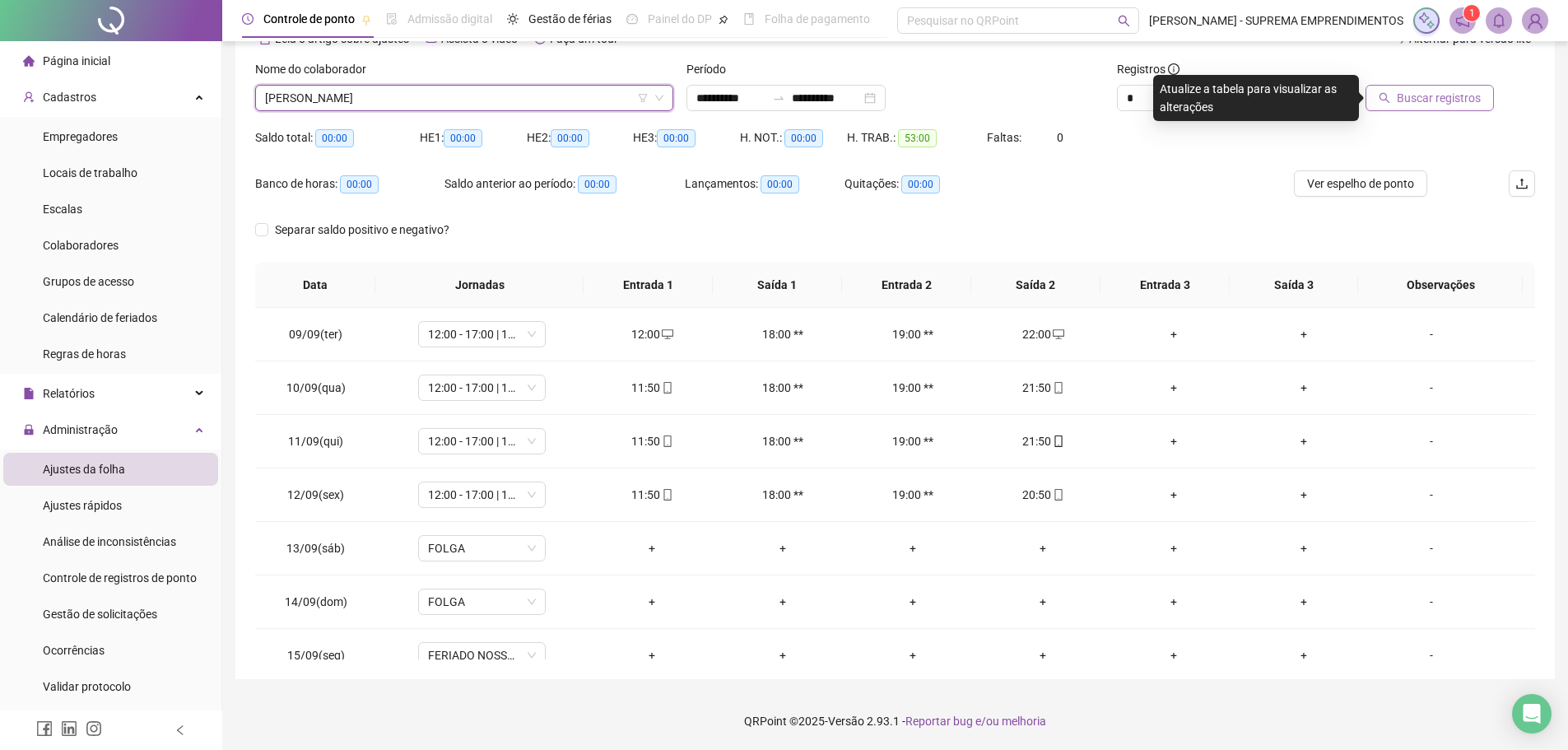
click at [1428, 97] on span "Buscar registros" at bounding box center [1438, 97] width 84 height 18
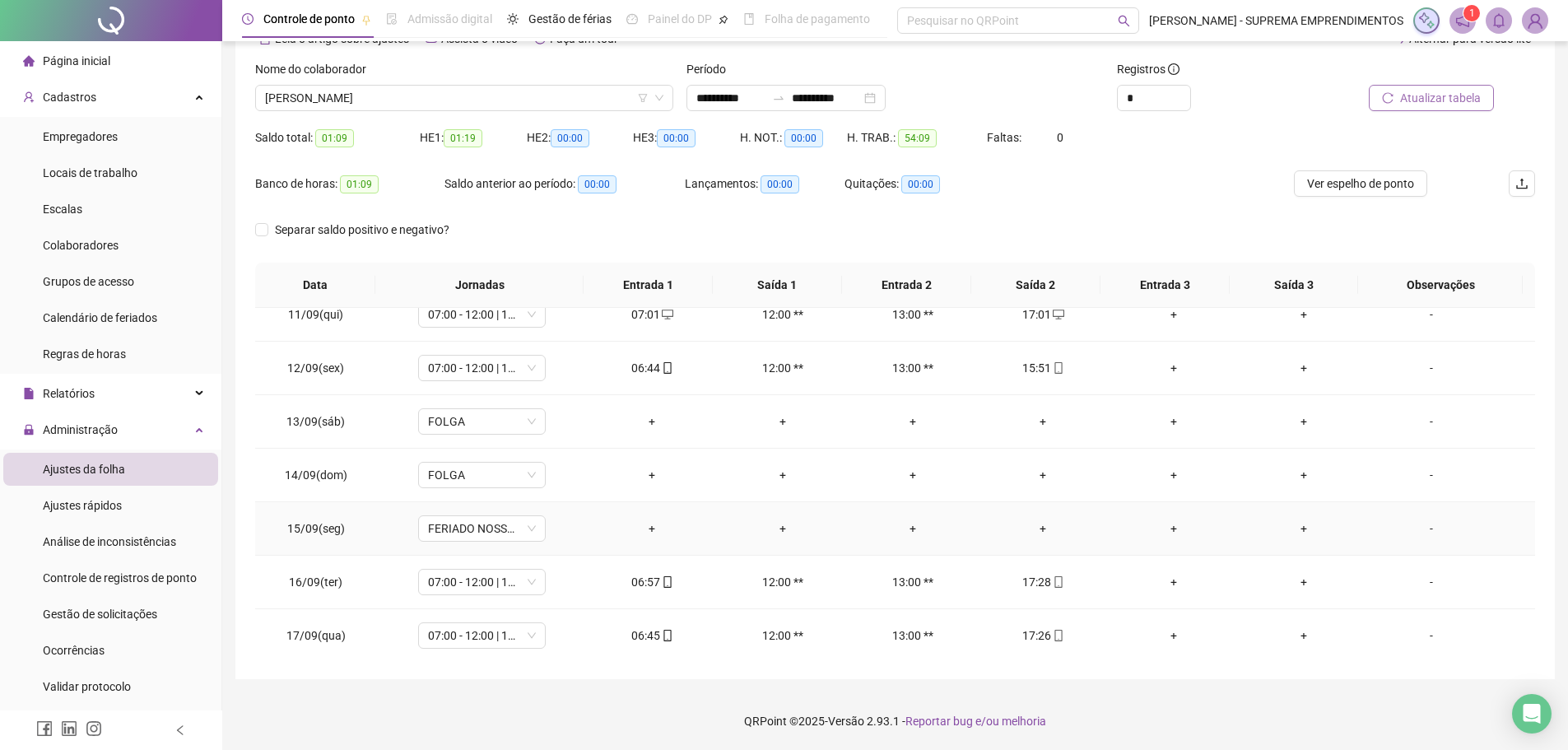
scroll to position [130, 0]
click at [440, 88] on span "[PERSON_NAME]" at bounding box center [464, 98] width 399 height 25
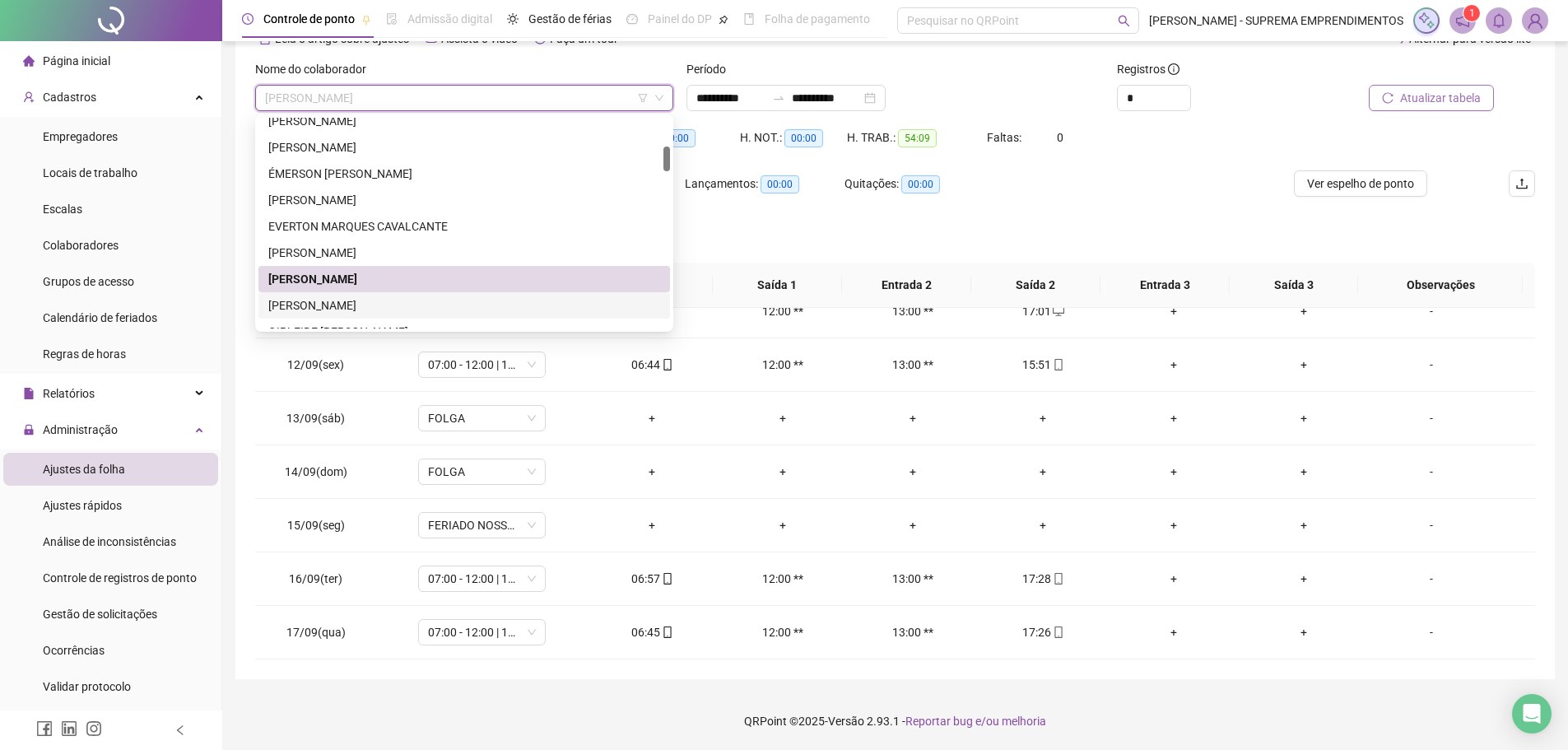
click at [339, 308] on div "[PERSON_NAME]" at bounding box center [464, 305] width 392 height 18
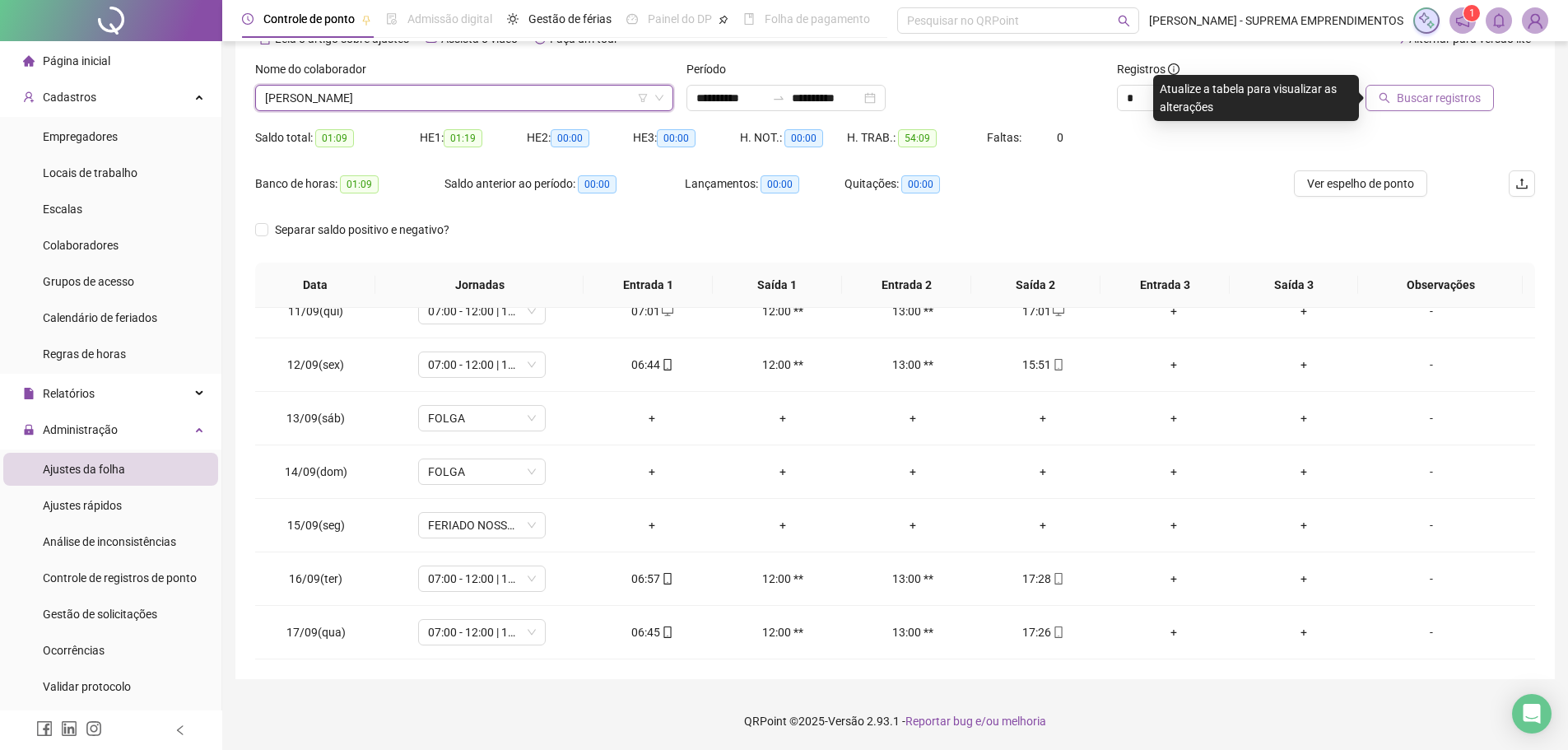
click at [1453, 96] on span "Buscar registros" at bounding box center [1438, 97] width 84 height 18
click at [383, 91] on span "[PERSON_NAME]" at bounding box center [464, 98] width 399 height 25
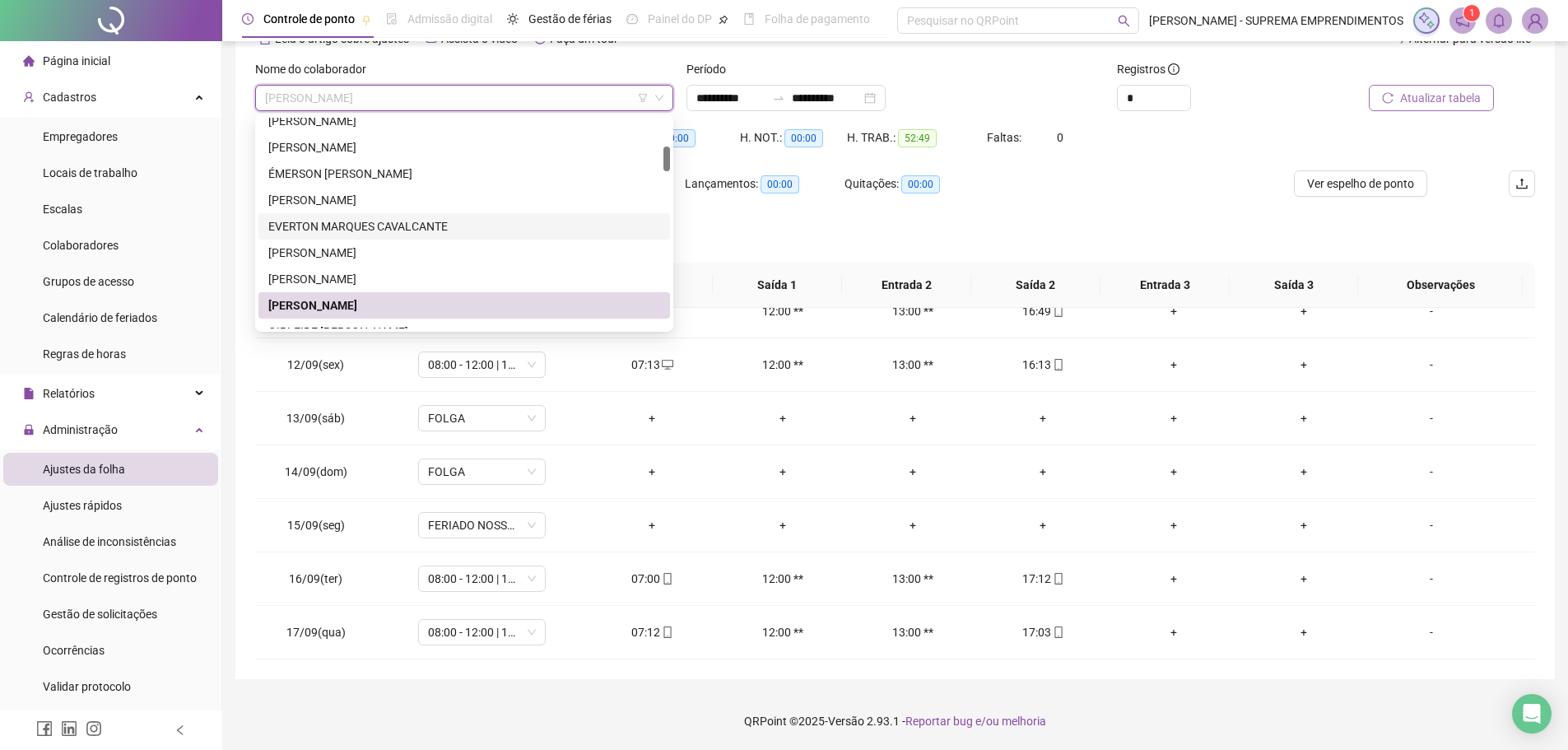
scroll to position [329, 0]
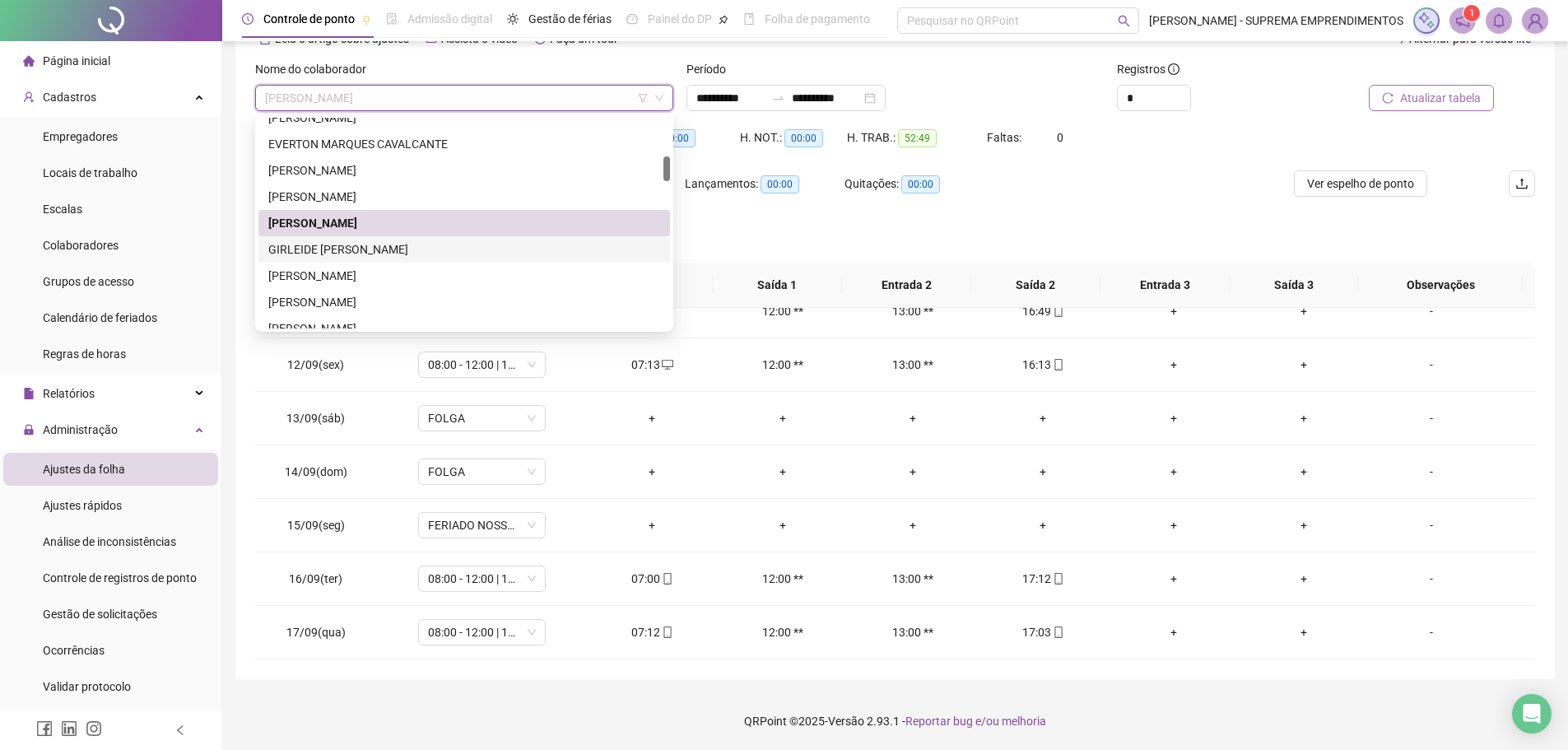
click at [344, 252] on div "GIRLEIDE [PERSON_NAME]" at bounding box center [464, 249] width 392 height 18
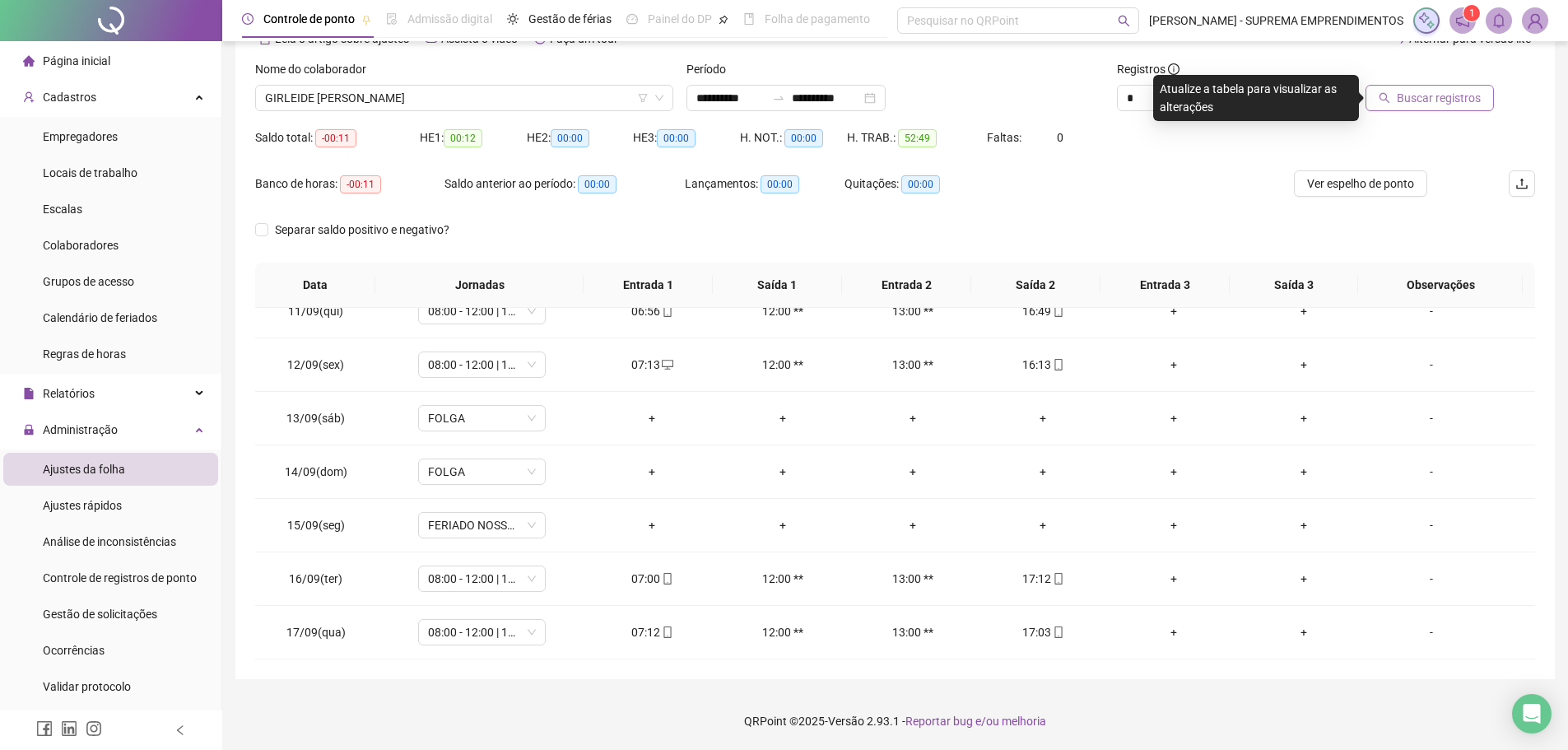
click at [1428, 109] on button "Buscar registros" at bounding box center [1430, 97] width 129 height 26
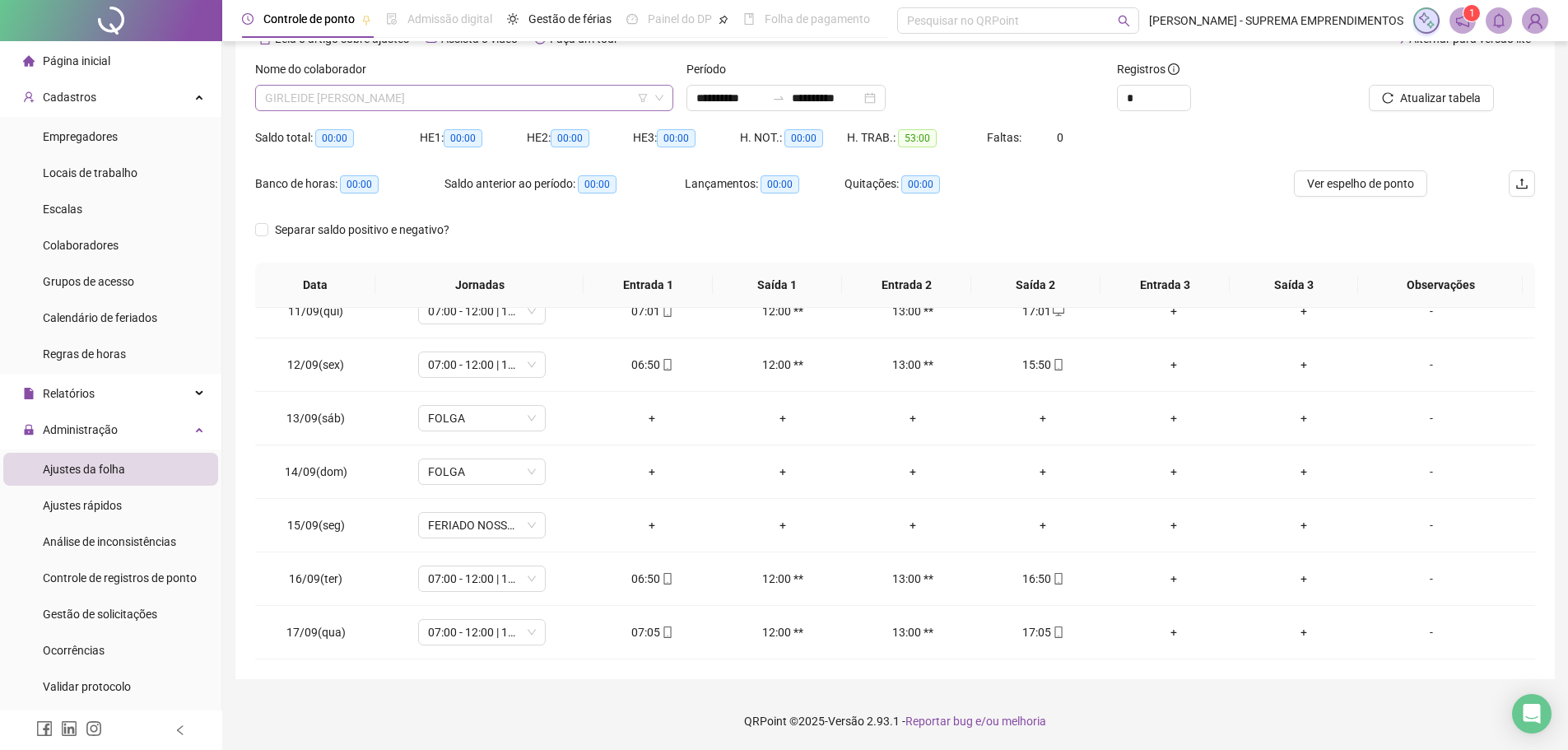
click at [386, 97] on span "GIRLEIDE [PERSON_NAME]" at bounding box center [464, 98] width 399 height 25
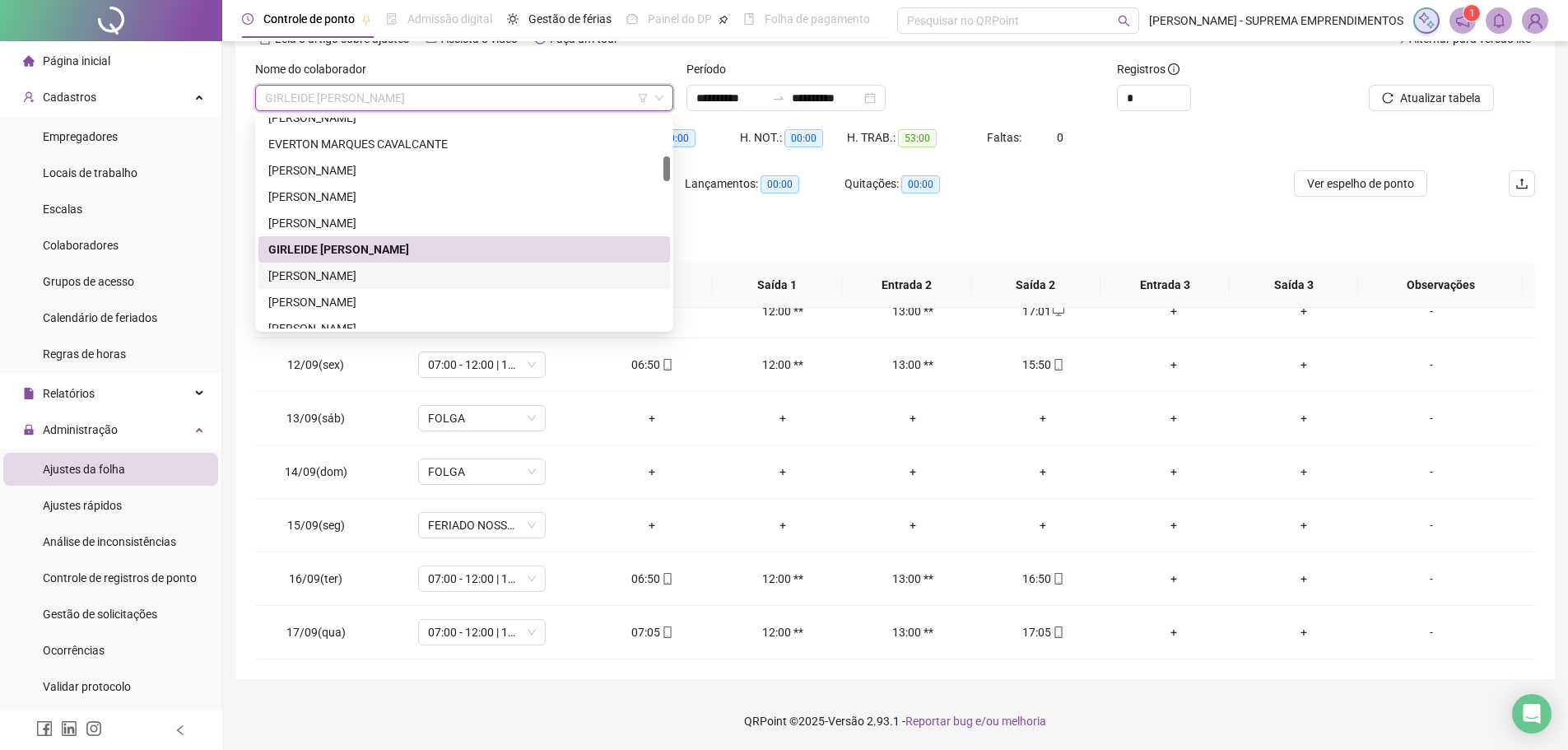
click at [334, 269] on div "[PERSON_NAME]" at bounding box center [464, 275] width 392 height 18
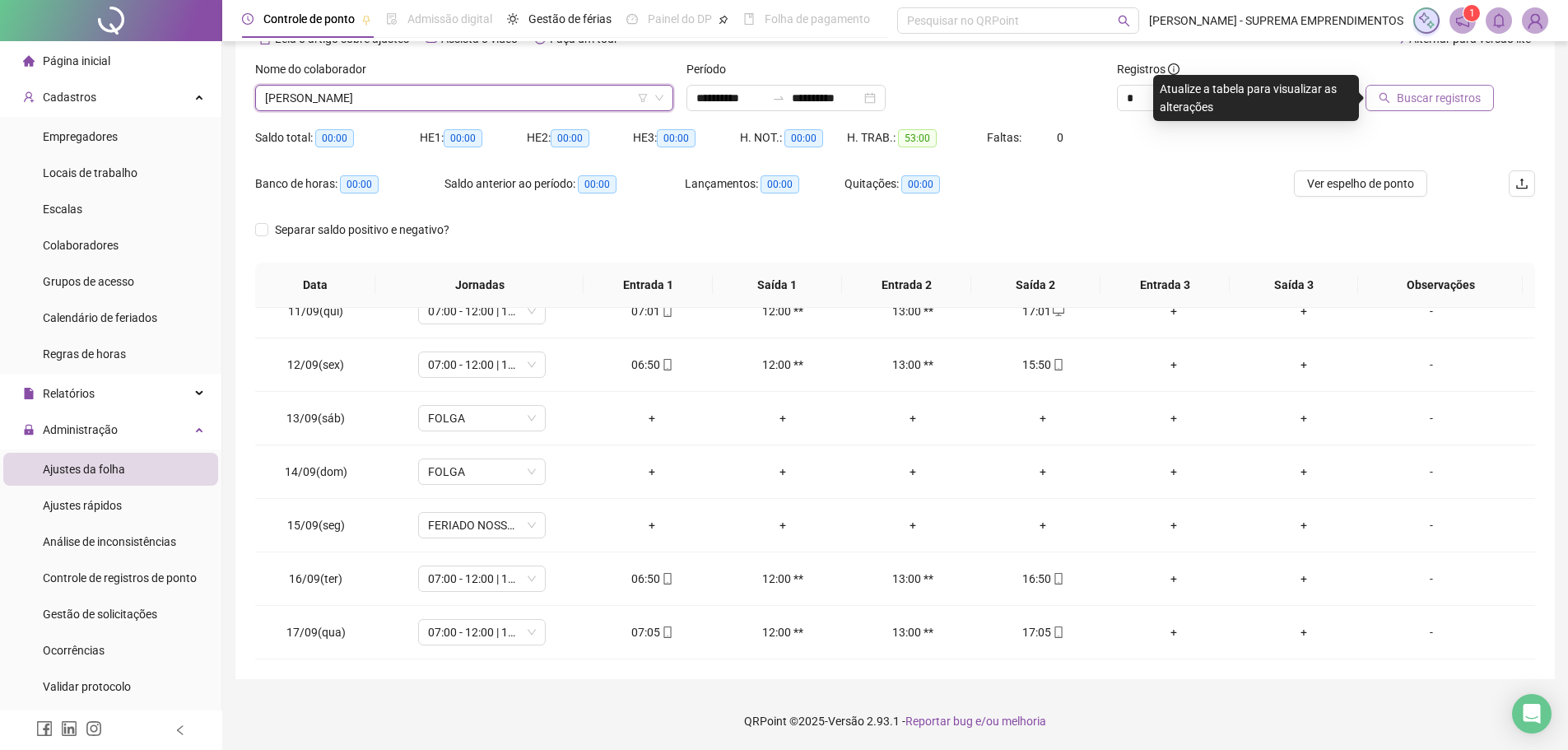
click at [1451, 105] on span "Buscar registros" at bounding box center [1438, 97] width 84 height 18
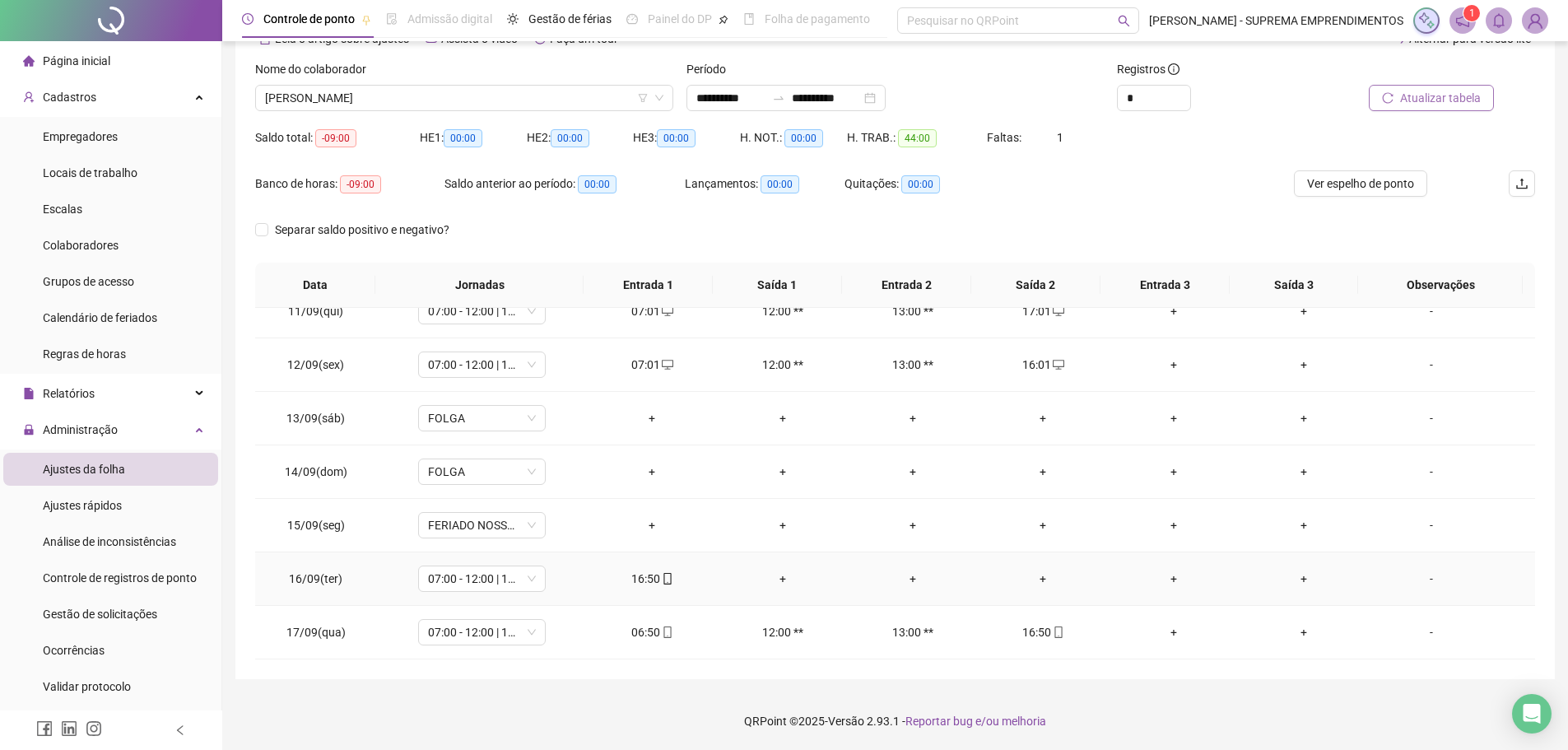
click at [1036, 577] on div "+" at bounding box center [1043, 578] width 104 height 18
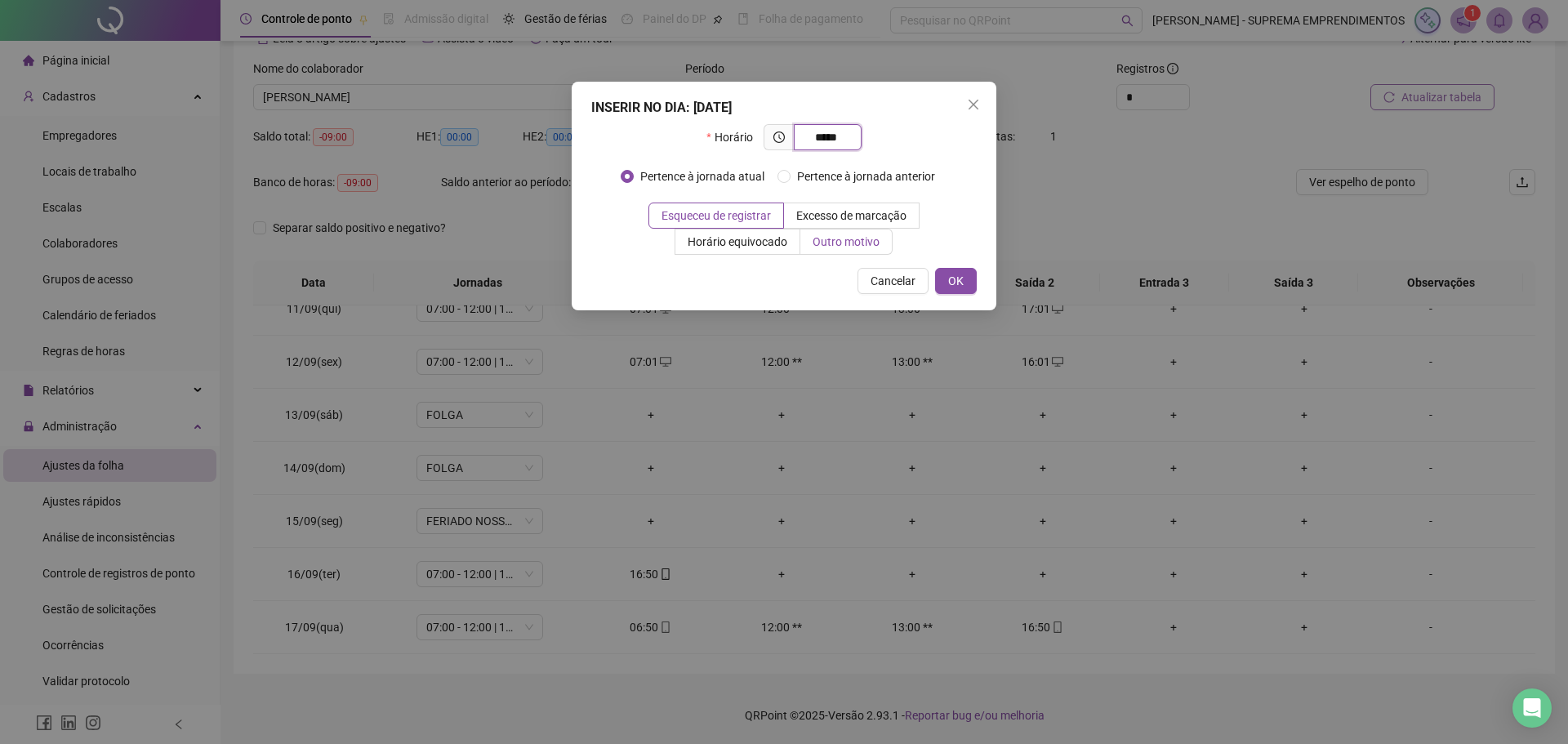
type input "*****"
click at [842, 240] on span "Outro motivo" at bounding box center [846, 241] width 67 height 13
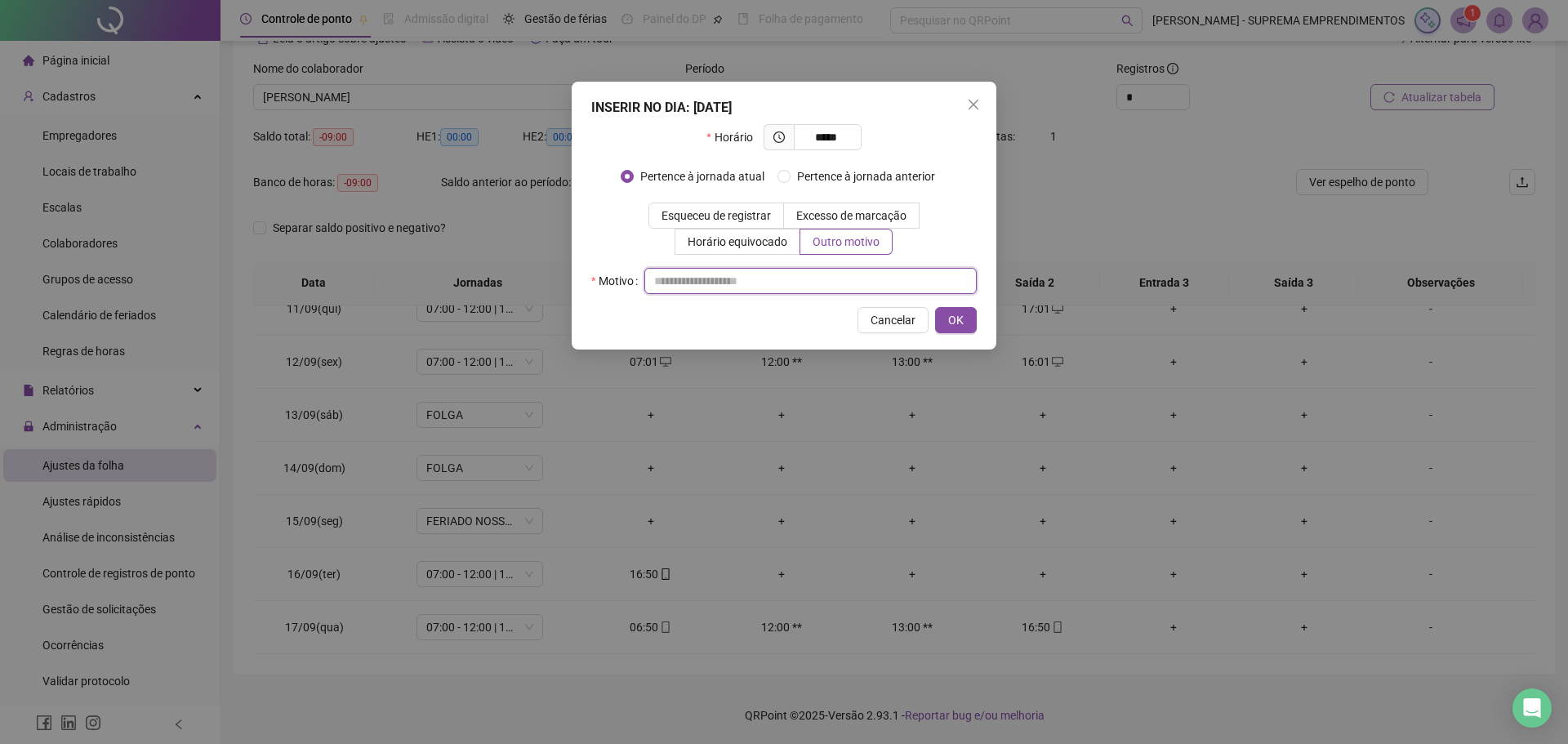
click at [731, 283] on input "text" at bounding box center [810, 280] width 333 height 26
type input "*"
click at [949, 319] on span "OK" at bounding box center [955, 320] width 15 height 18
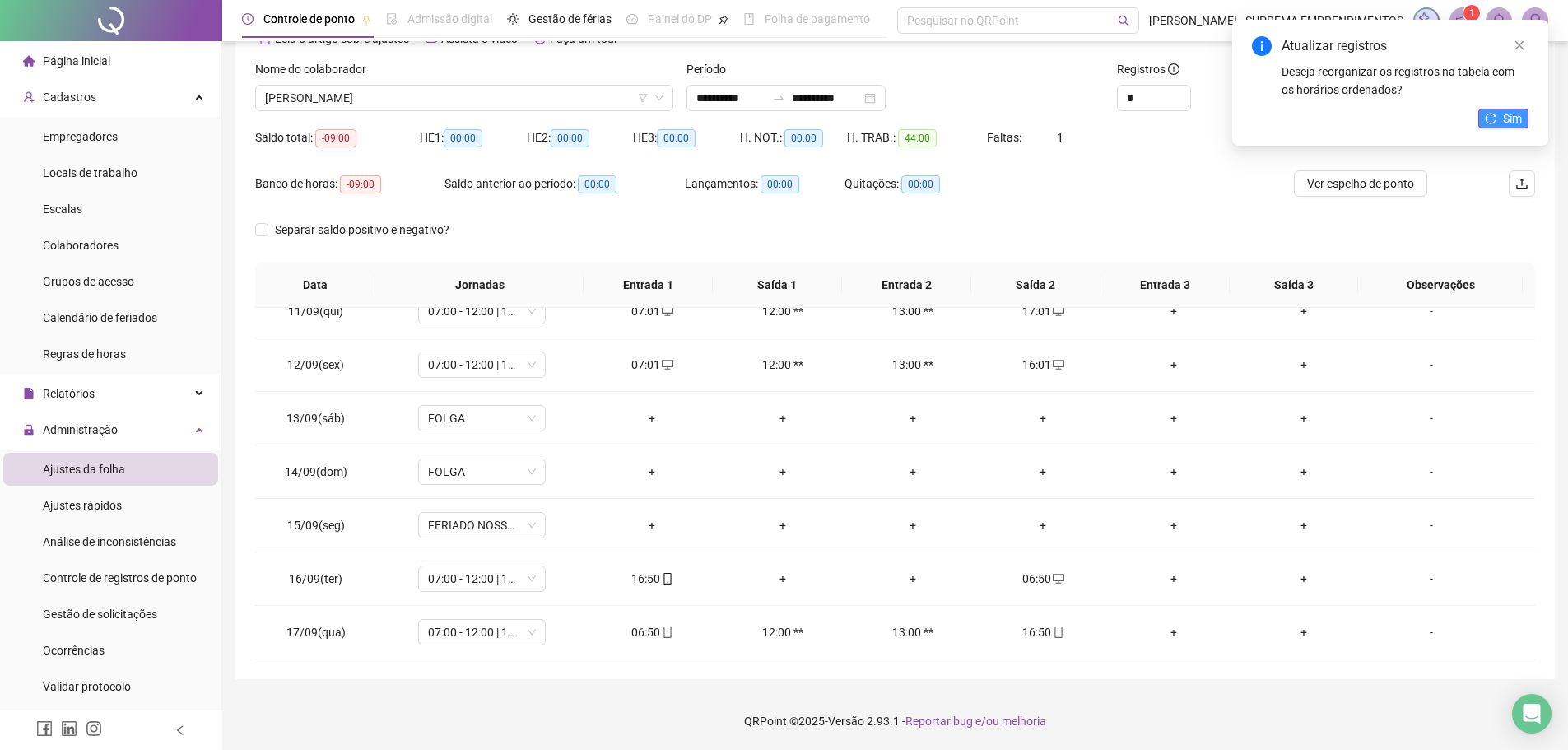
click at [1497, 121] on button "Sim" at bounding box center [1504, 119] width 50 height 20
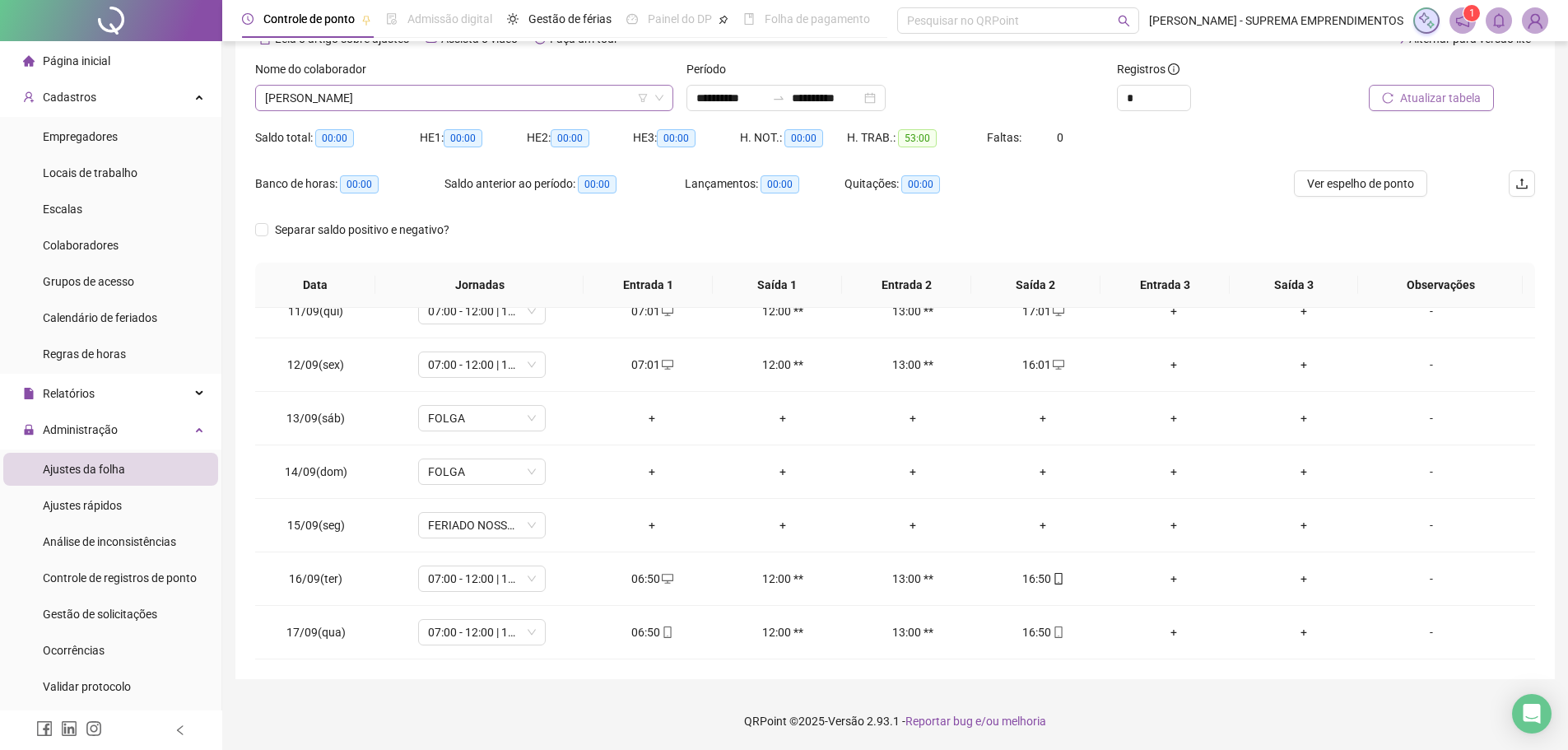
click at [472, 97] on span "[PERSON_NAME]" at bounding box center [464, 98] width 399 height 25
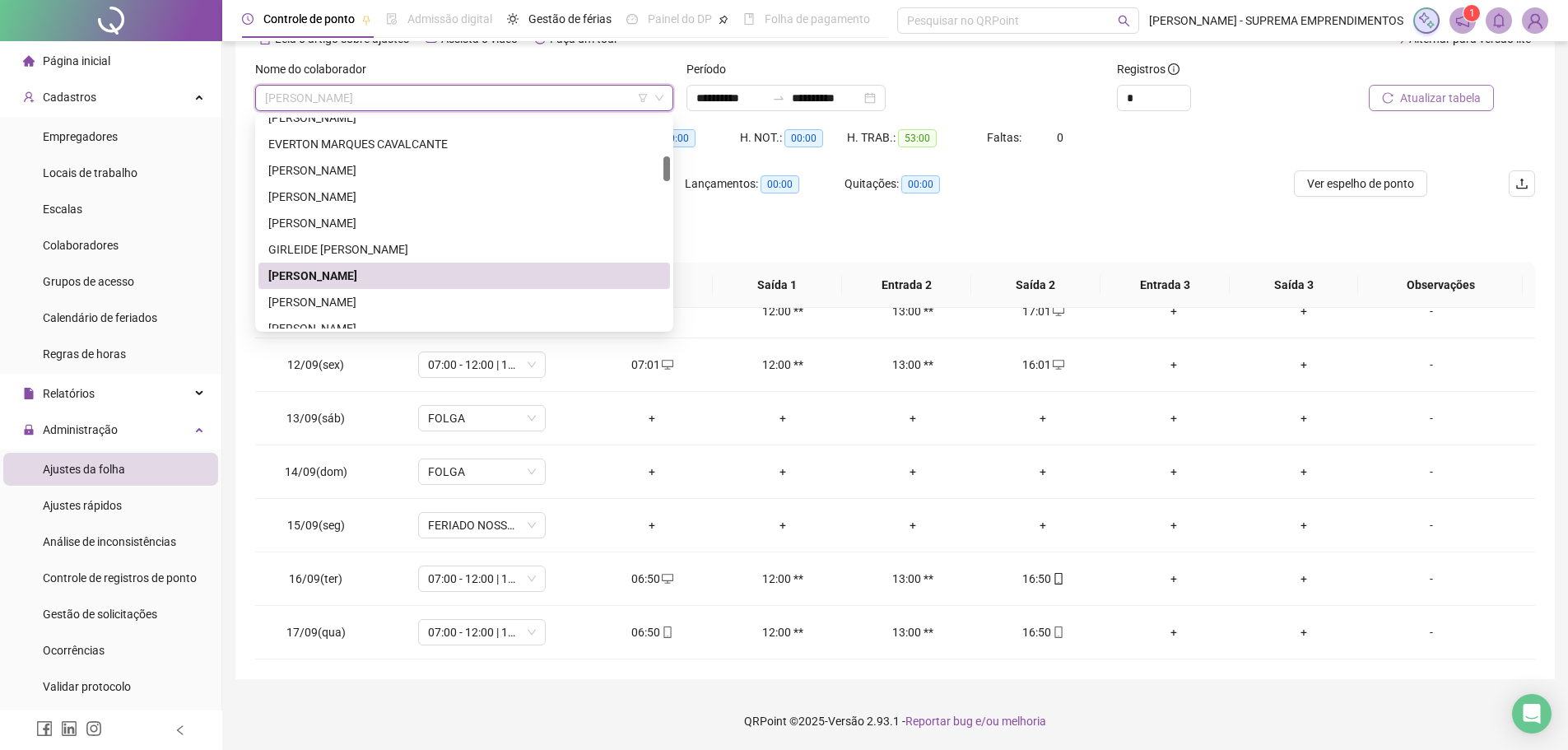
scroll to position [493, 0]
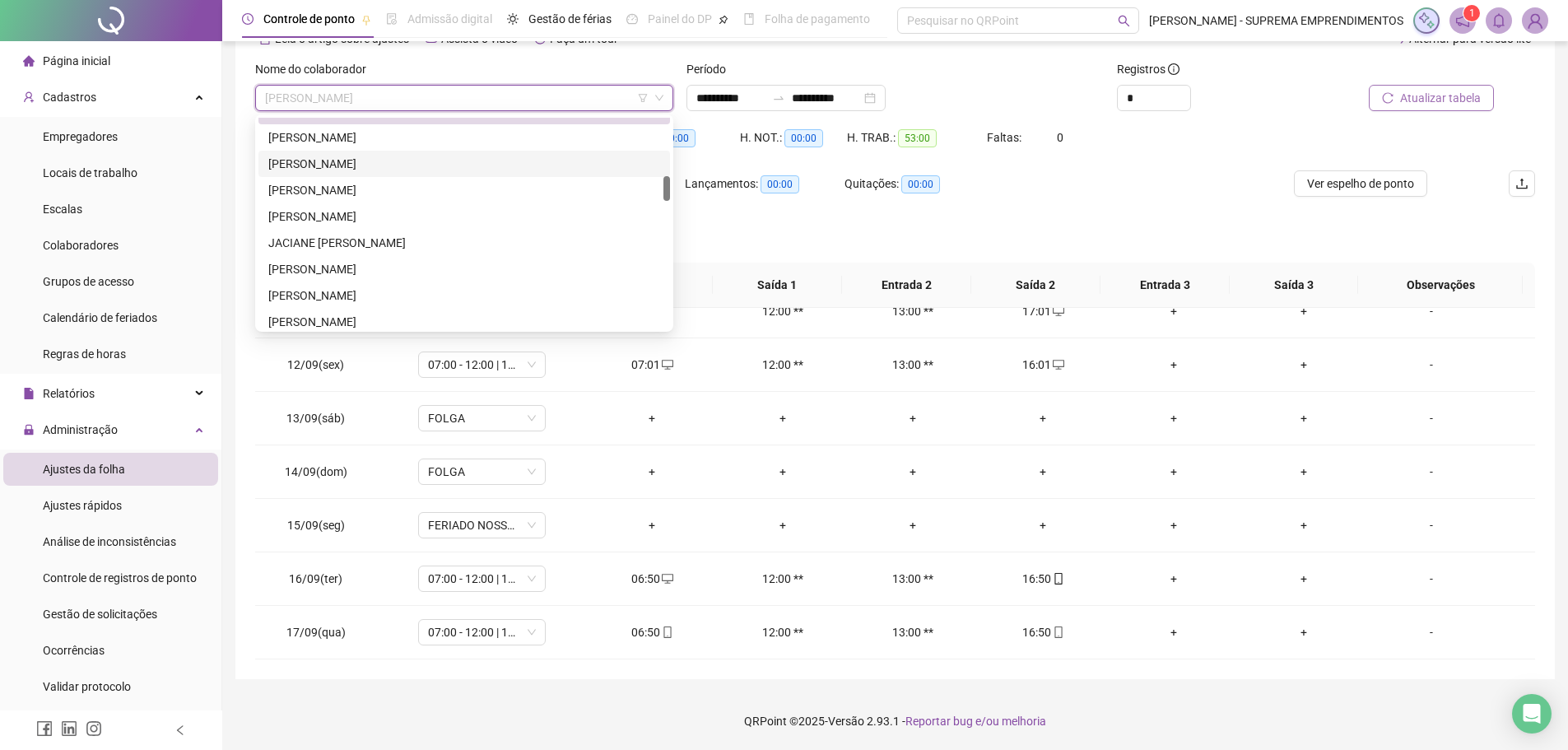
click at [350, 165] on div "[PERSON_NAME]" at bounding box center [464, 164] width 392 height 18
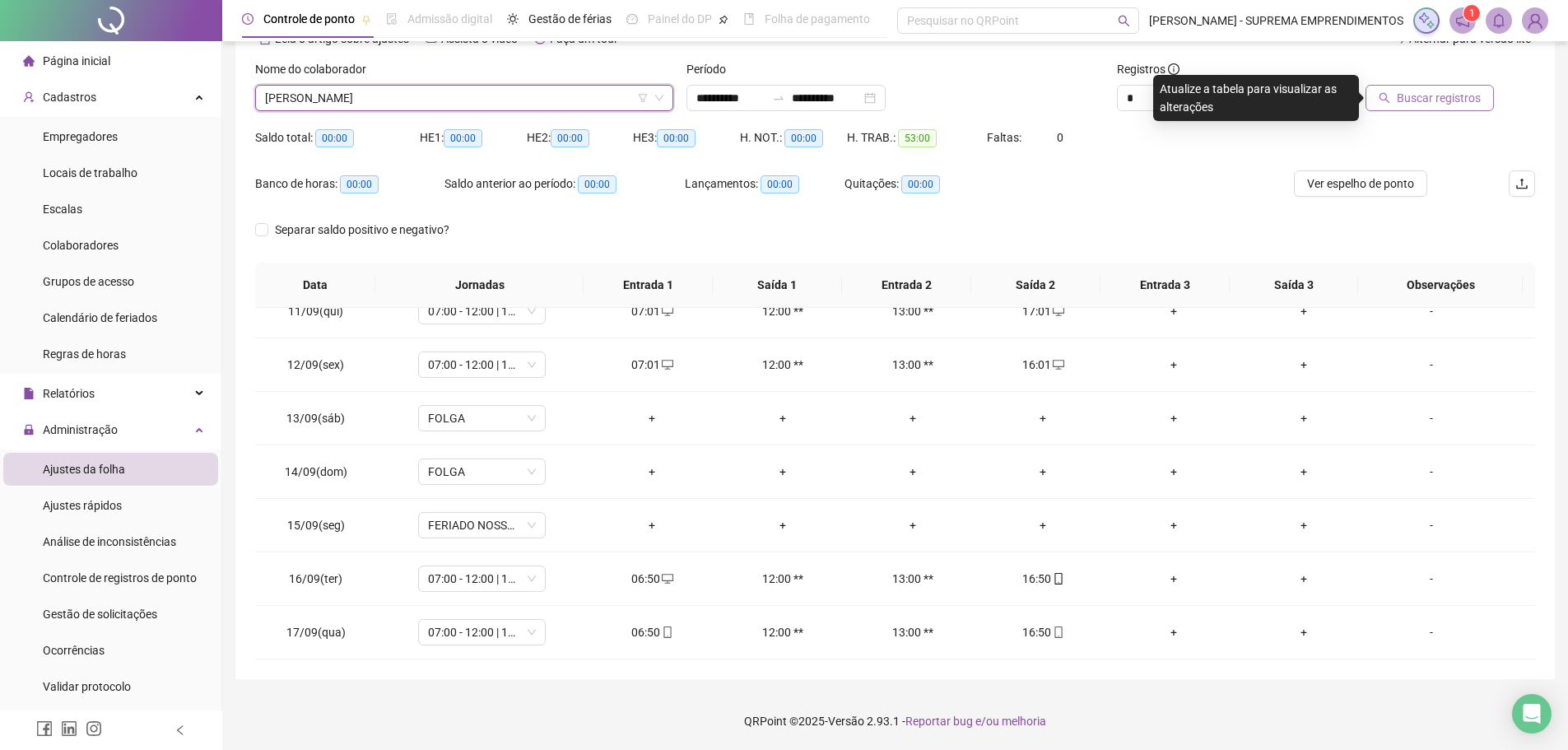
click at [1473, 108] on button "Buscar registros" at bounding box center [1430, 97] width 129 height 26
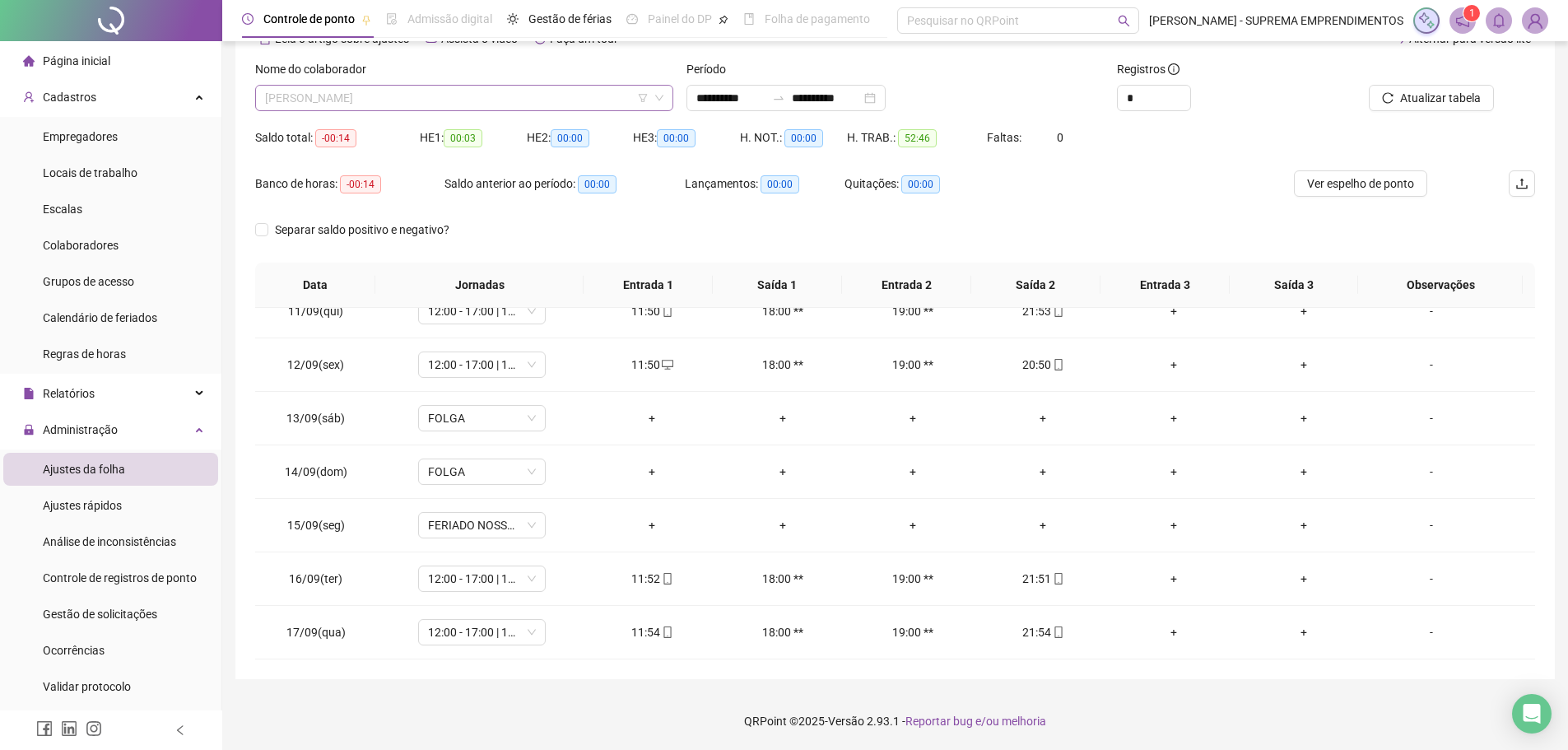
click at [444, 98] on span "[PERSON_NAME]" at bounding box center [464, 98] width 399 height 25
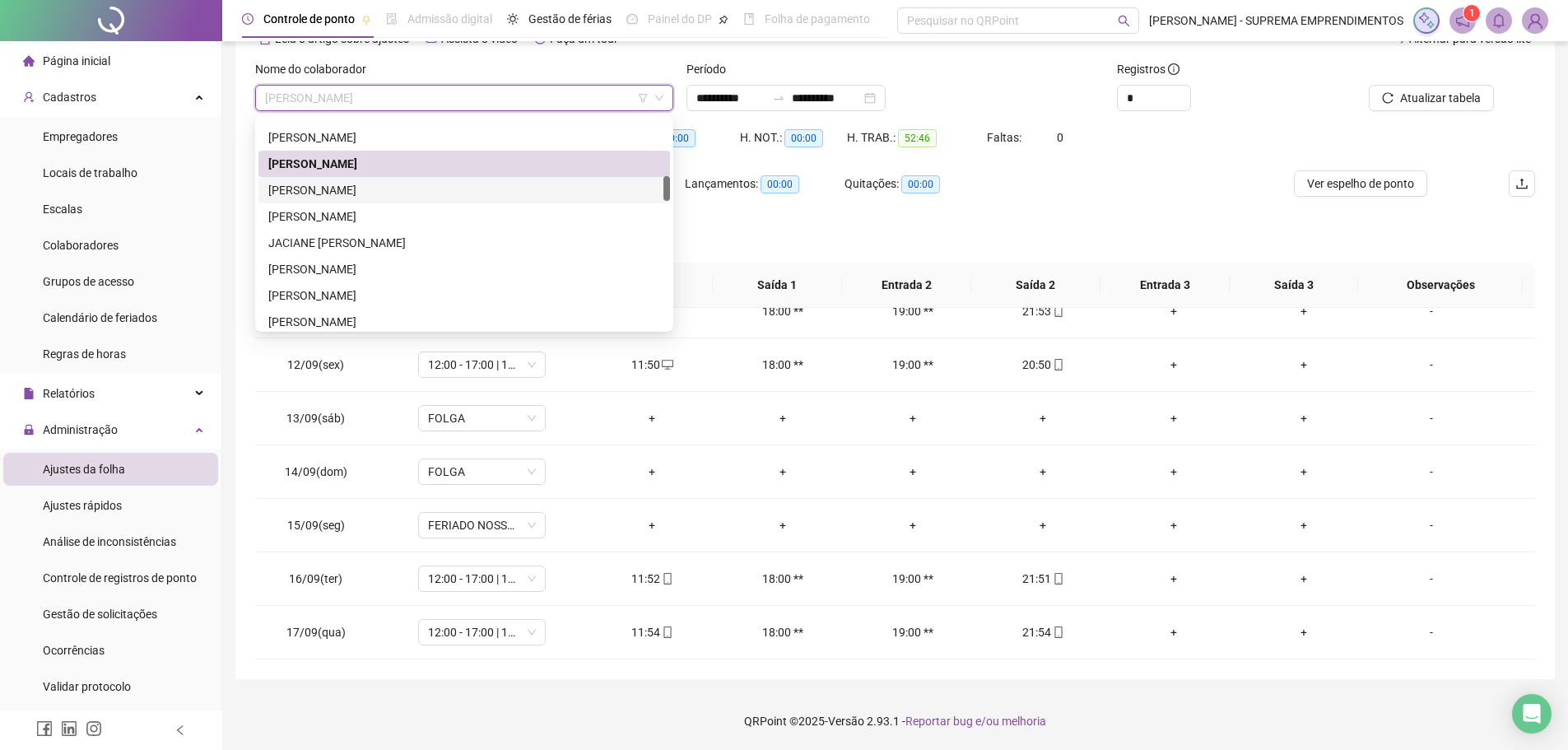
click at [370, 190] on div "[PERSON_NAME]" at bounding box center [464, 190] width 392 height 18
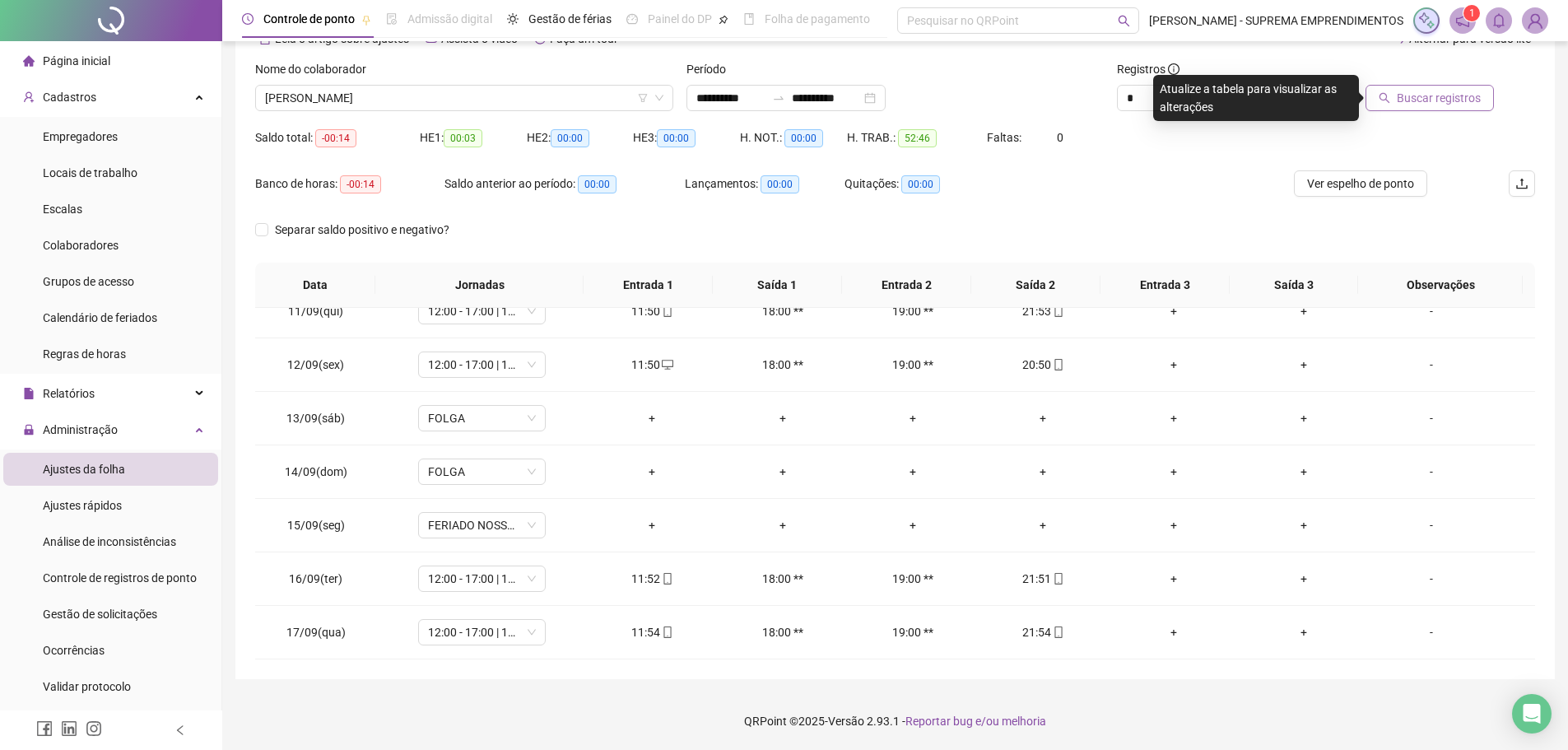
click at [1422, 101] on span "Buscar registros" at bounding box center [1438, 97] width 84 height 18
click at [460, 96] on span "[PERSON_NAME]" at bounding box center [464, 98] width 399 height 25
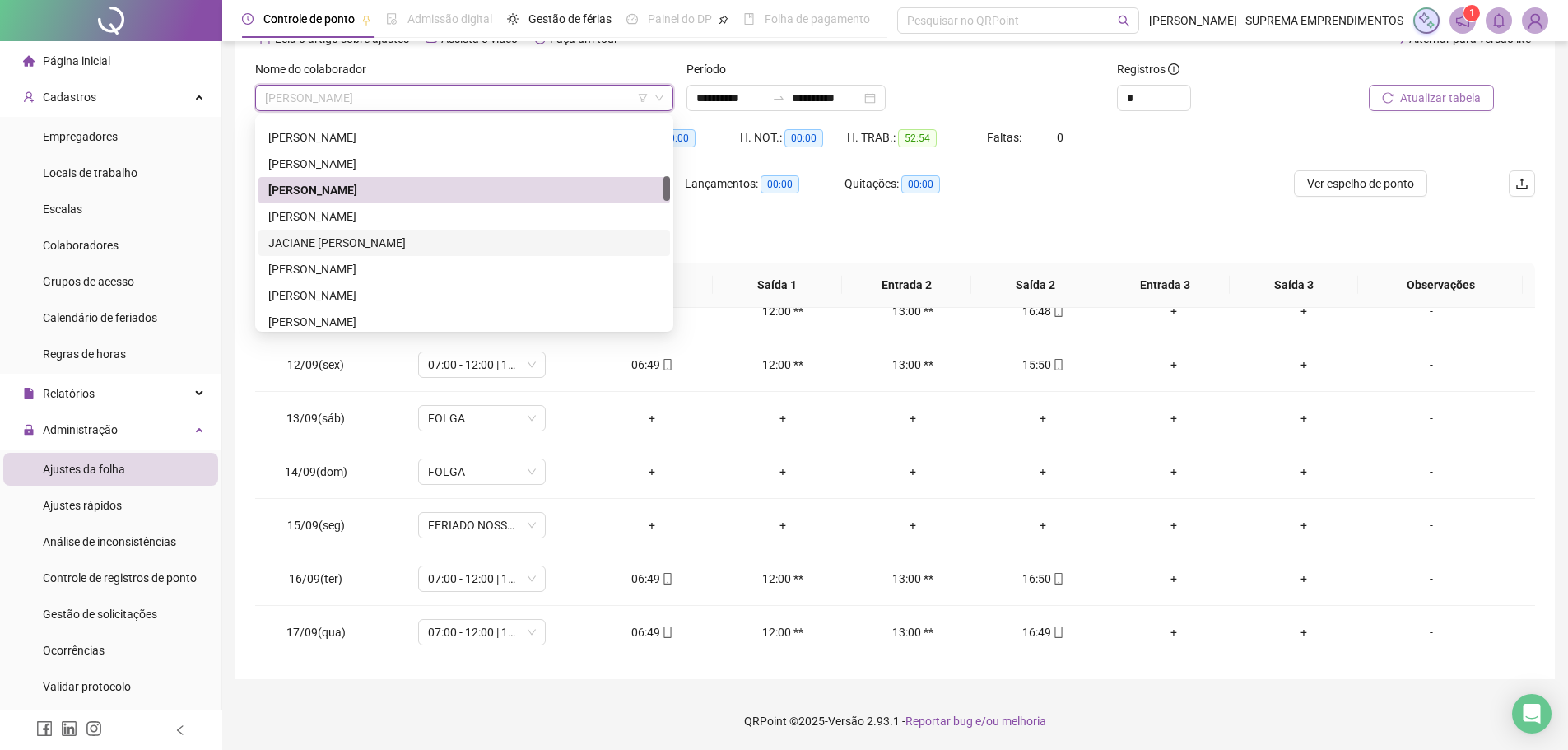
click at [396, 231] on div "JACIANE [PERSON_NAME]" at bounding box center [464, 242] width 411 height 26
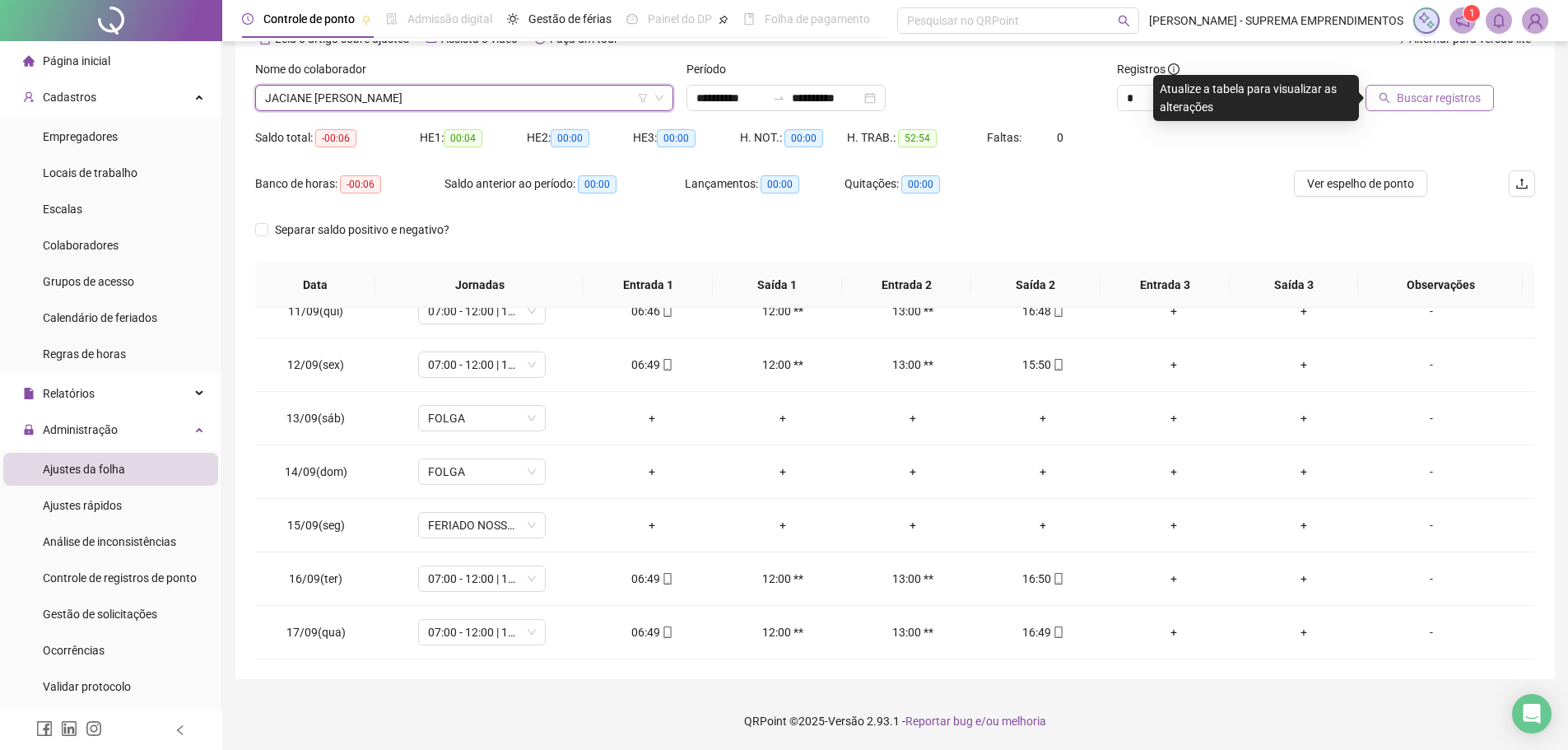
click at [425, 109] on span "JACIANE [PERSON_NAME]" at bounding box center [464, 98] width 399 height 25
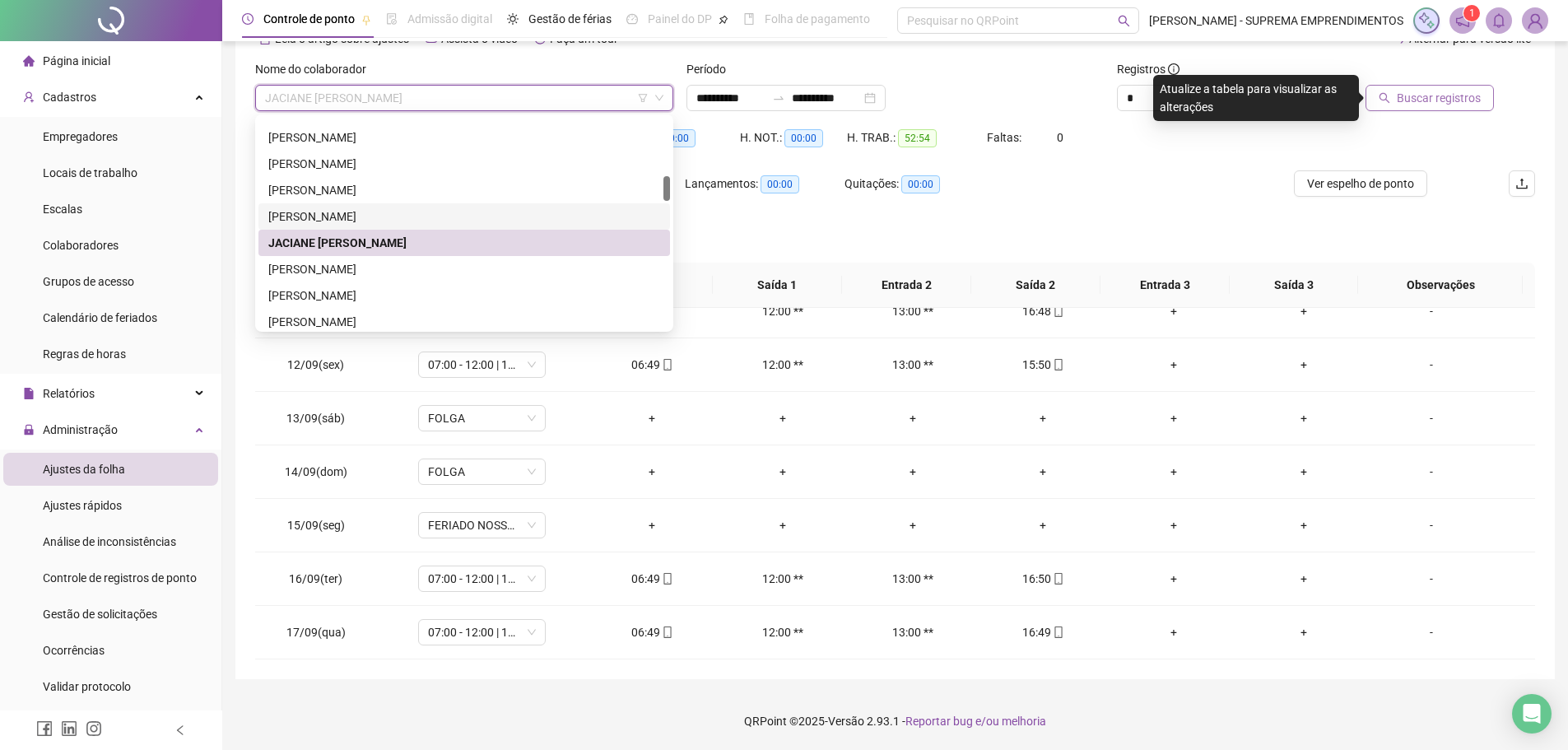
click at [392, 217] on div "[PERSON_NAME]" at bounding box center [464, 216] width 392 height 18
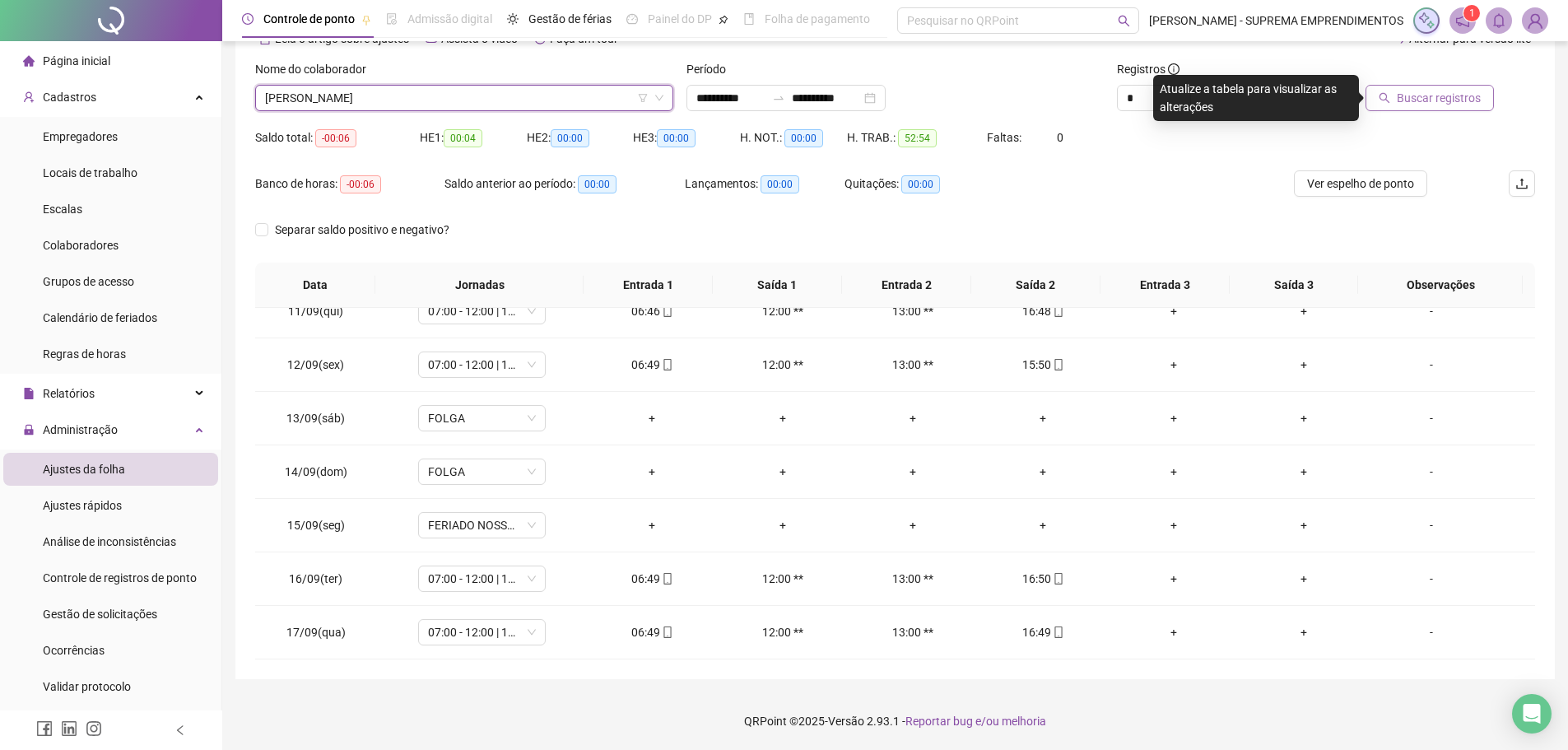
click at [1458, 99] on span "Buscar registros" at bounding box center [1438, 97] width 84 height 18
click at [465, 97] on span "[PERSON_NAME]" at bounding box center [464, 98] width 399 height 25
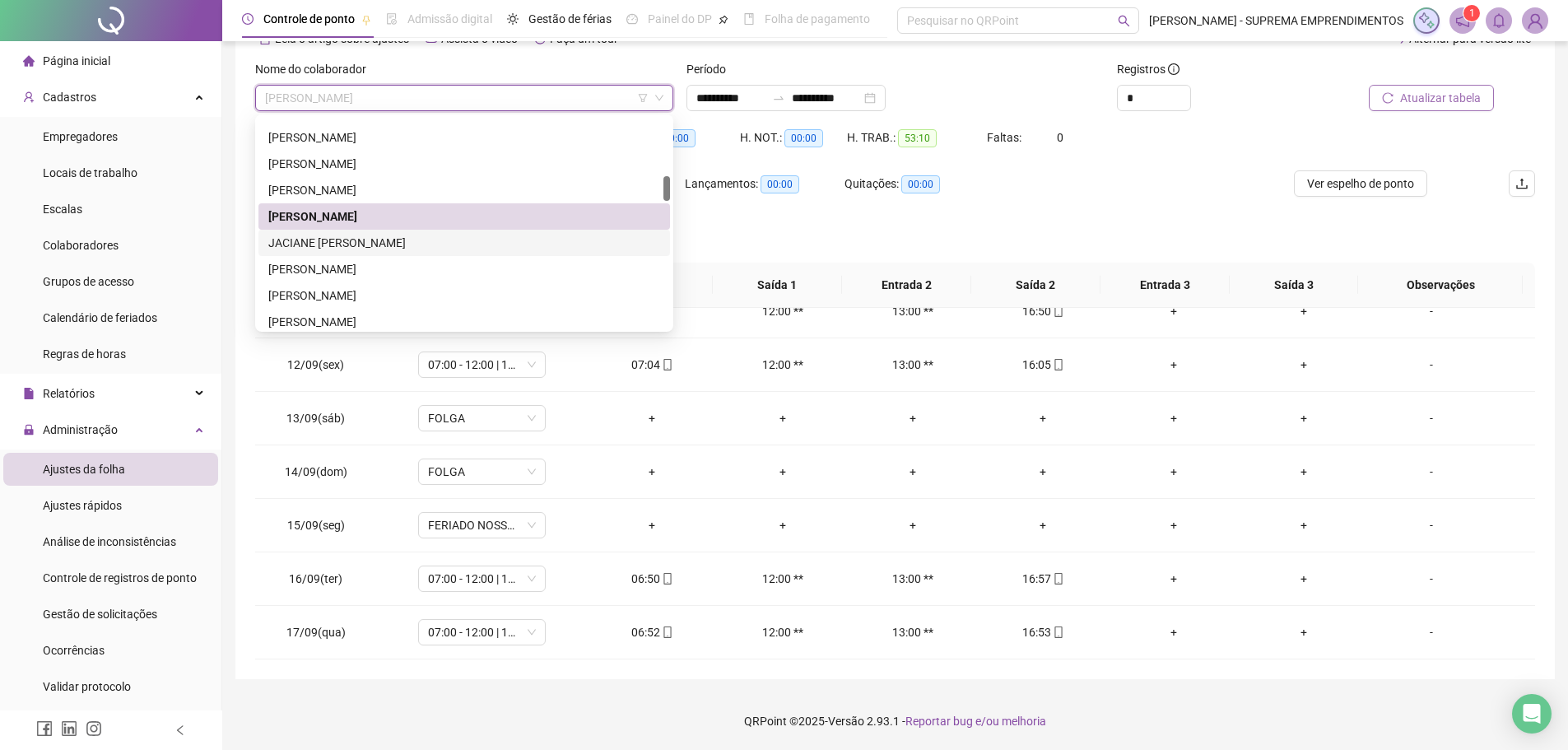
click at [348, 249] on div "JACIANE [PERSON_NAME]" at bounding box center [464, 242] width 392 height 18
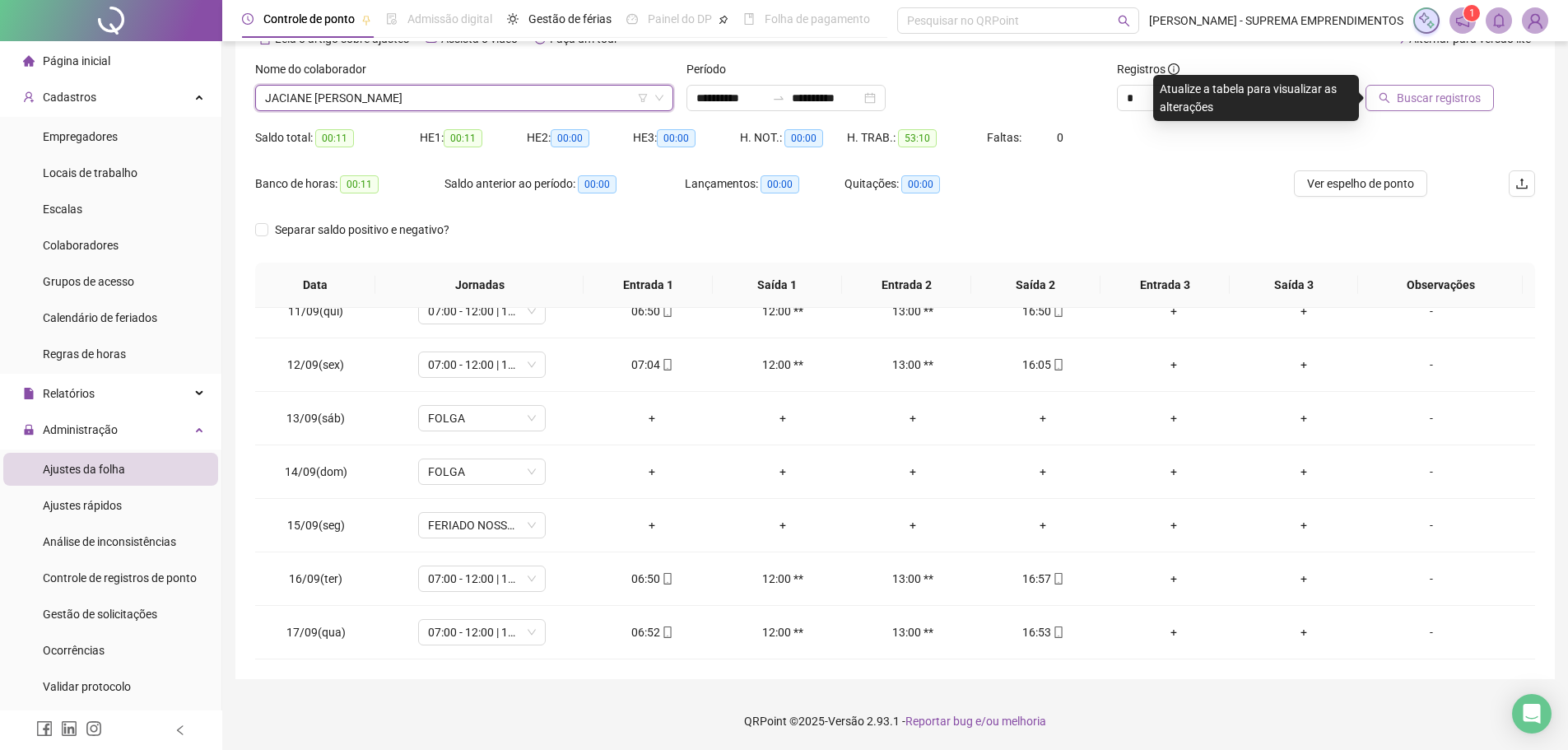
click at [549, 101] on span "JACIANE [PERSON_NAME]" at bounding box center [464, 98] width 399 height 25
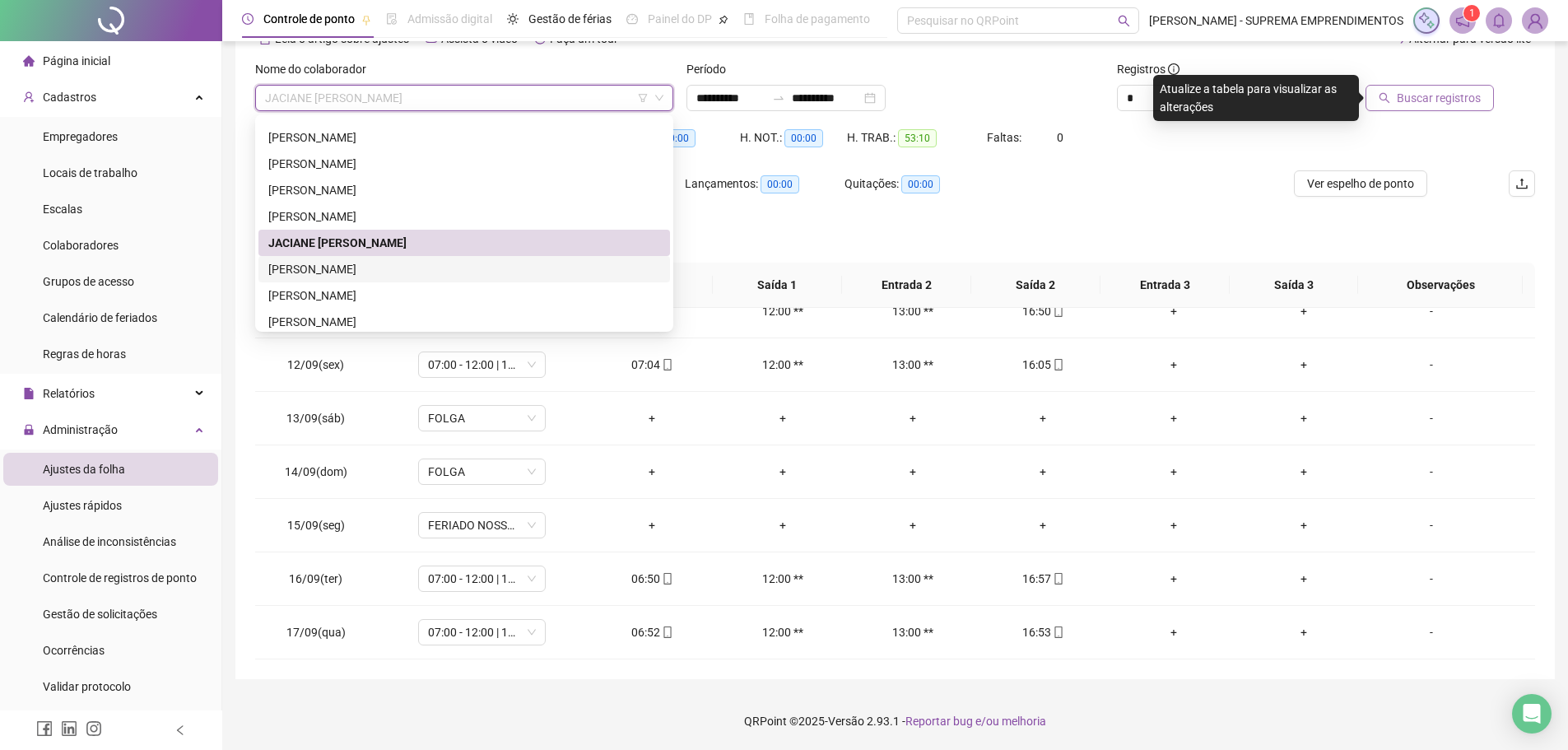
click at [378, 274] on div "[PERSON_NAME]" at bounding box center [464, 269] width 392 height 18
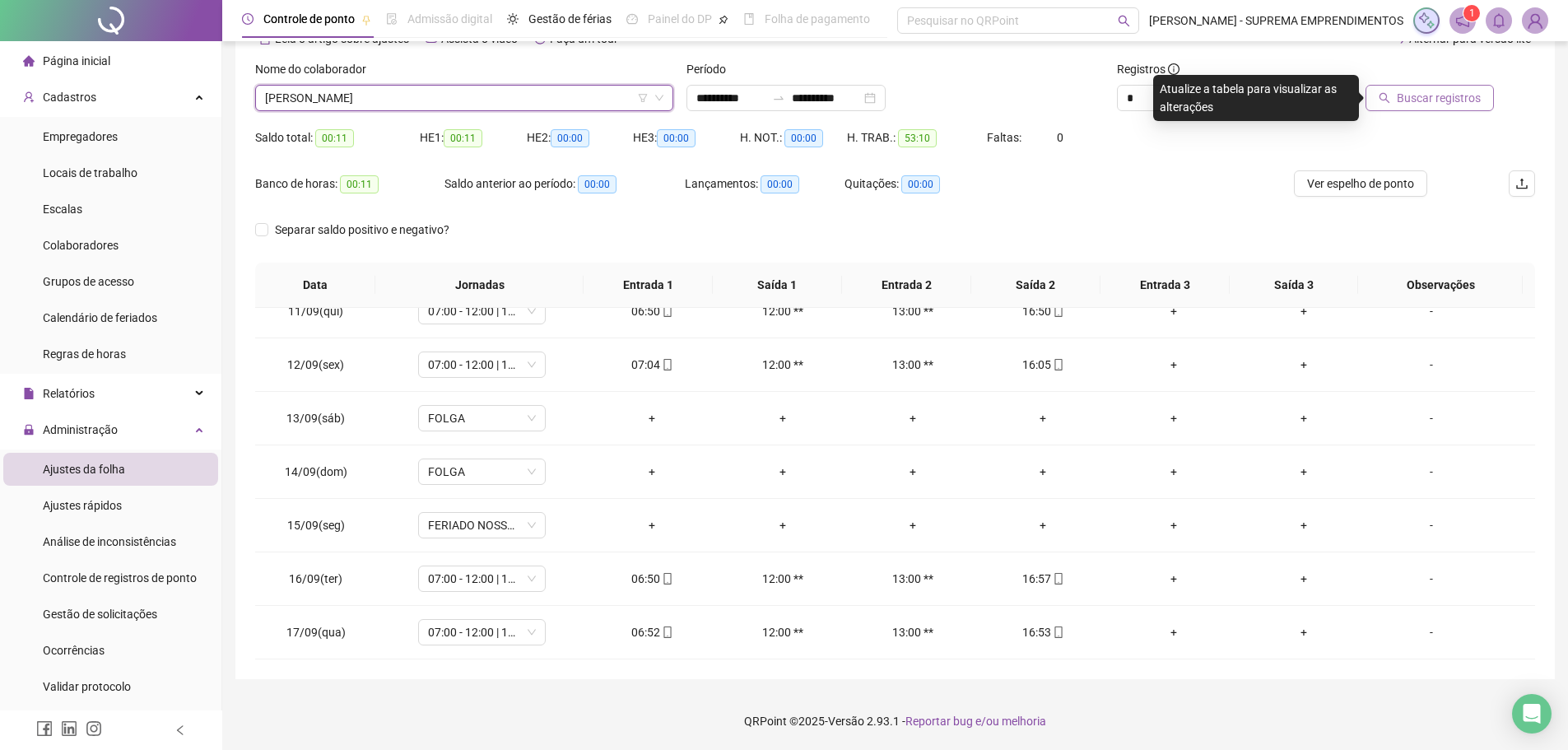
click at [1472, 109] on button "Buscar registros" at bounding box center [1430, 97] width 129 height 26
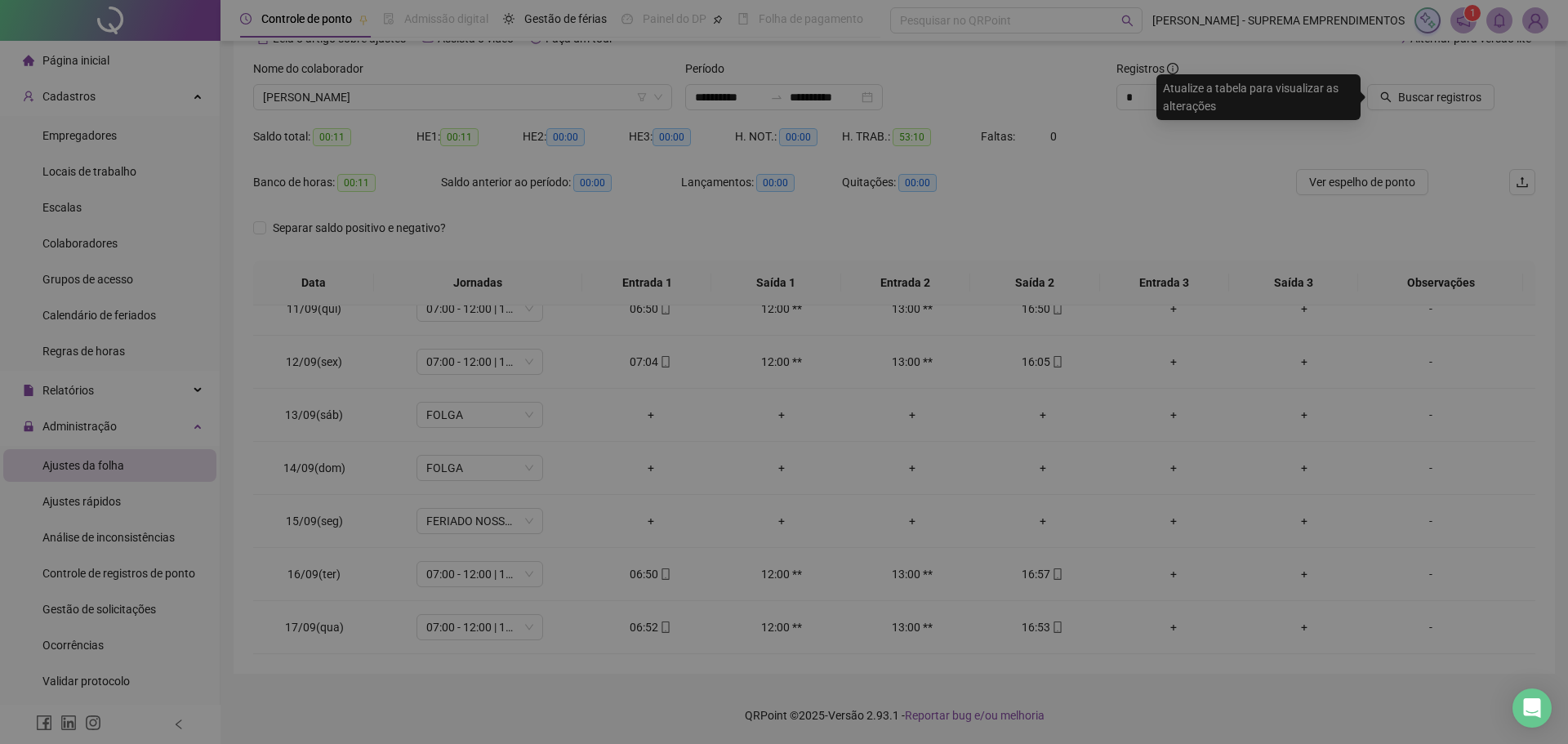
click at [1446, 93] on div "Buscando registros Os registros de ponto estão sendo buscados... OK" at bounding box center [784, 372] width 1568 height 744
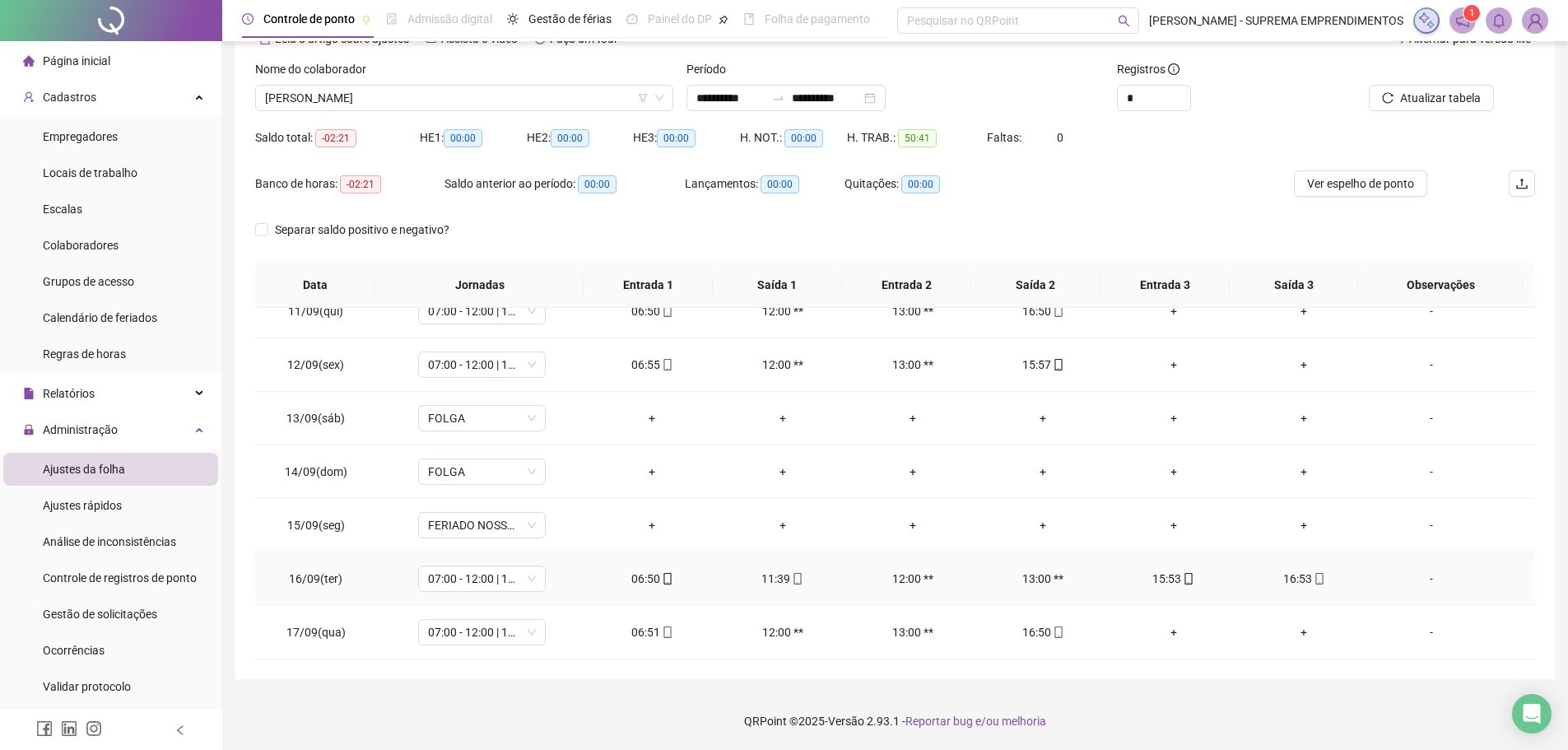
click at [1418, 582] on div "-" at bounding box center [1431, 578] width 97 height 18
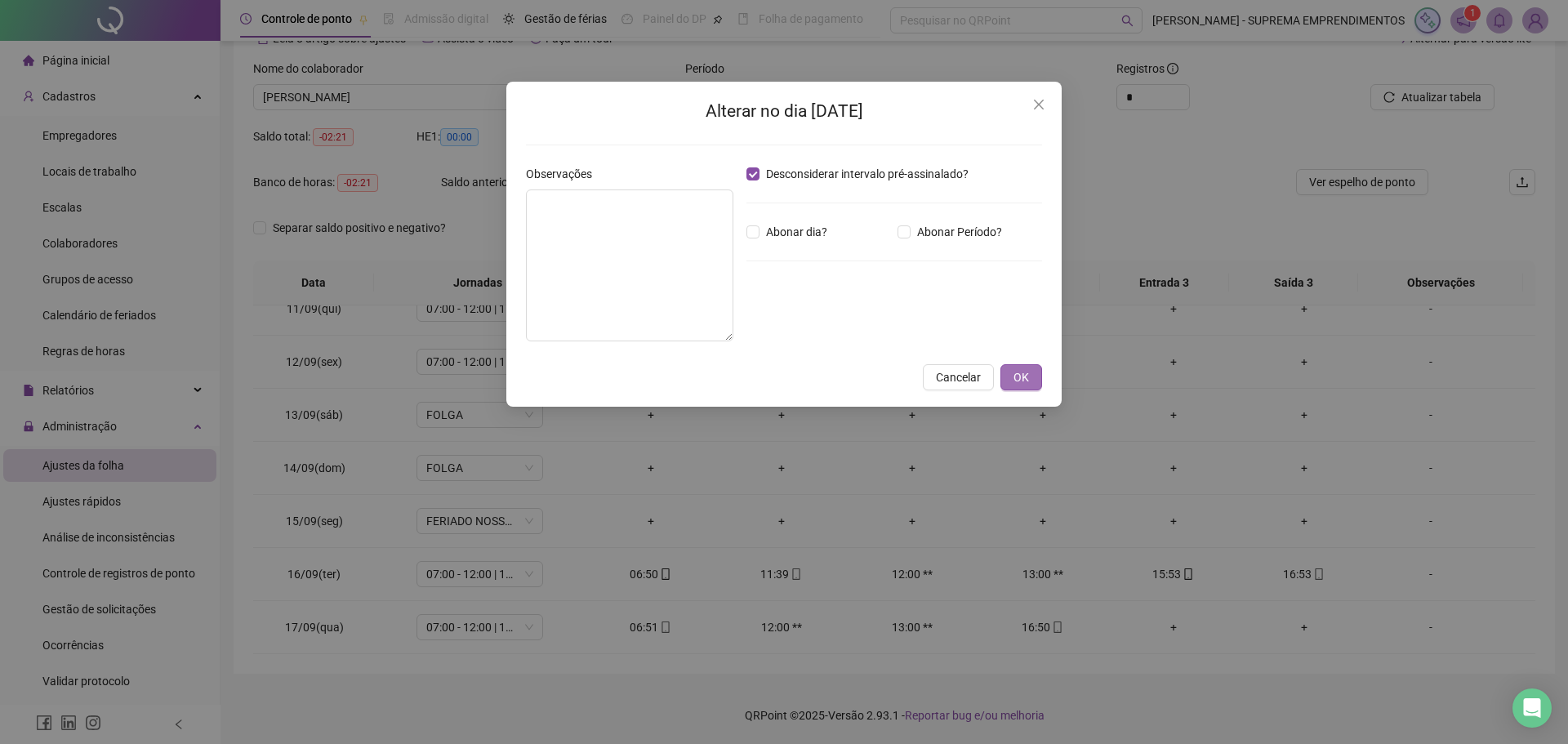
click at [1018, 371] on span "OK" at bounding box center [1021, 377] width 15 height 18
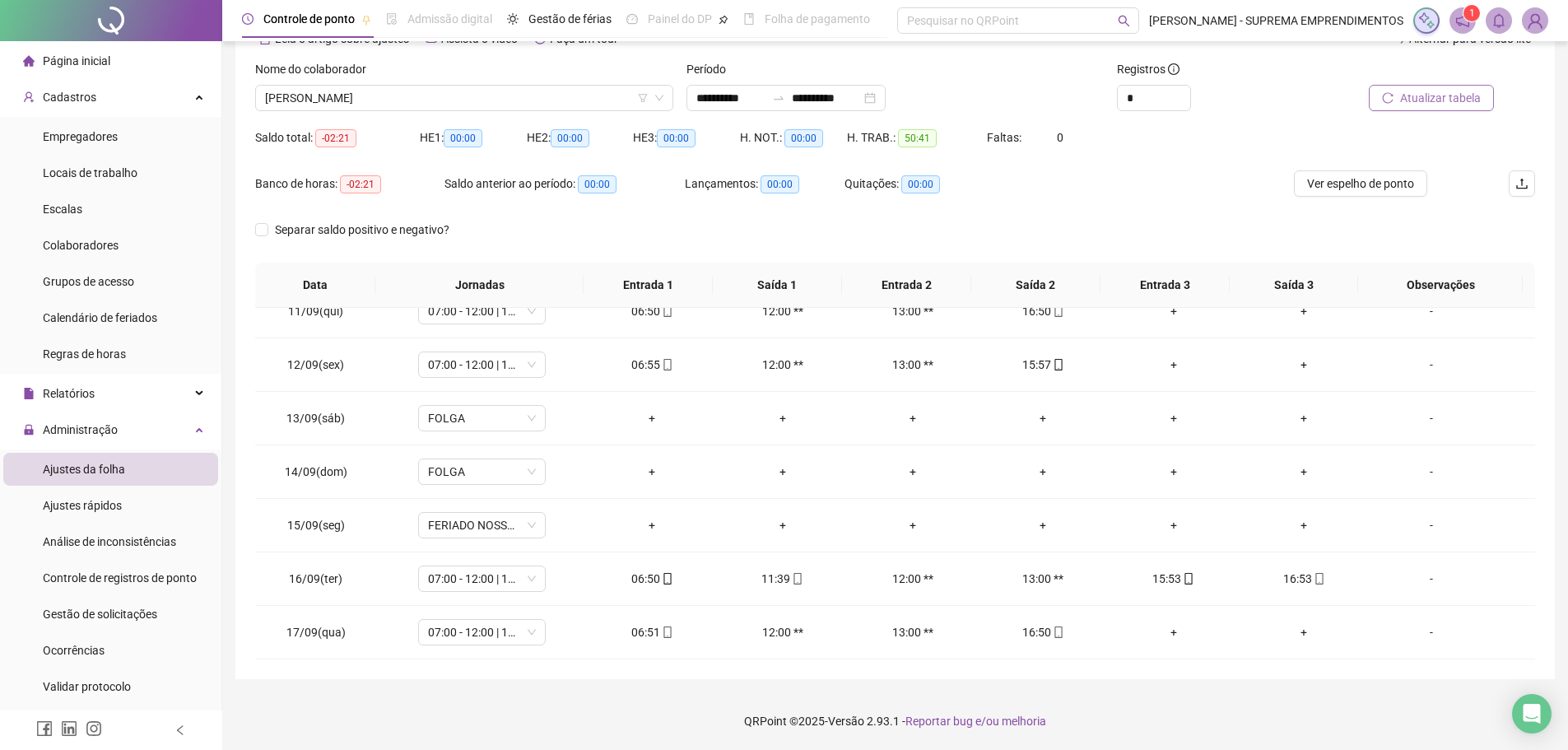
click at [1418, 100] on span "Atualizar tabela" at bounding box center [1440, 97] width 80 height 18
click at [927, 579] on div "15:53" at bounding box center [913, 578] width 104 height 18
type input "**********"
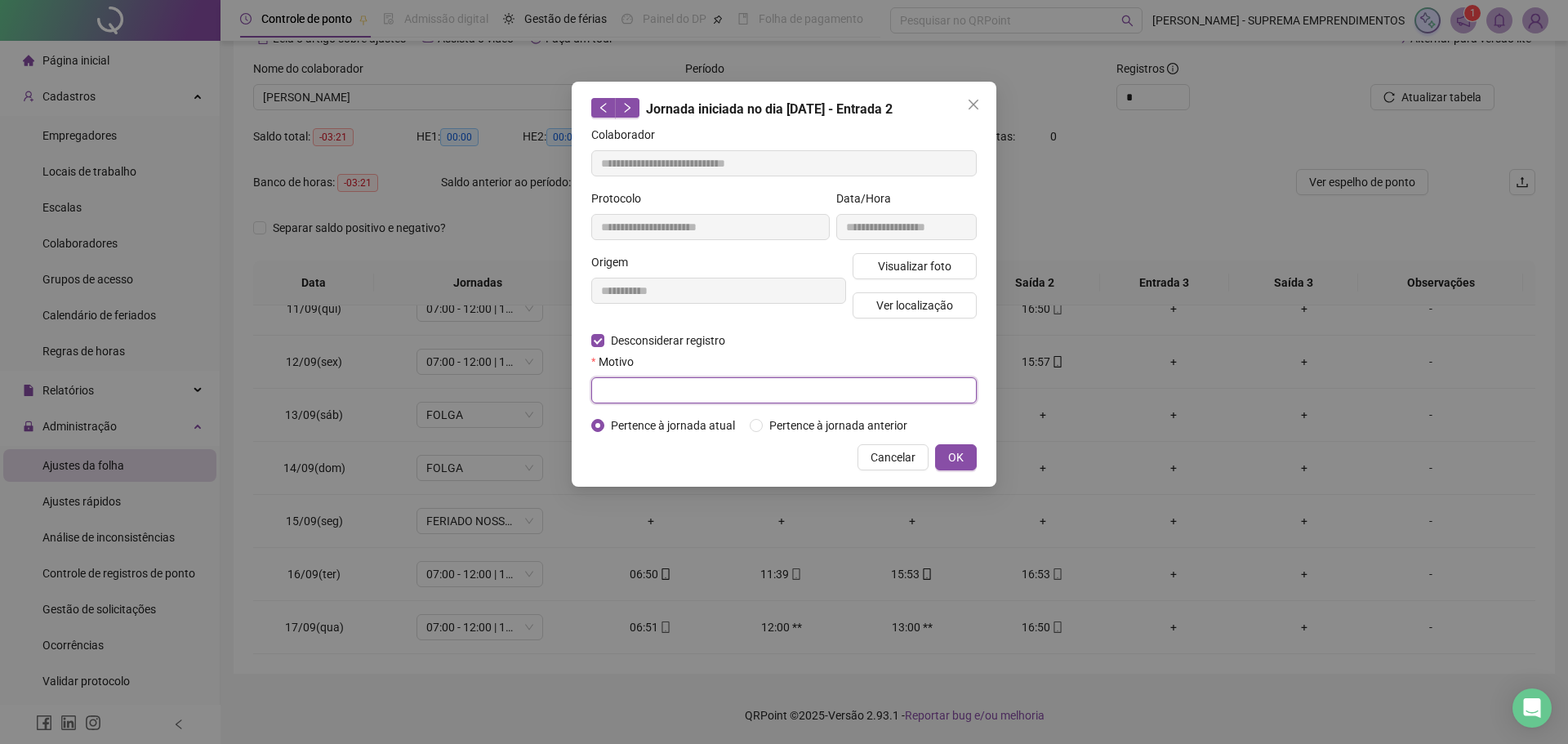
click at [613, 390] on input "text" at bounding box center [784, 389] width 386 height 26
type input "****"
click at [960, 455] on span "OK" at bounding box center [955, 457] width 15 height 18
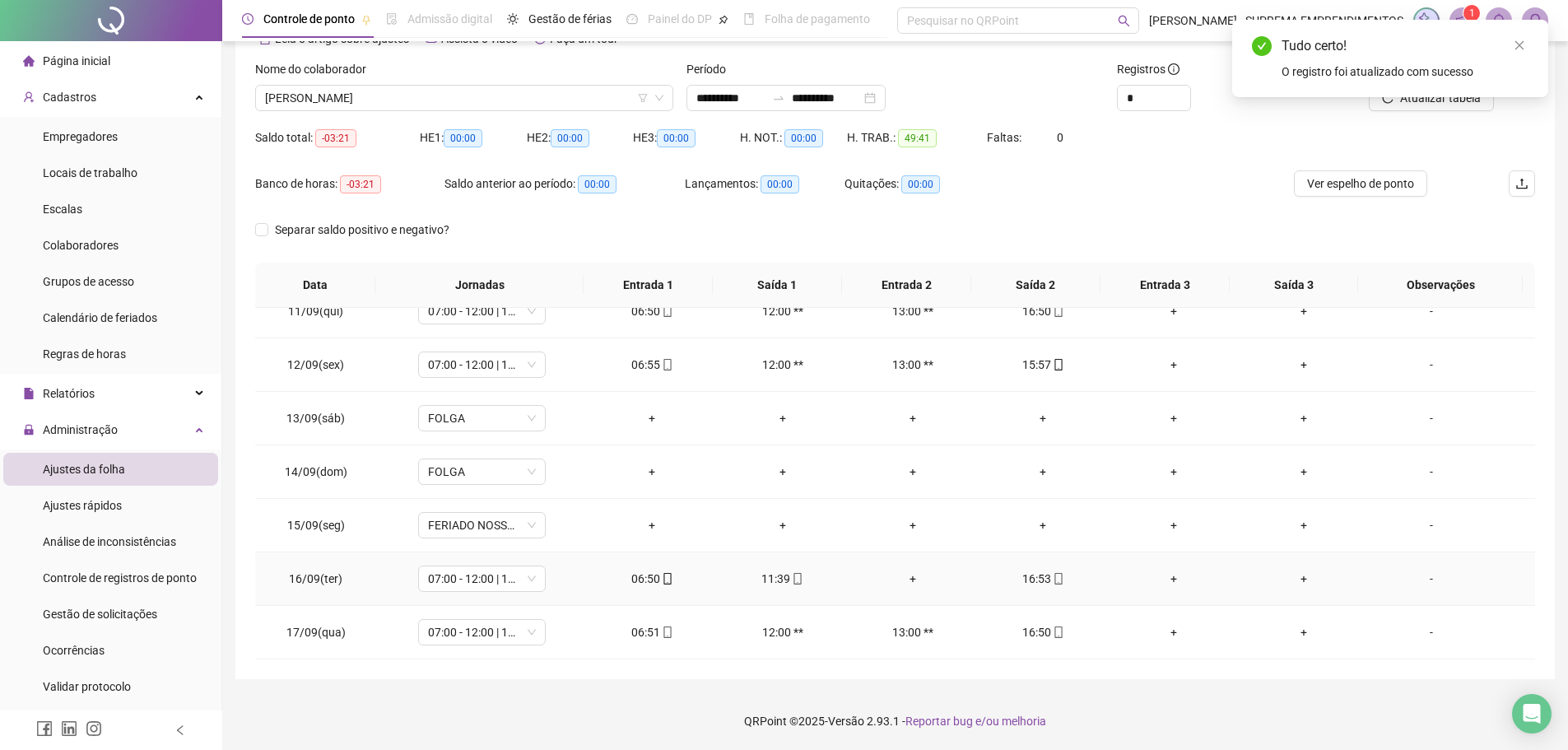
click at [889, 572] on div "+" at bounding box center [913, 578] width 104 height 18
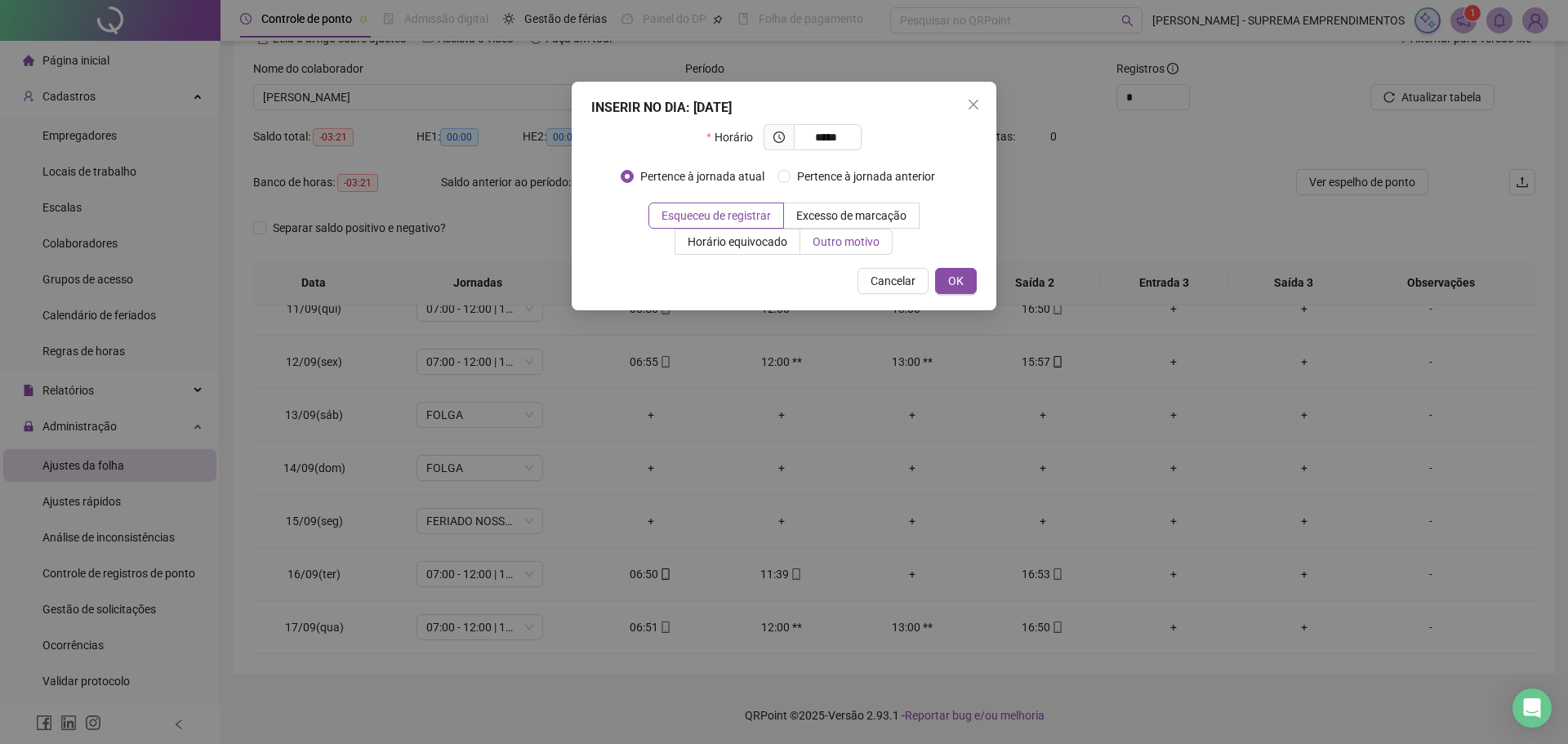
type input "*****"
click at [852, 244] on span "Outro motivo" at bounding box center [846, 241] width 67 height 13
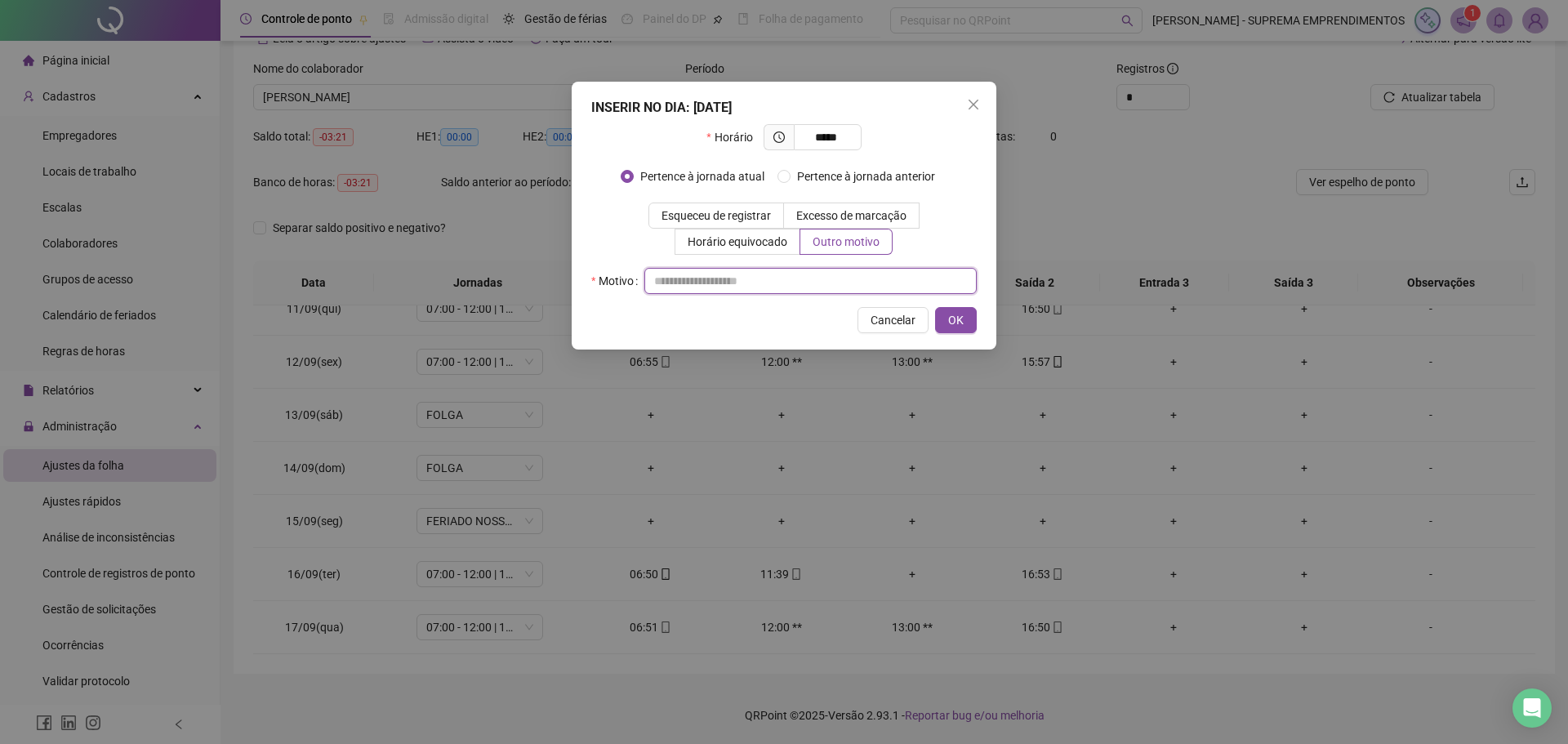
click at [770, 291] on input "text" at bounding box center [810, 280] width 333 height 26
type input "*"
click at [955, 314] on span "OK" at bounding box center [955, 320] width 15 height 18
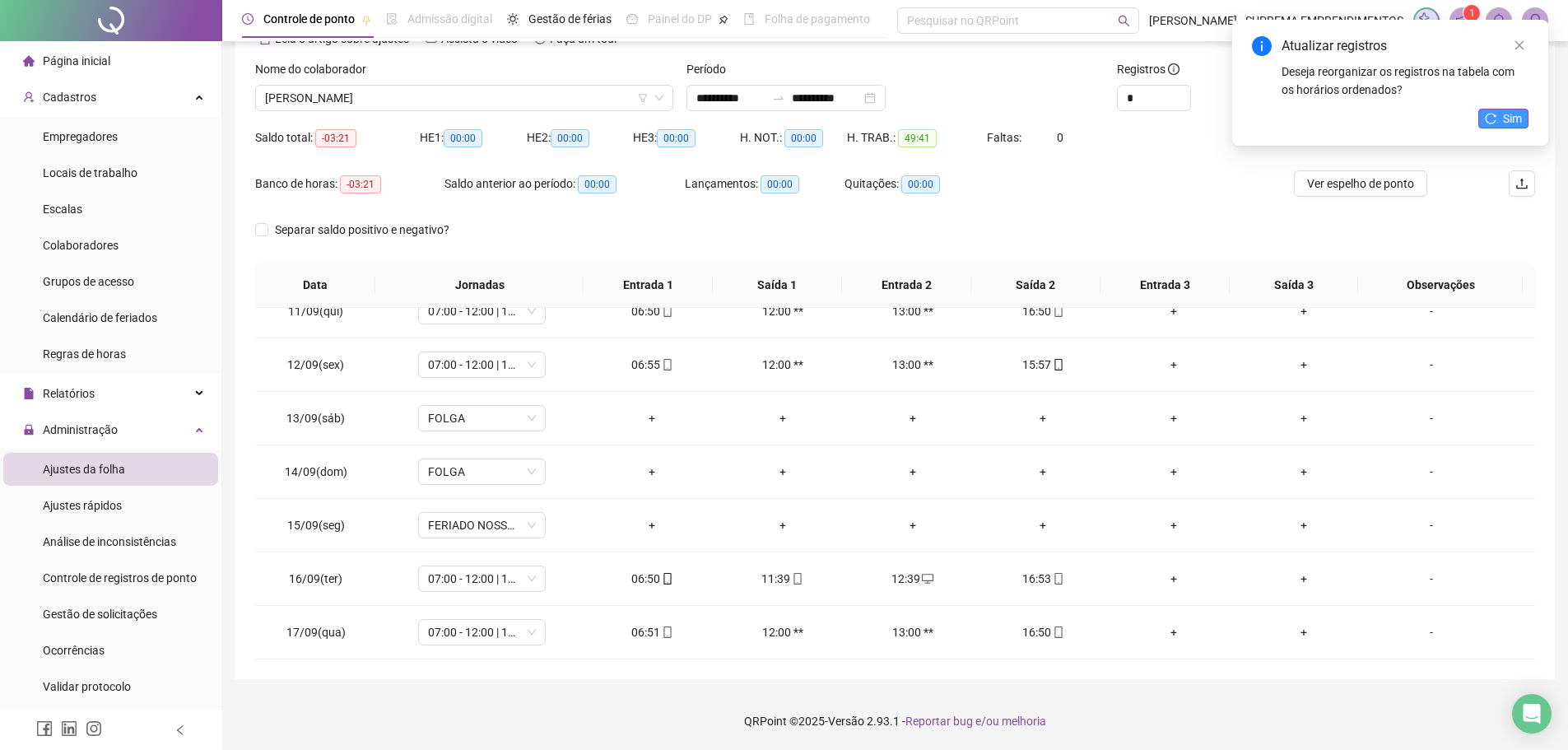
click at [1513, 119] on span "Sim" at bounding box center [1512, 118] width 19 height 18
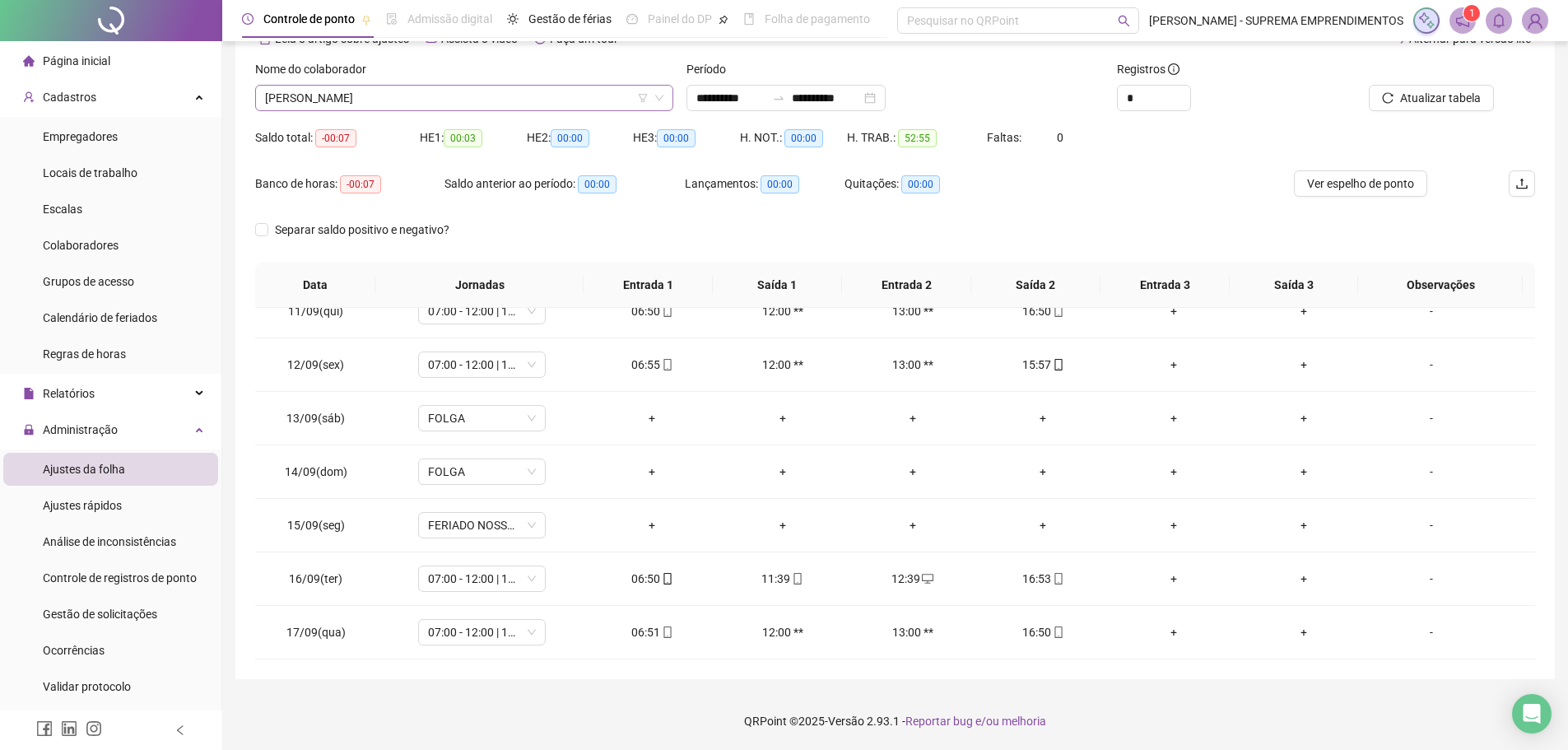
click at [474, 97] on span "[PERSON_NAME]" at bounding box center [464, 98] width 399 height 25
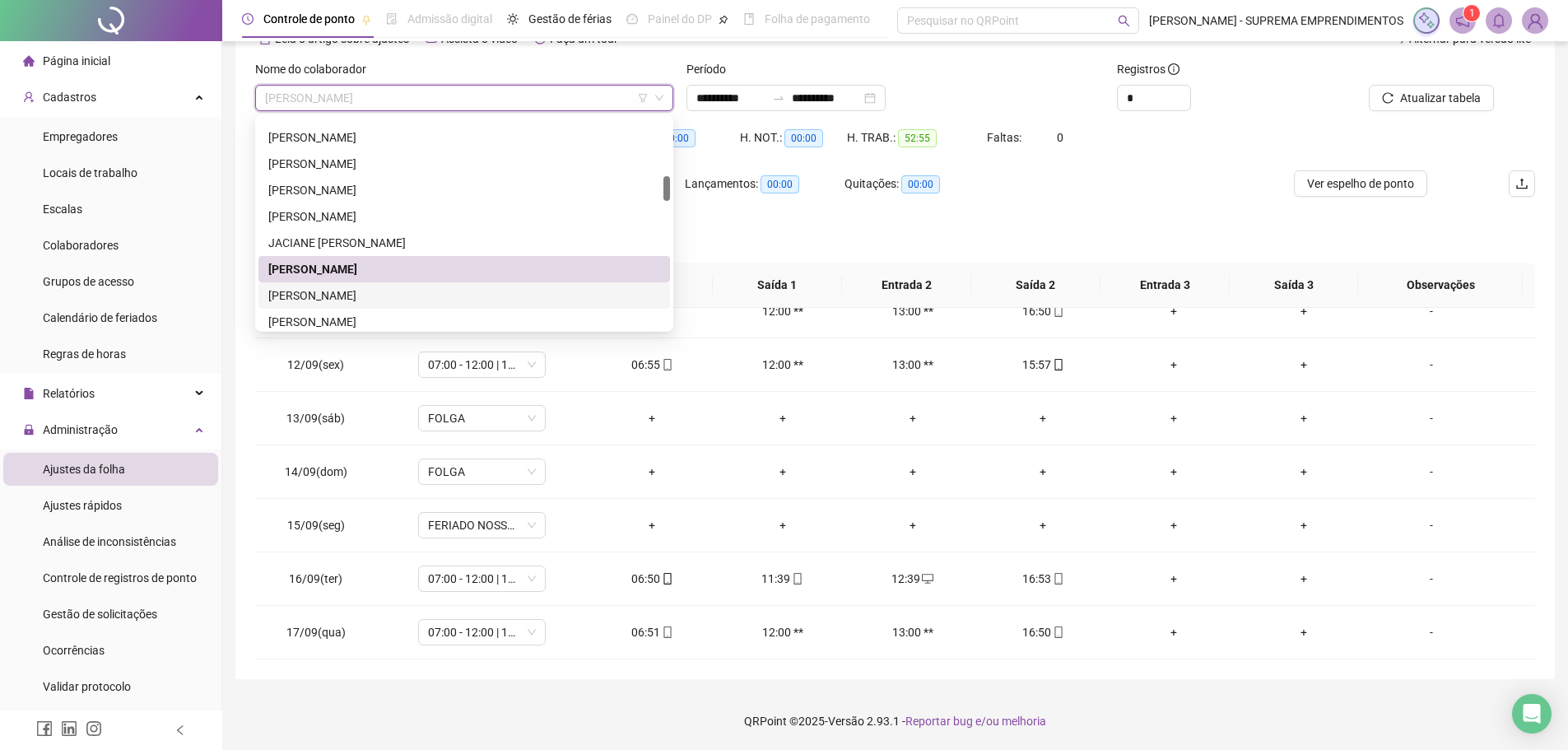
click at [369, 302] on div "[PERSON_NAME]" at bounding box center [464, 295] width 392 height 18
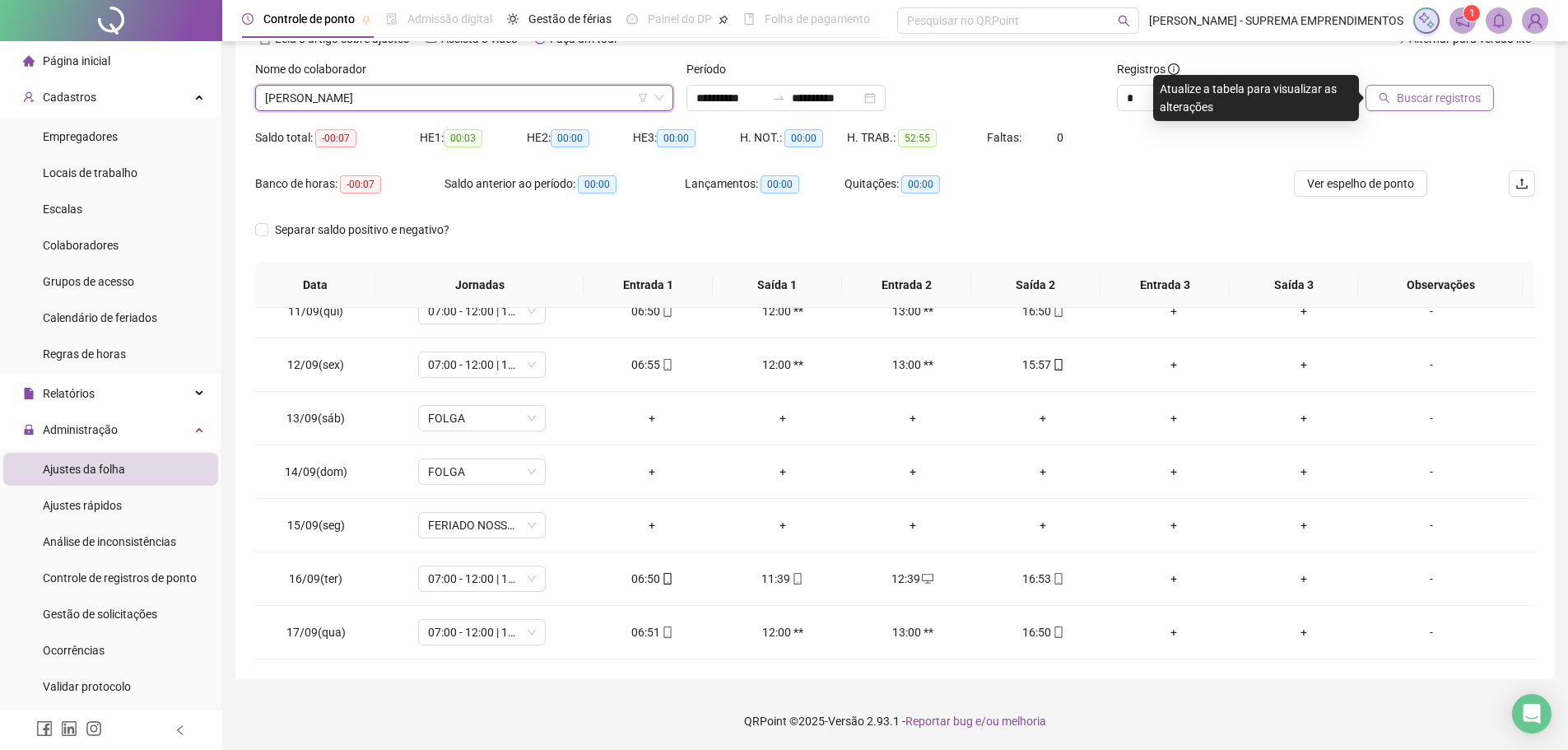
click at [1438, 95] on span "Buscar registros" at bounding box center [1438, 97] width 84 height 18
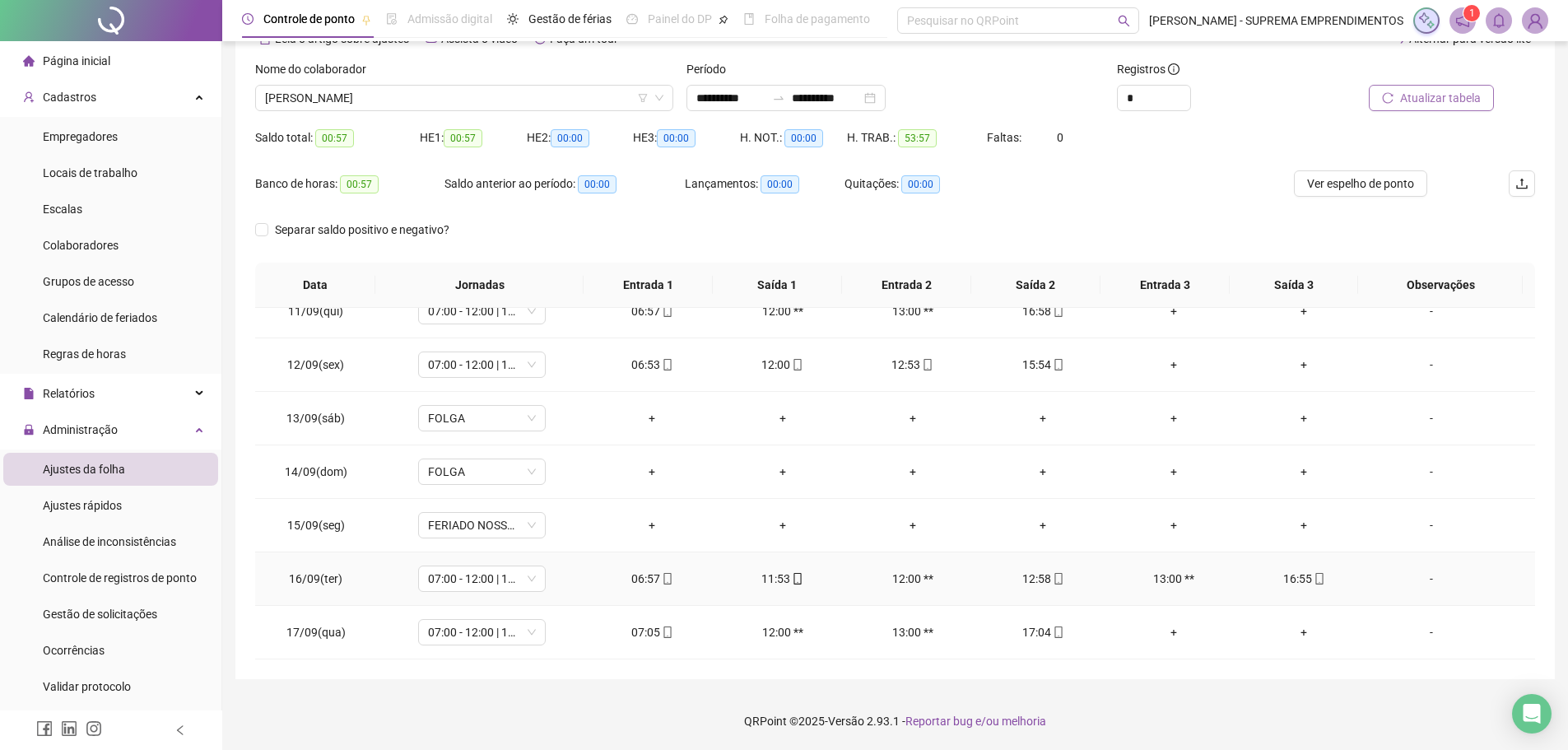
click at [1423, 579] on div "-" at bounding box center [1431, 578] width 97 height 18
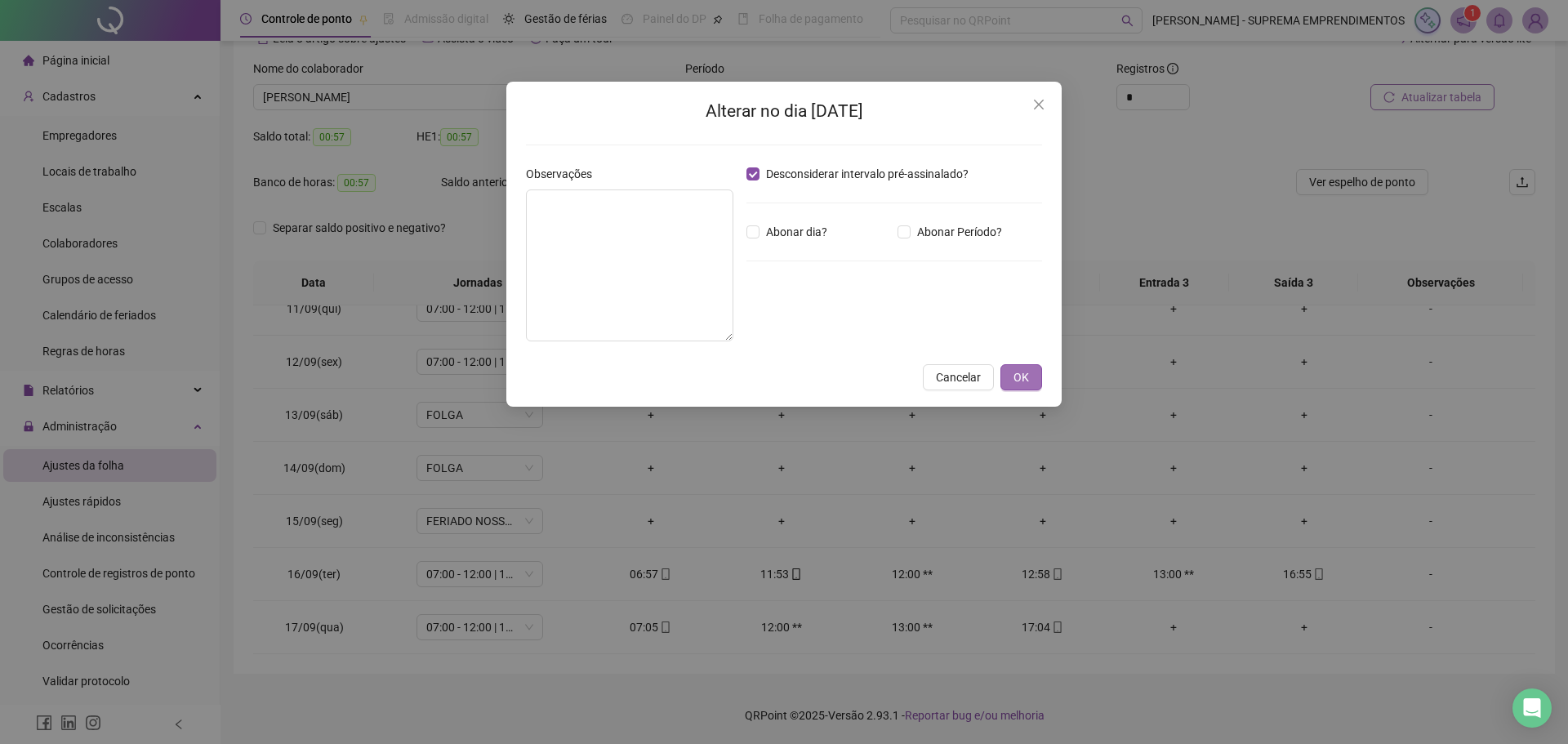
click at [1024, 374] on span "OK" at bounding box center [1021, 377] width 15 height 18
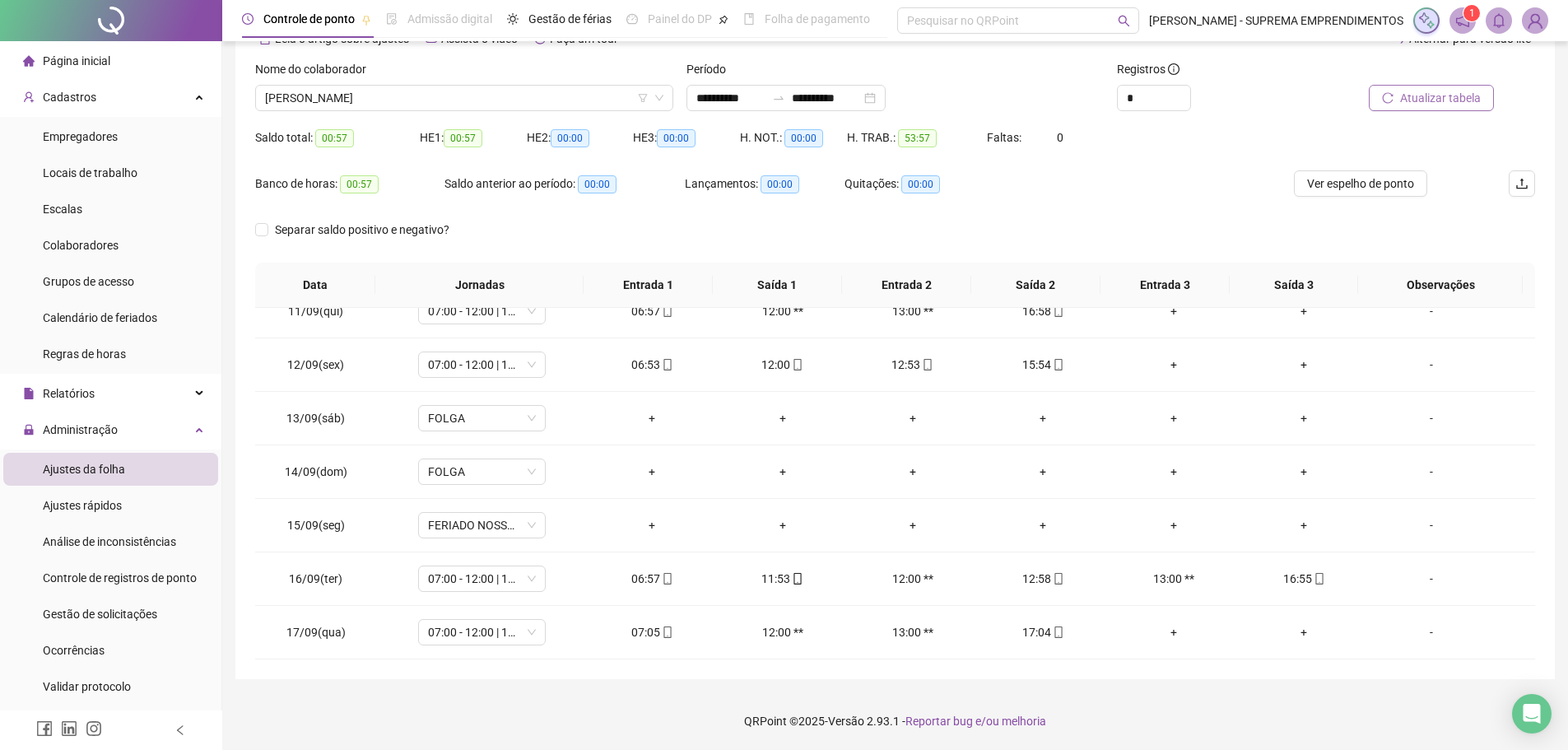
click at [1443, 93] on span "Atualizar tabela" at bounding box center [1440, 97] width 80 height 18
click at [485, 98] on span "[PERSON_NAME]" at bounding box center [464, 98] width 399 height 25
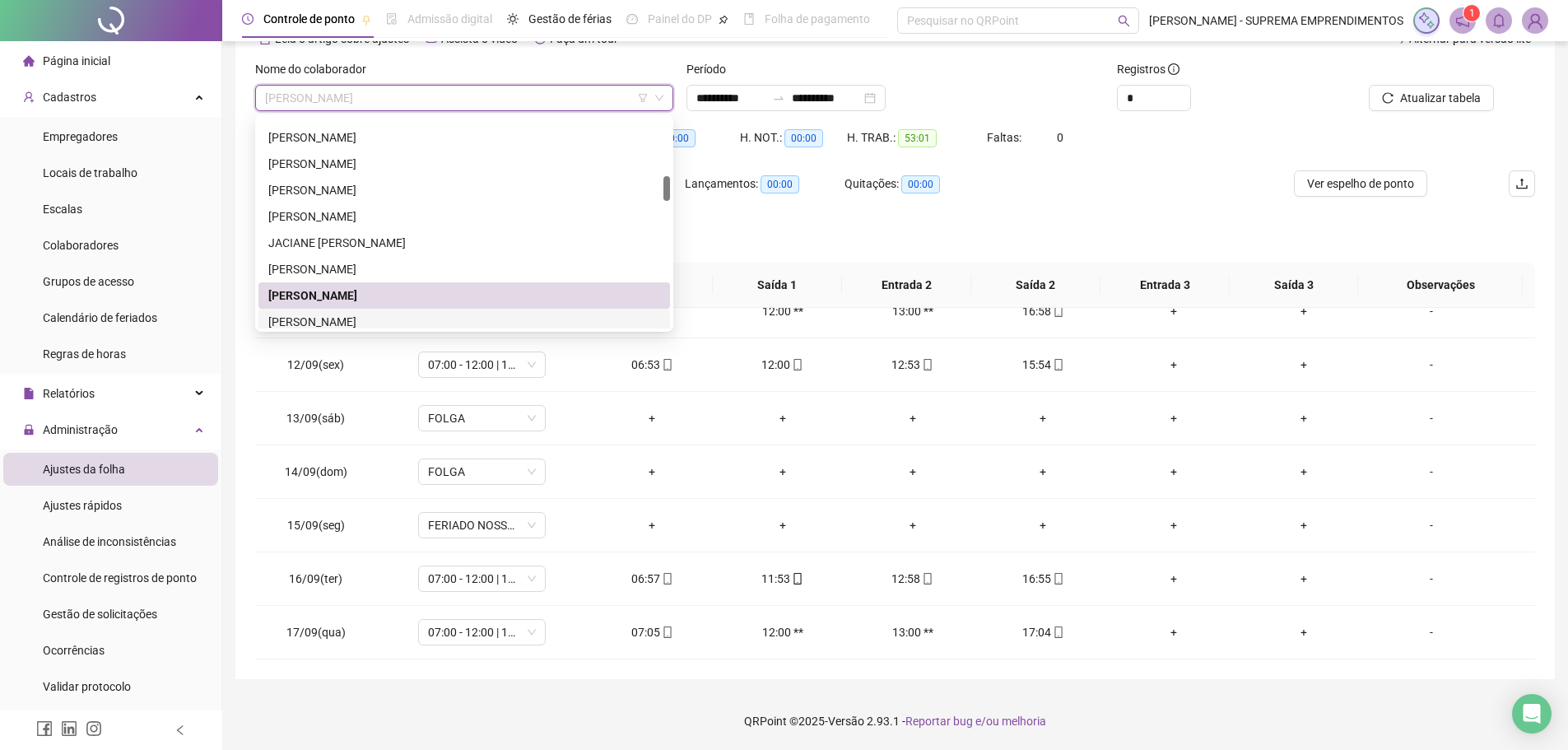
click at [338, 317] on div "[PERSON_NAME]" at bounding box center [464, 322] width 392 height 18
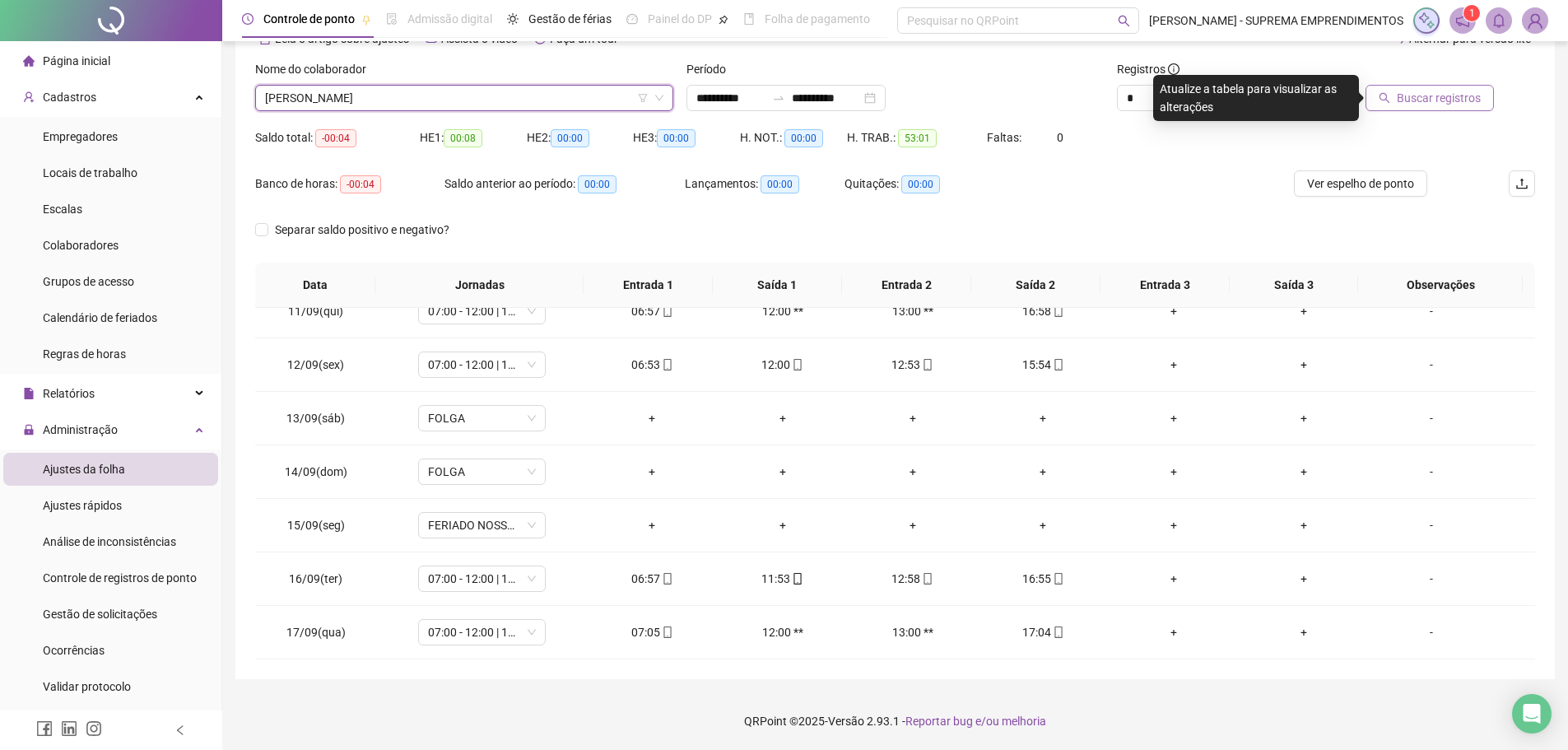
click at [1447, 97] on span "Buscar registros" at bounding box center [1438, 97] width 84 height 18
click at [615, 103] on span "[PERSON_NAME]" at bounding box center [464, 98] width 399 height 25
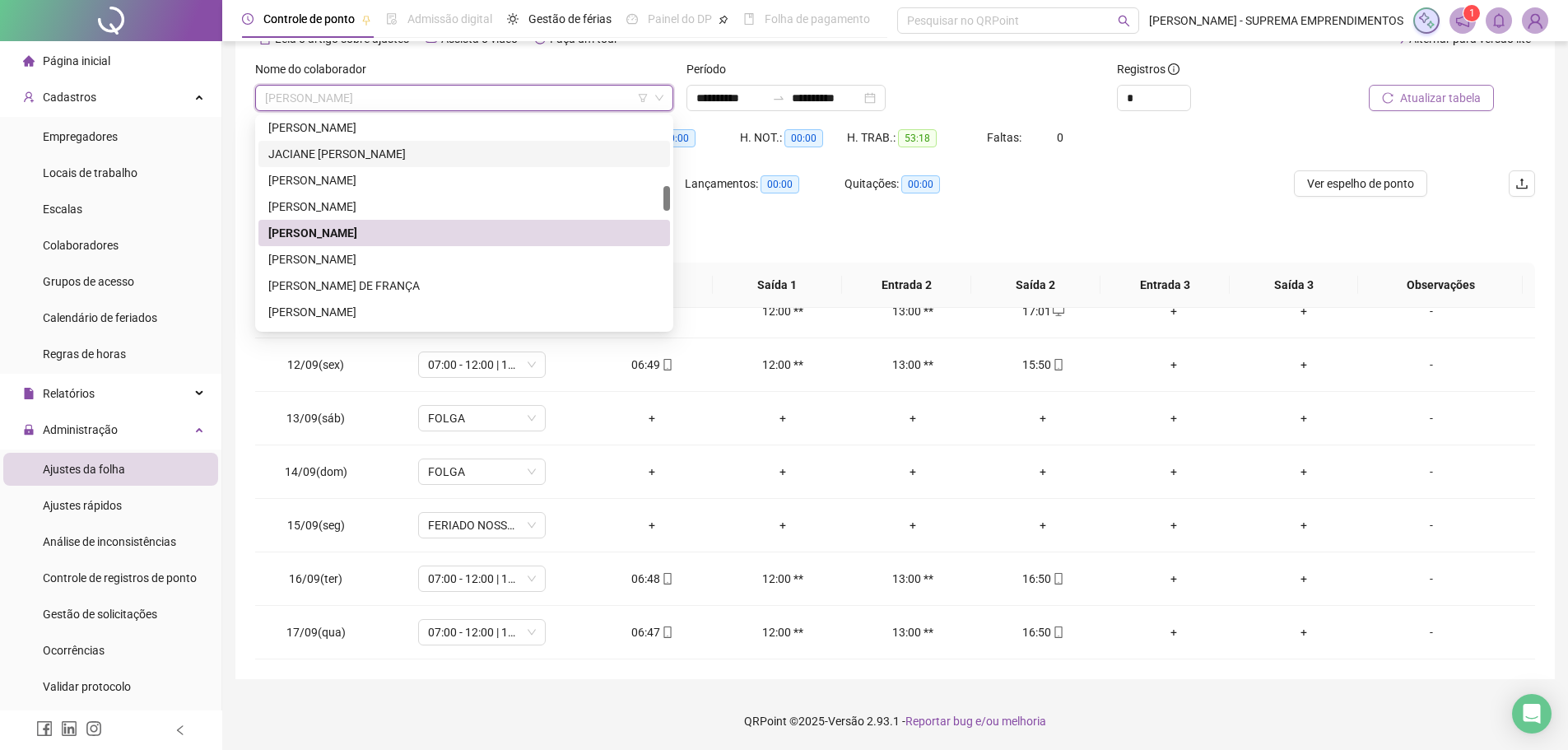
scroll to position [665, 0]
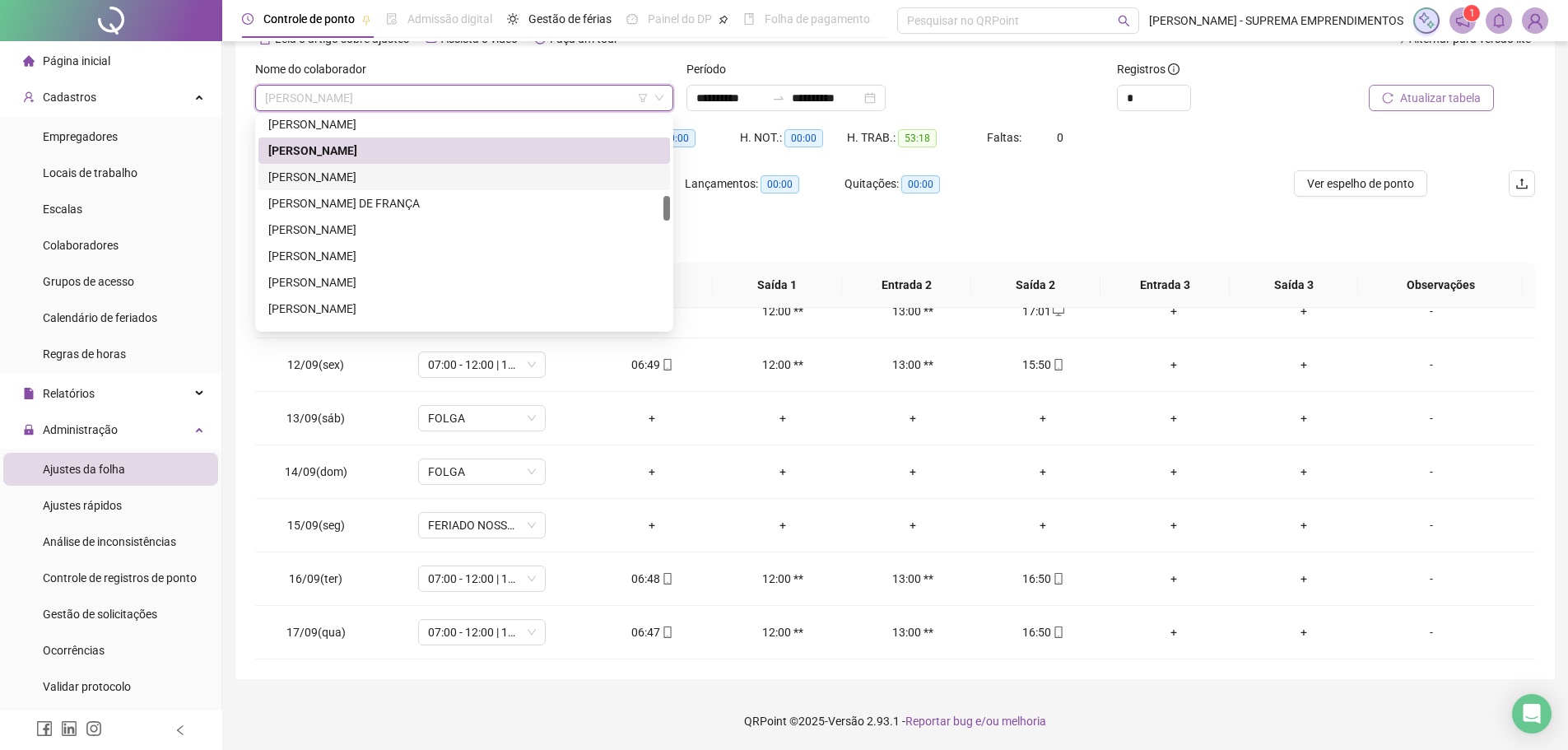
click at [365, 179] on div "[PERSON_NAME]" at bounding box center [464, 177] width 392 height 18
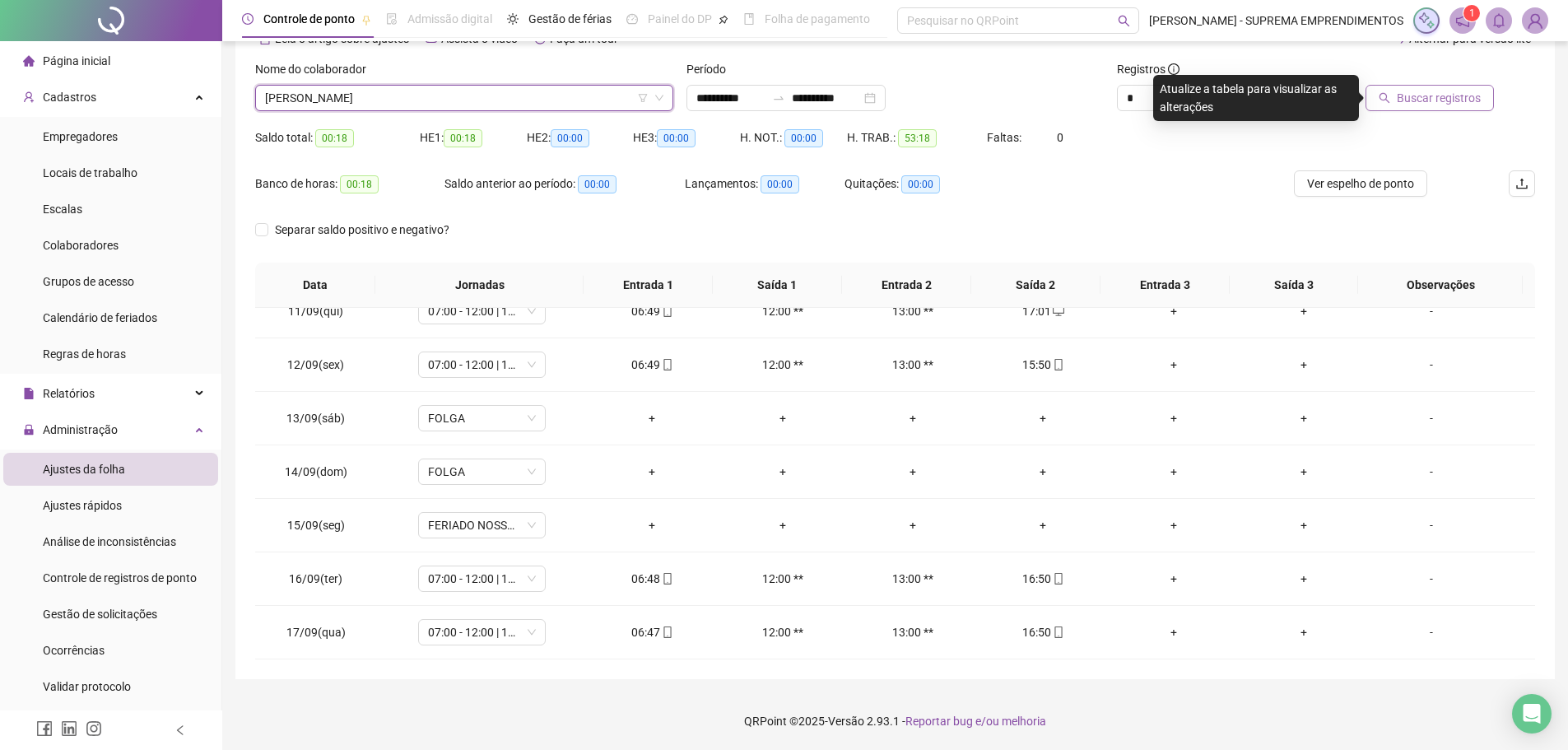
click at [1423, 99] on span "Buscar registros" at bounding box center [1438, 97] width 84 height 18
